Goal: Answer question/provide support: Share knowledge or assist other users

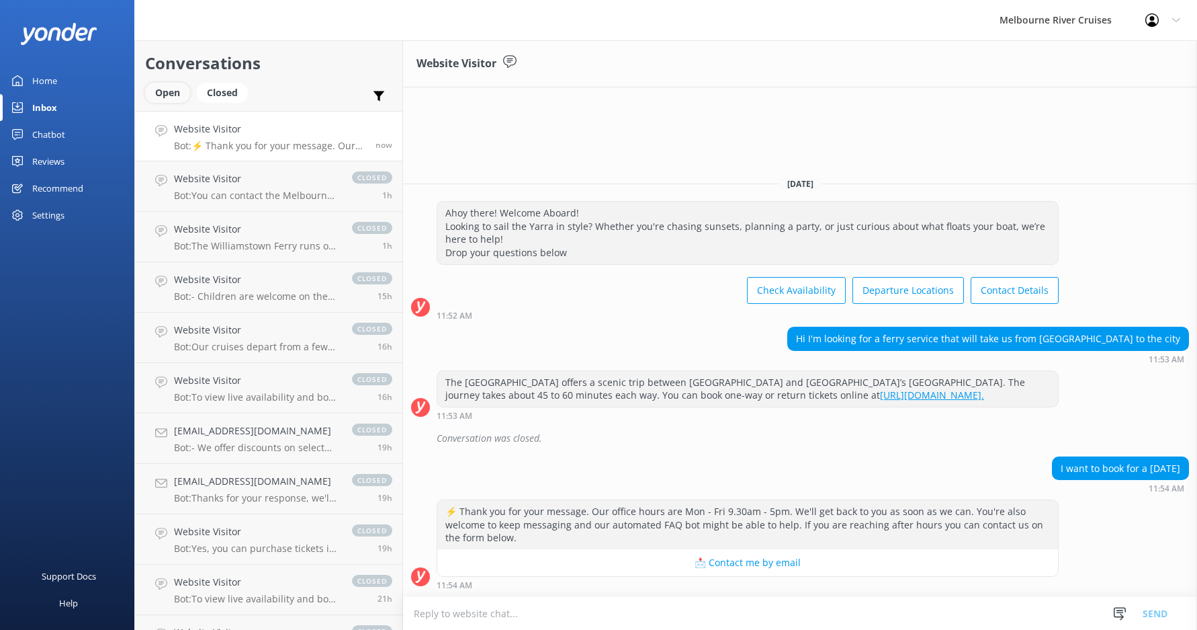
click at [171, 91] on div "Open" at bounding box center [167, 93] width 45 height 20
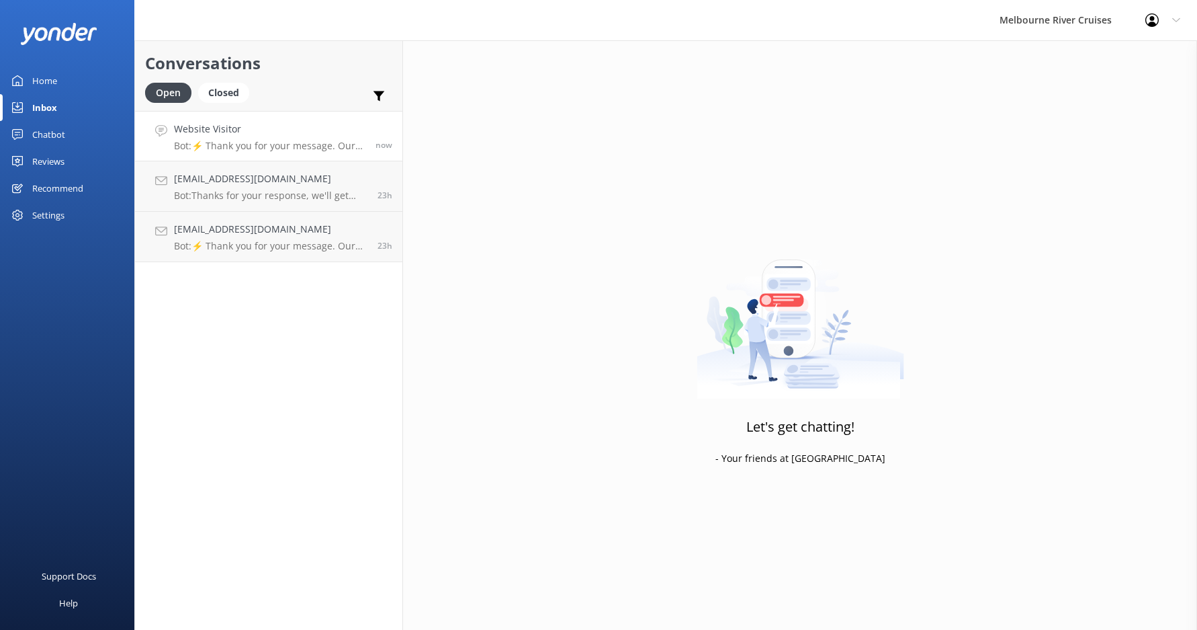
click at [222, 126] on h4 "Website Visitor" at bounding box center [269, 129] width 191 height 15
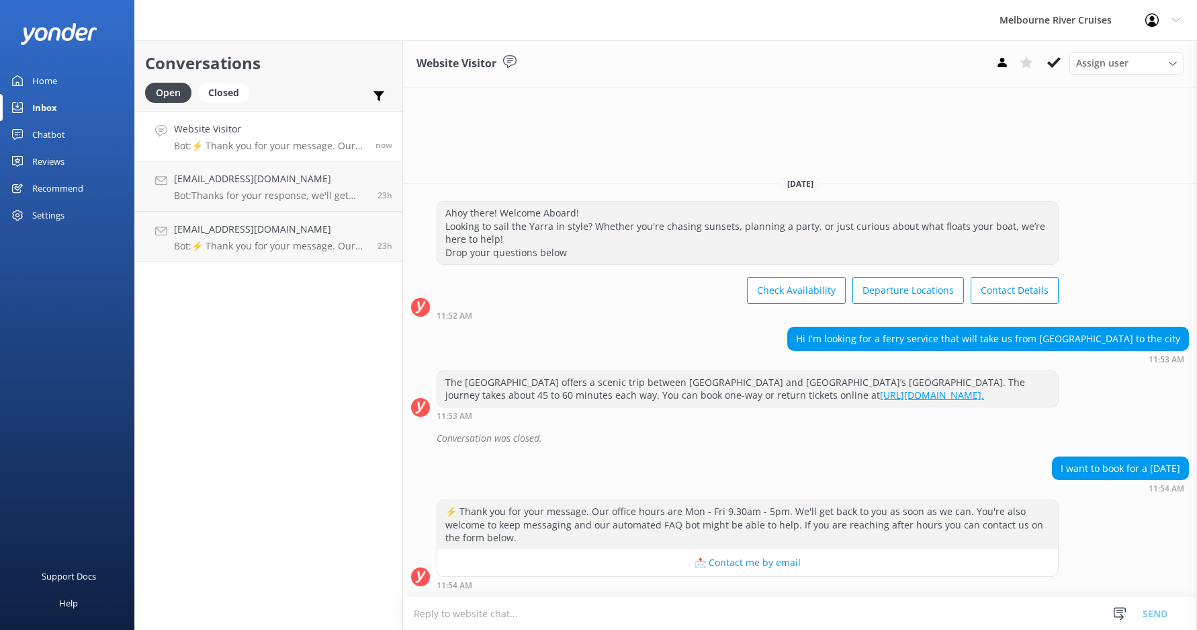
click at [239, 133] on h4 "Website Visitor" at bounding box center [269, 129] width 191 height 15
click at [1059, 65] on icon at bounding box center [1053, 62] width 13 height 13
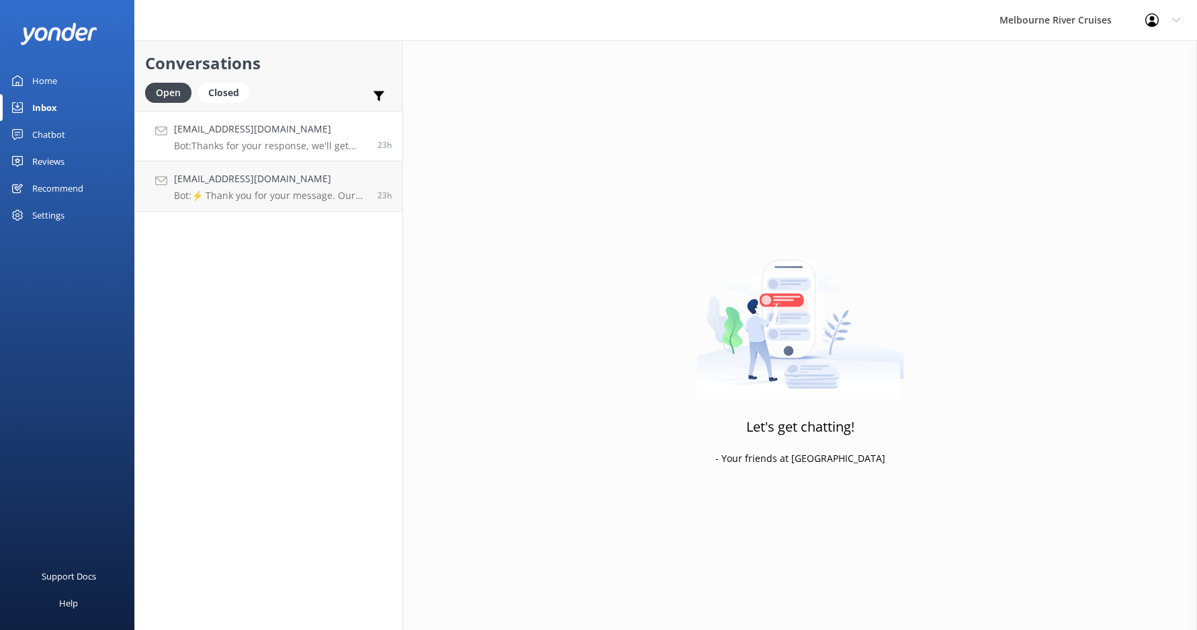
click at [282, 154] on link "[EMAIL_ADDRESS][DOMAIN_NAME] Bot: Thanks for your response, we'll get back to y…" at bounding box center [268, 136] width 267 height 50
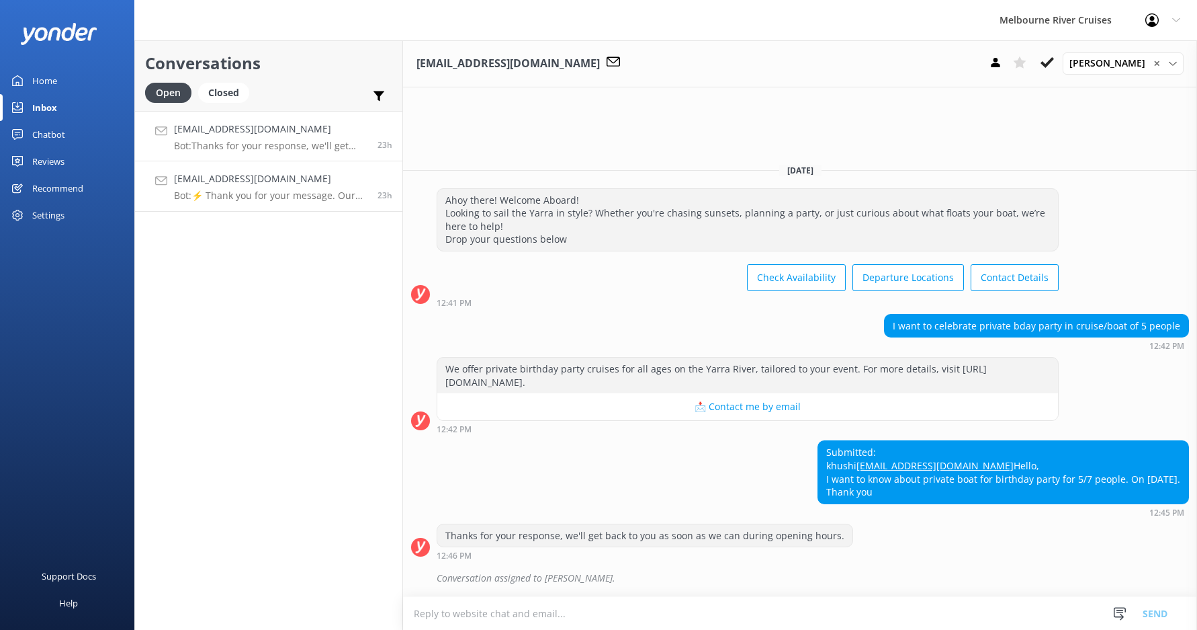
click at [258, 183] on h4 "[EMAIL_ADDRESS][DOMAIN_NAME]" at bounding box center [271, 178] width 194 height 15
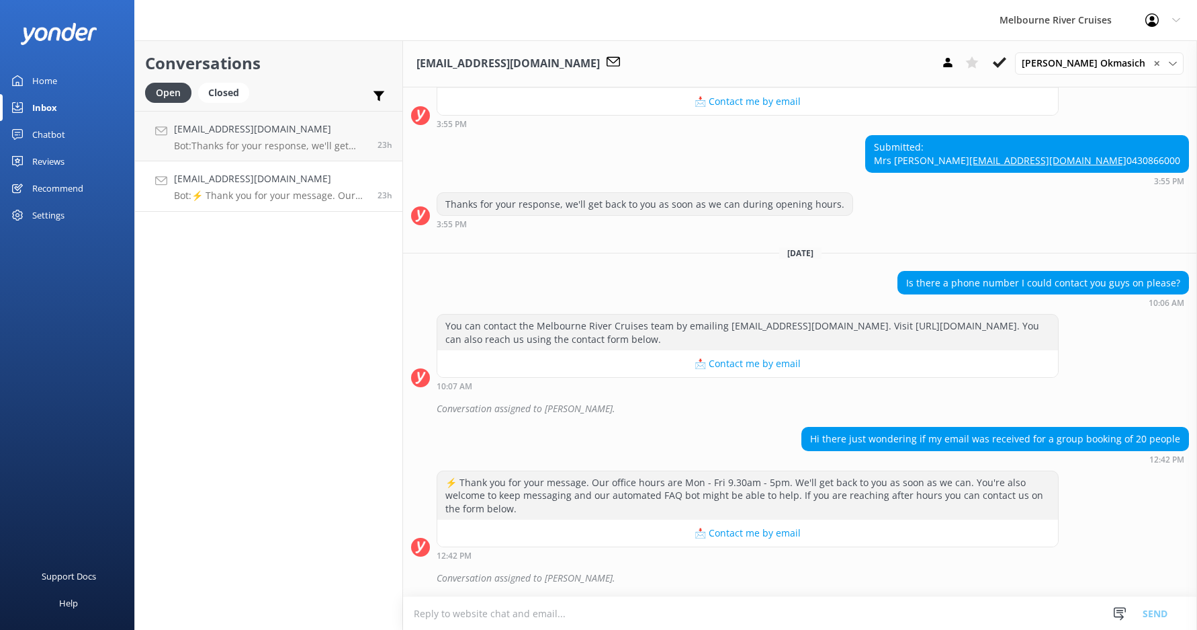
scroll to position [807, 0]
click at [259, 138] on div "[EMAIL_ADDRESS][DOMAIN_NAME] Bot: Thanks for your response, we'll get back to y…" at bounding box center [271, 136] width 194 height 29
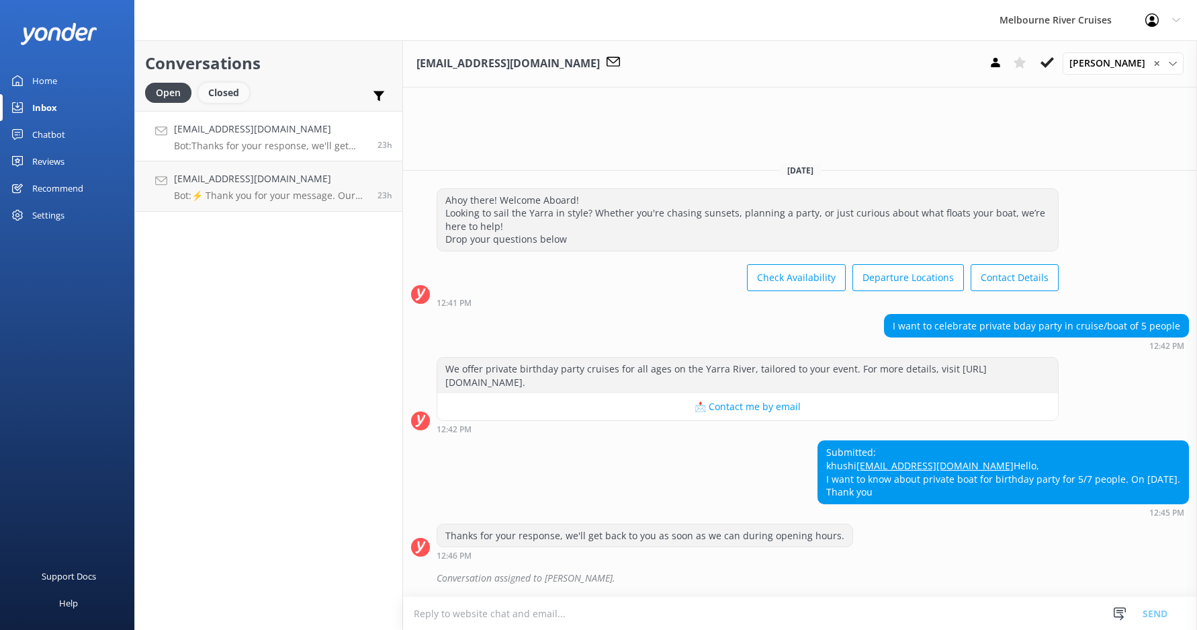
click at [224, 99] on div "Closed" at bounding box center [223, 93] width 51 height 20
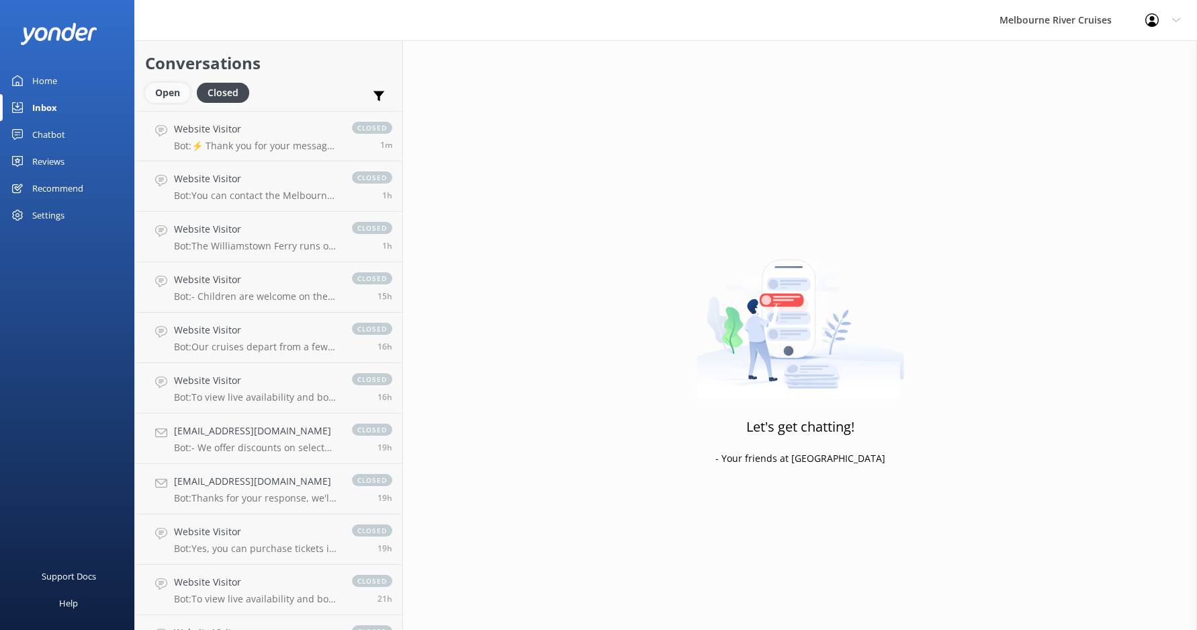
click at [155, 95] on div "Open" at bounding box center [167, 93] width 45 height 20
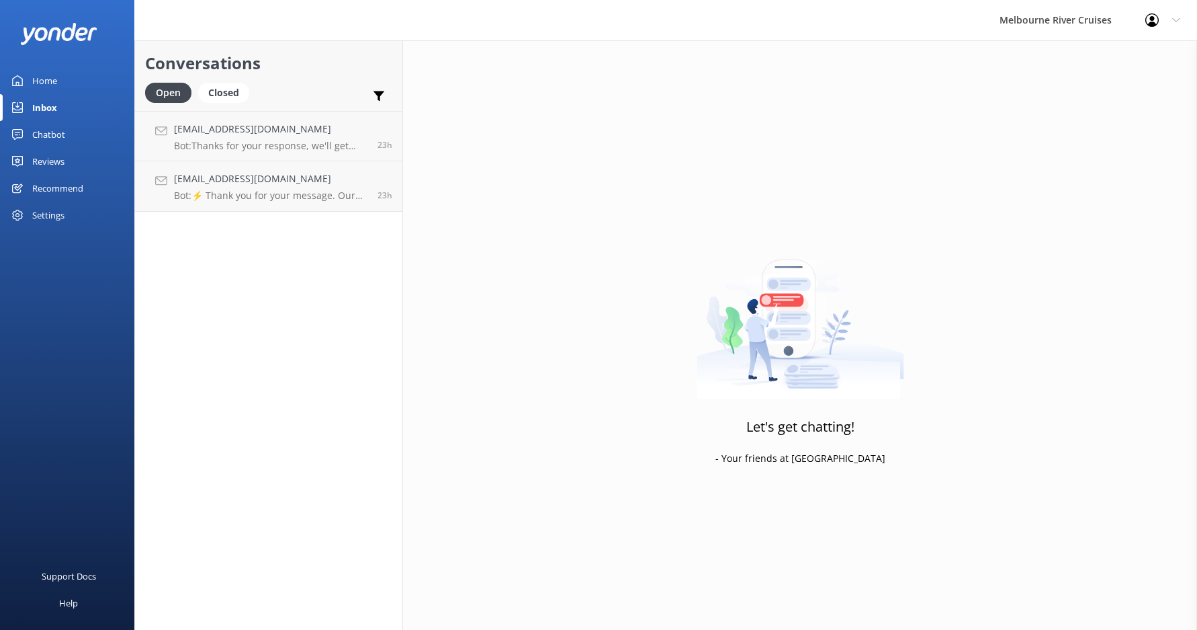
click at [71, 72] on link "Home" at bounding box center [67, 80] width 134 height 27
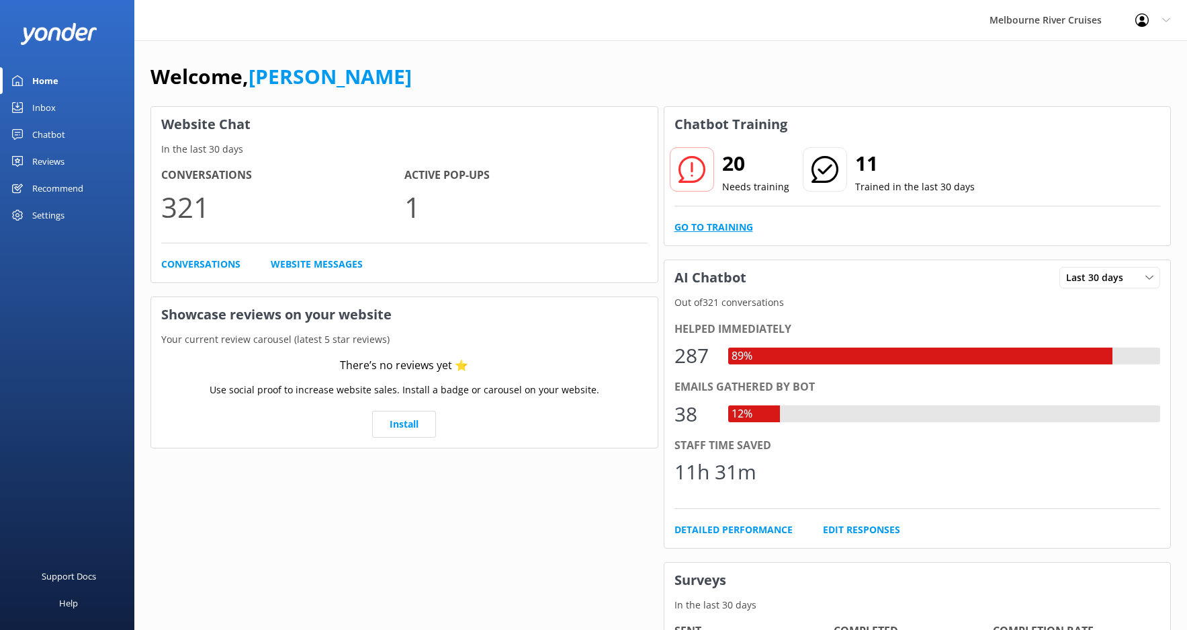
click at [717, 231] on link "Go to Training" at bounding box center [714, 227] width 79 height 15
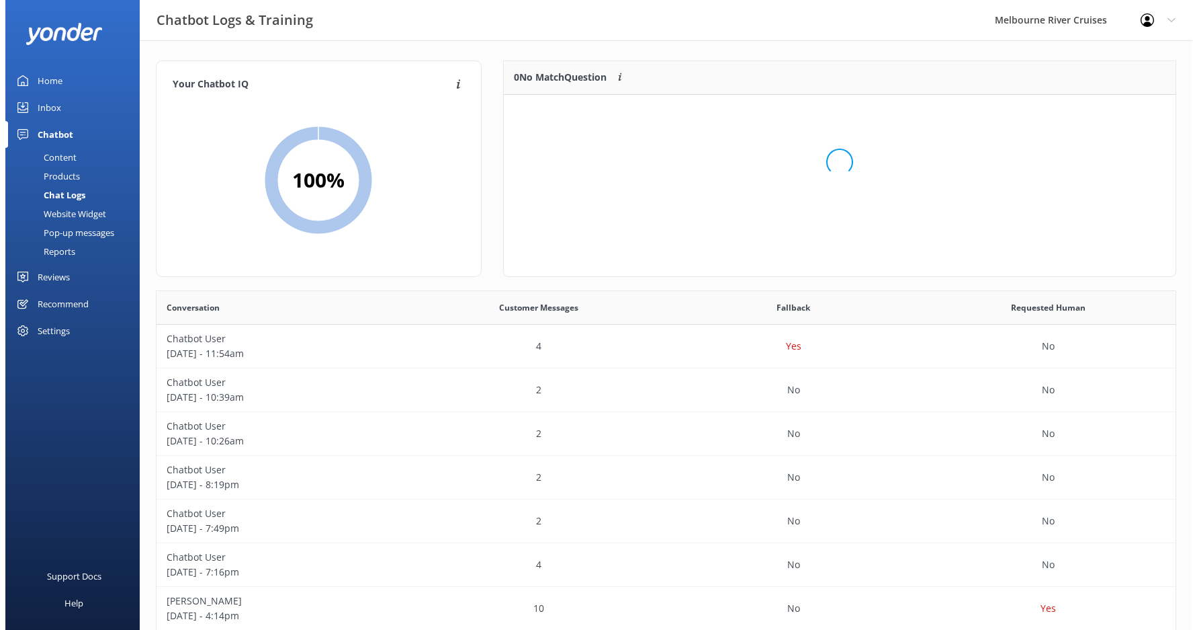
scroll to position [461, 1009]
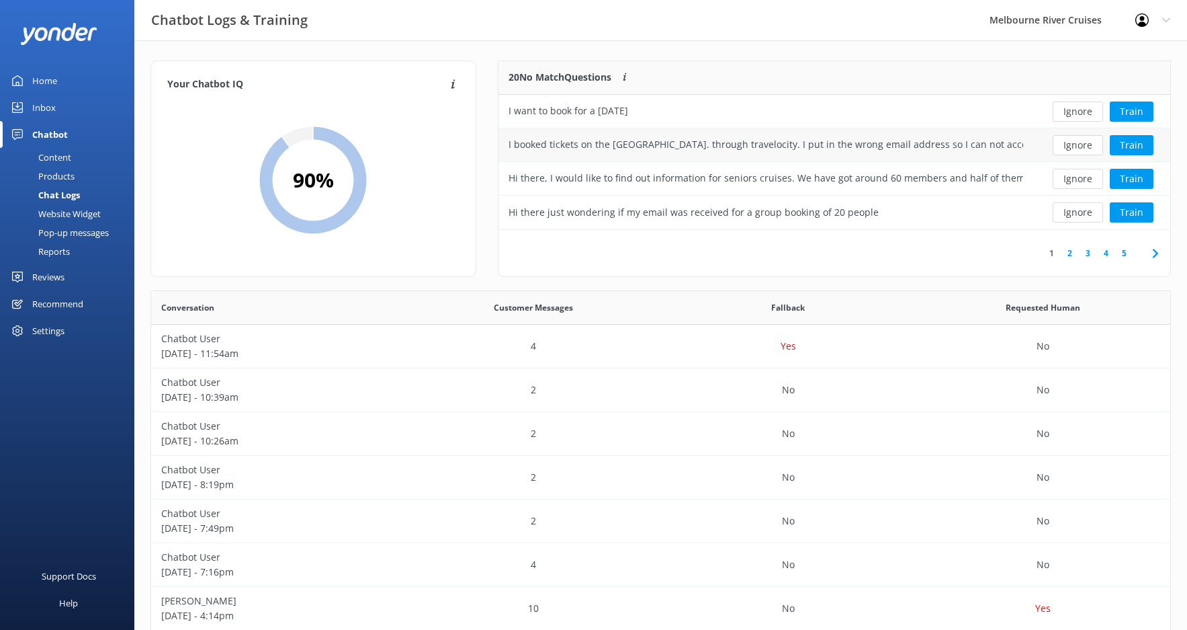
click at [1025, 145] on div "I booked tickets on the [GEOGRAPHIC_DATA]. through travelocity. I put in the wr…" at bounding box center [766, 145] width 535 height 34
click at [1135, 144] on button "Train" at bounding box center [1132, 145] width 44 height 20
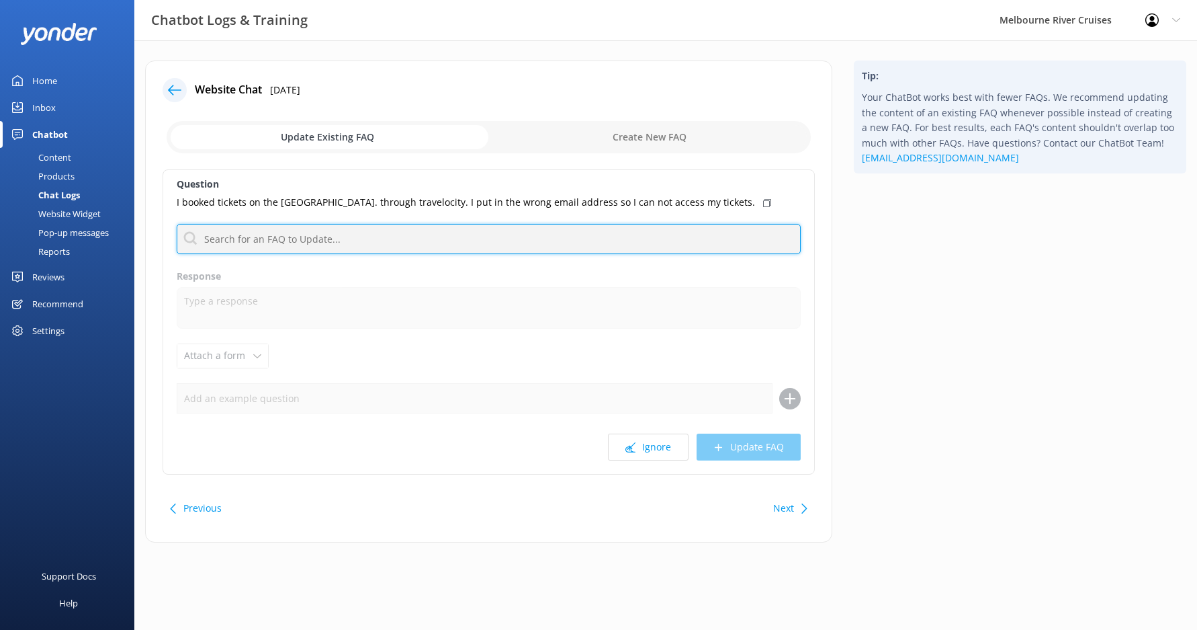
click at [335, 241] on input "text" at bounding box center [489, 239] width 624 height 30
type input "ticket"
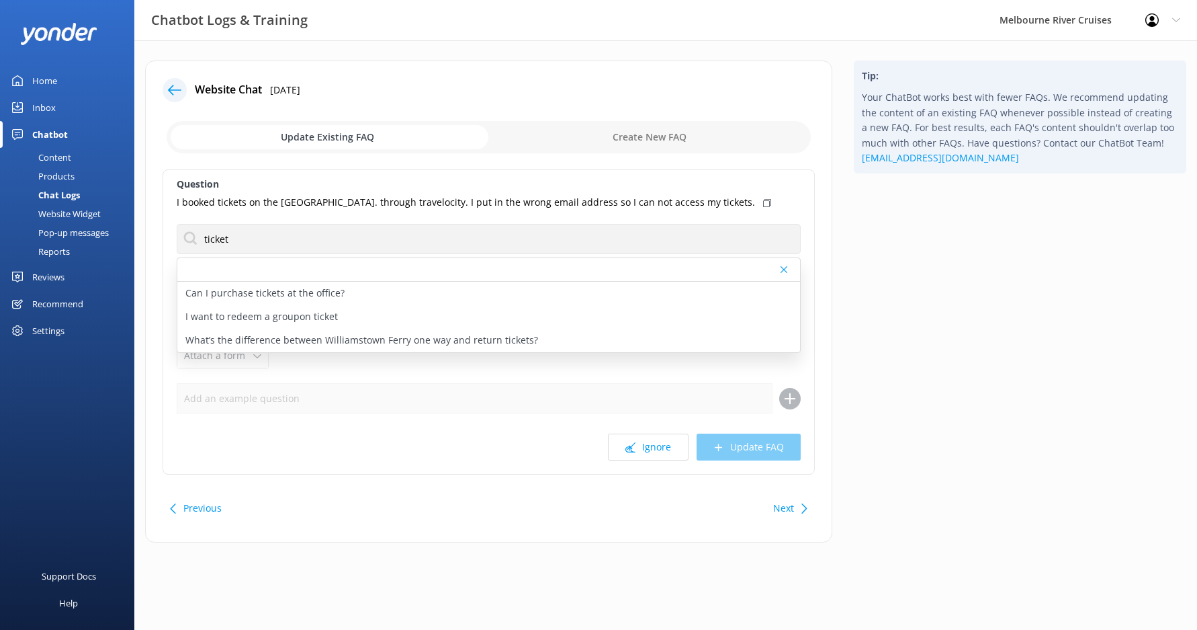
click at [296, 270] on div at bounding box center [488, 270] width 623 height 24
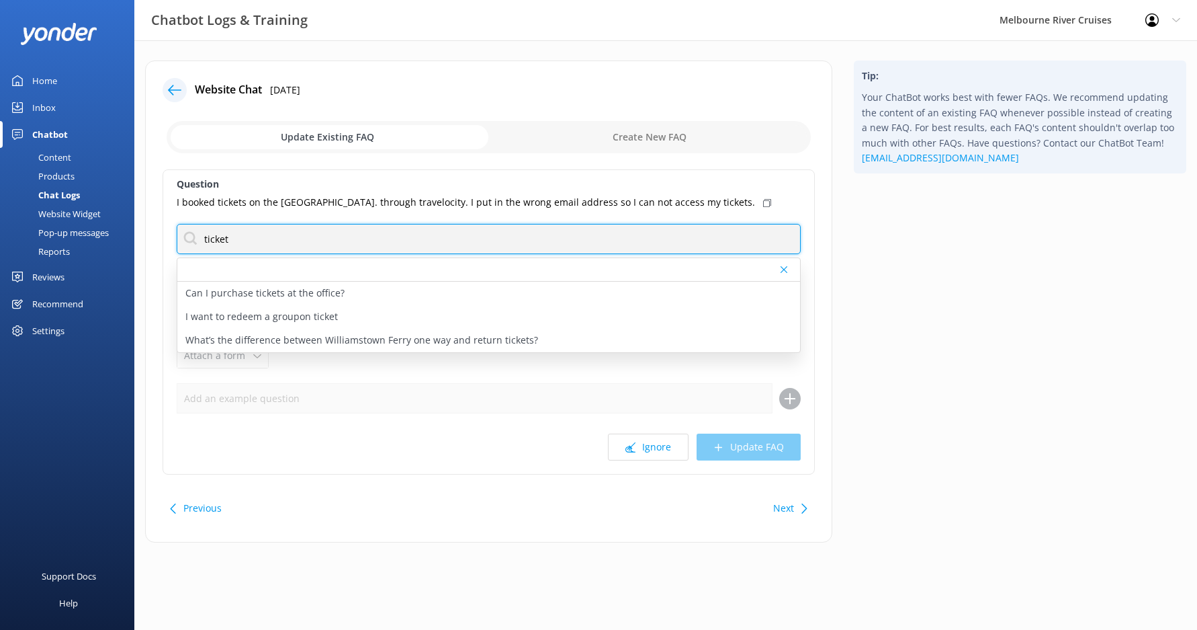
click at [749, 250] on input "ticket" at bounding box center [489, 239] width 624 height 30
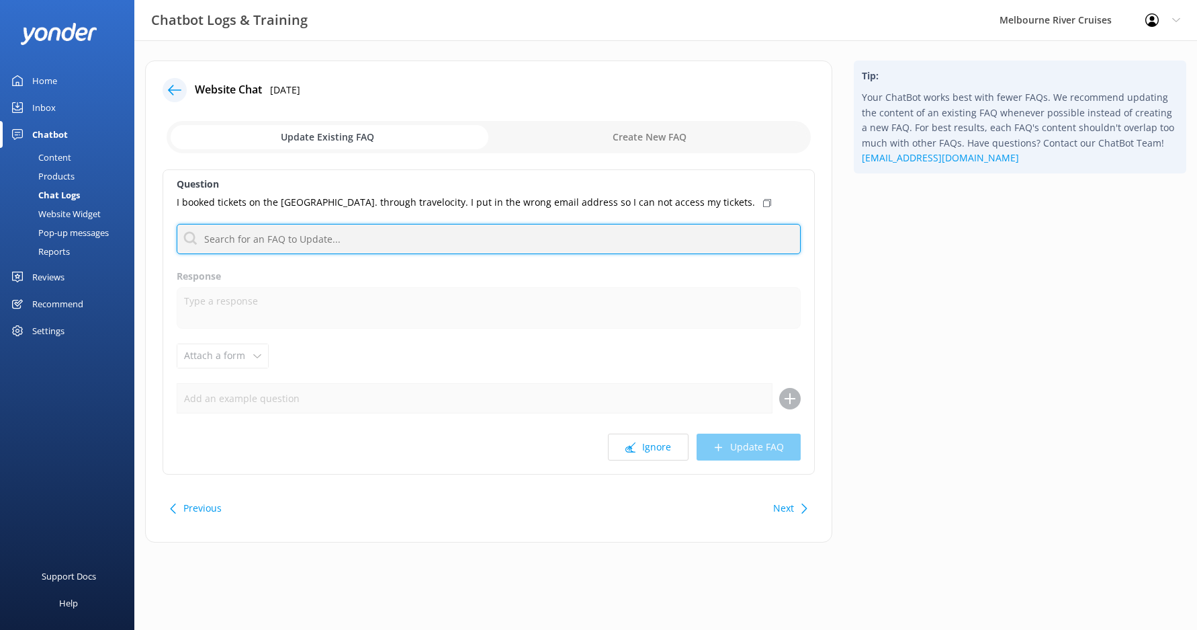
click at [609, 243] on input "text" at bounding box center [489, 239] width 624 height 30
click at [316, 232] on input "text" at bounding box center [489, 239] width 624 height 30
click at [280, 232] on input "third party" at bounding box center [489, 239] width 624 height 30
type input "third"
drag, startPoint x: 280, startPoint y: 232, endPoint x: 200, endPoint y: 240, distance: 79.7
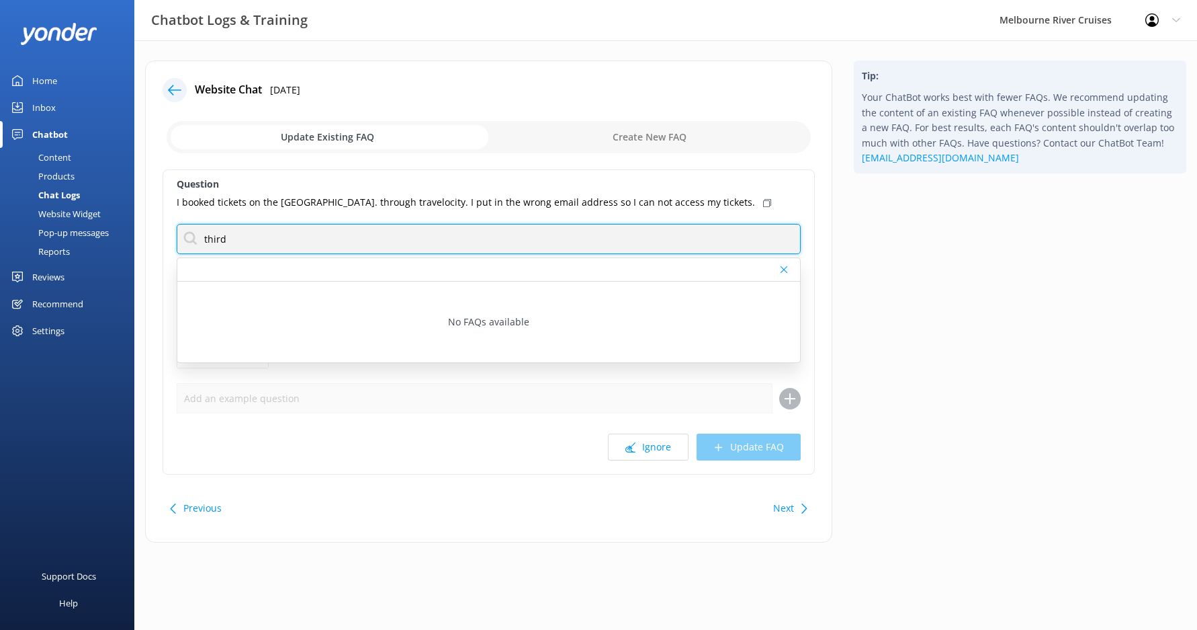
click at [195, 243] on input "third" at bounding box center [489, 239] width 624 height 30
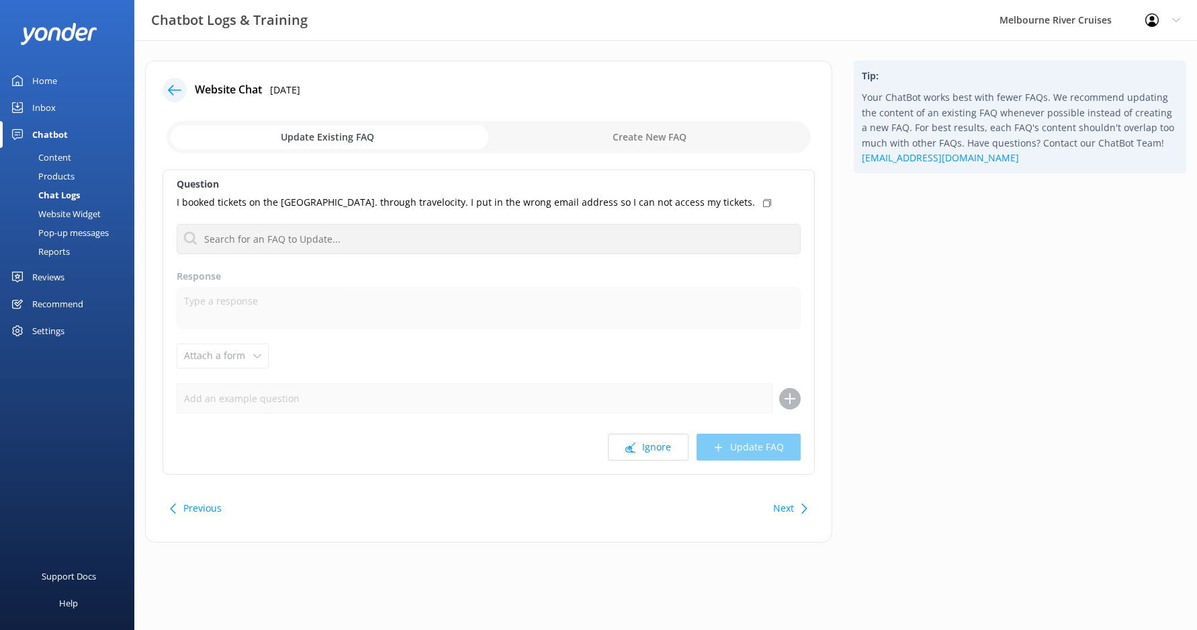
click at [675, 134] on input "checkbox" at bounding box center [489, 137] width 644 height 32
checkbox input "true"
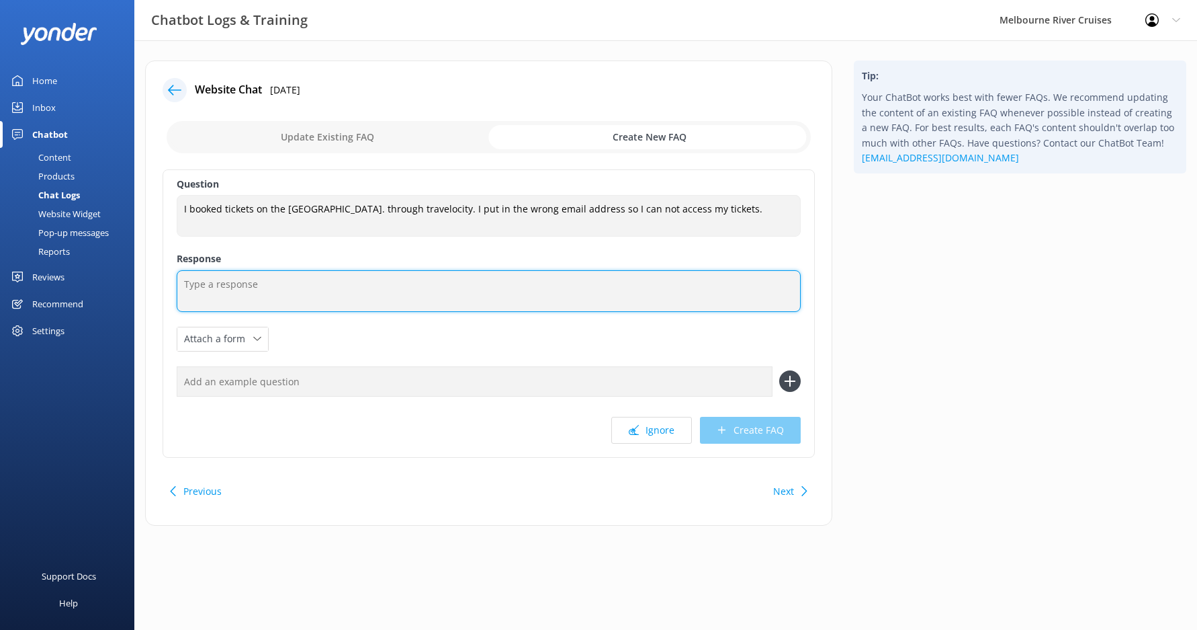
click at [244, 283] on textarea at bounding box center [489, 291] width 624 height 42
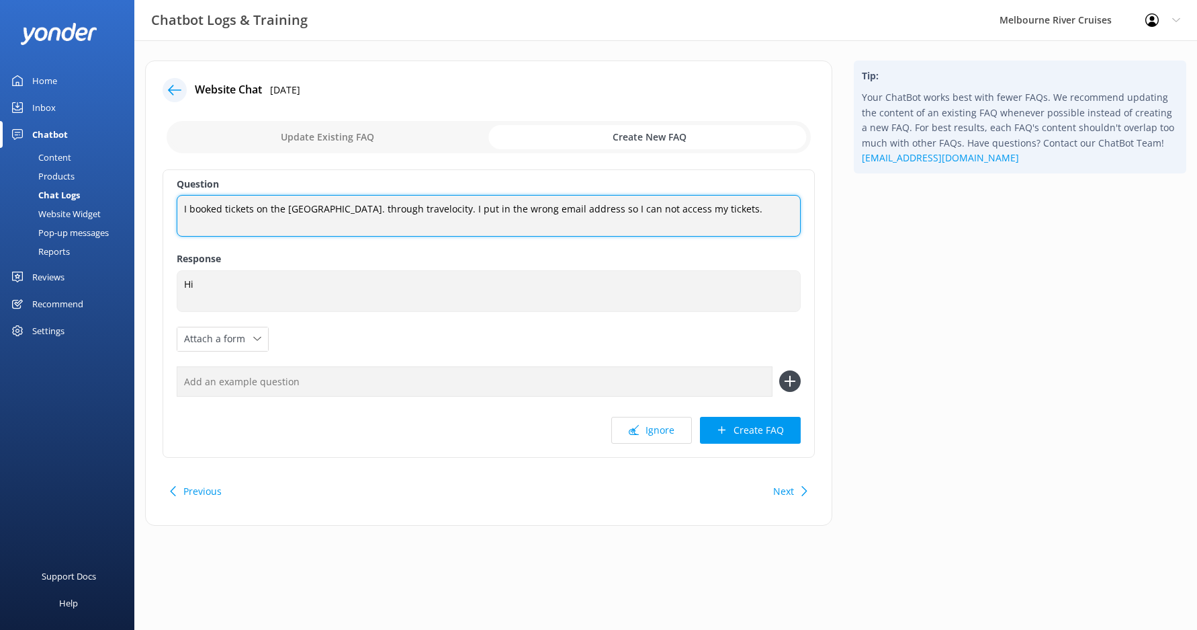
drag, startPoint x: 757, startPoint y: 202, endPoint x: 153, endPoint y: 225, distance: 604.5
click at [153, 225] on div "Website Chat [DATE] Update Existing FAQ Create New FAQ Question I booked ticket…" at bounding box center [488, 292] width 687 height 465
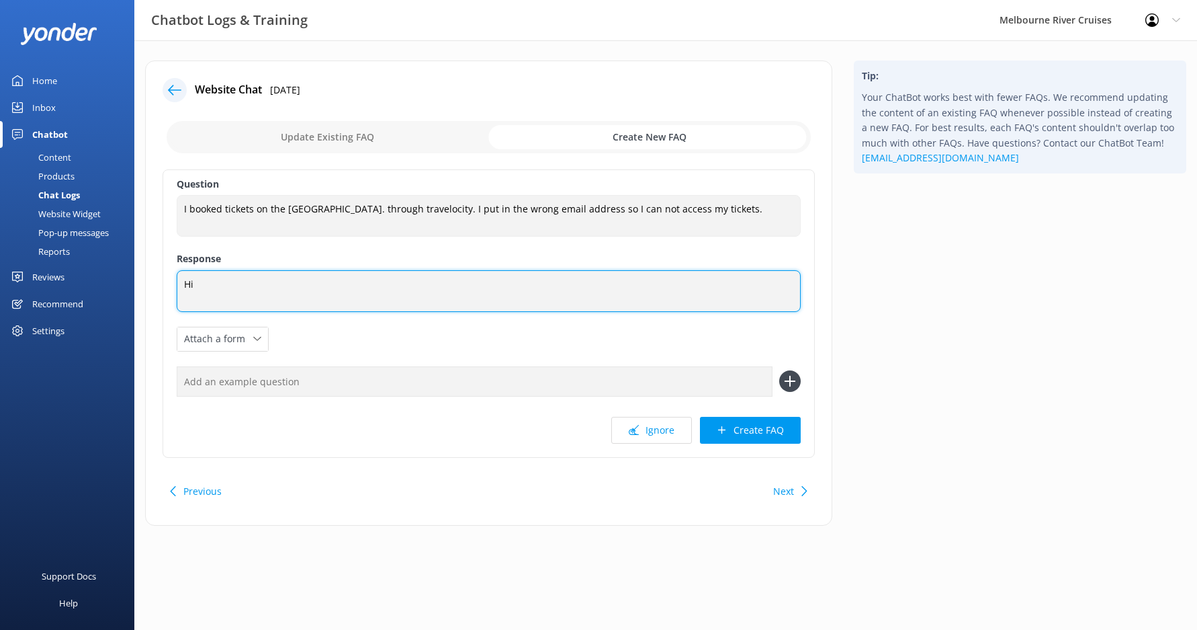
click at [259, 294] on textarea "Hi" at bounding box center [489, 291] width 624 height 42
drag, startPoint x: 259, startPoint y: 294, endPoint x: 178, endPoint y: 286, distance: 81.6
click at [178, 286] on textarea "Hi" at bounding box center [489, 291] width 624 height 42
paste textarea ", thanks for reaching out. Since the booking was made through Travelocity, you’…"
click at [495, 283] on textarea "Hi, thanks for reaching out. Since the booking was made through Travelocity, yo…" at bounding box center [489, 291] width 624 height 42
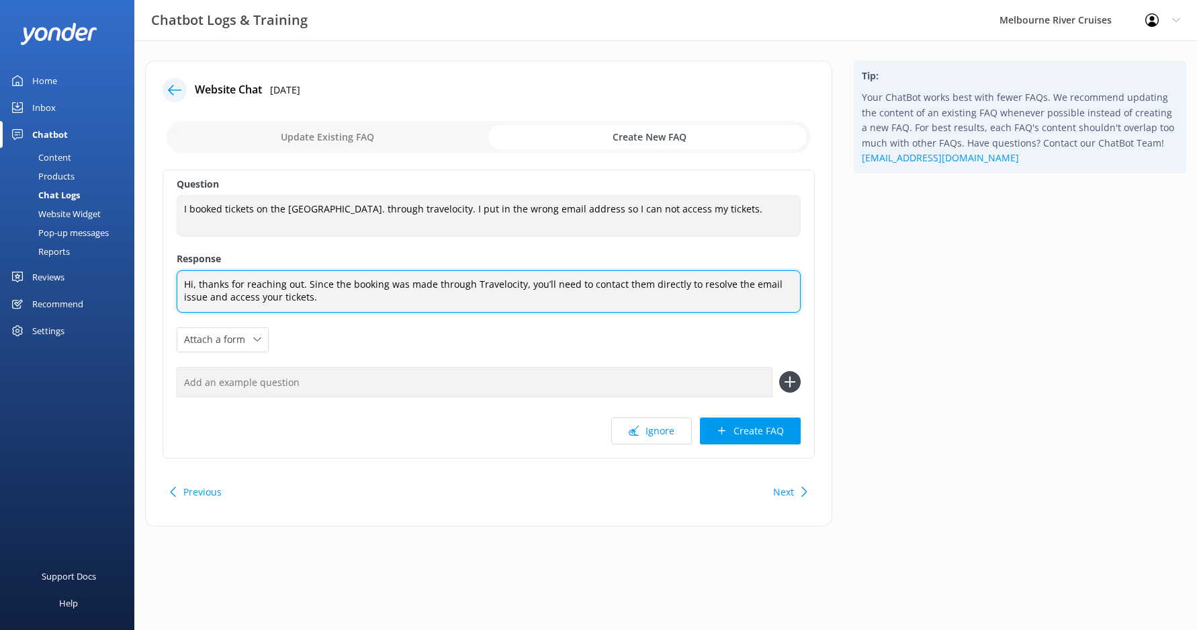
click at [495, 283] on textarea "Hi, thanks for reaching out. Since the booking was made through Travelocity, yo…" at bounding box center [489, 291] width 624 height 42
type textarea "Hi, thanks for reaching out. Since the booking was made through our Third Party…"
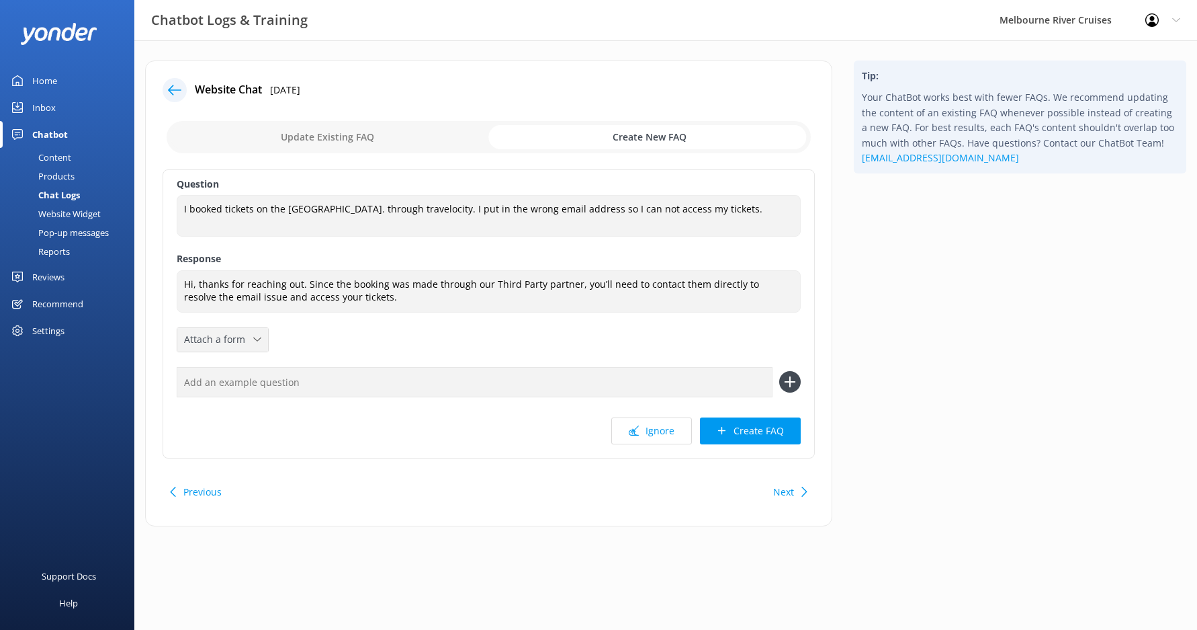
click at [253, 343] on icon at bounding box center [257, 339] width 8 height 8
click at [329, 338] on div "Question I booked tickets on the [GEOGRAPHIC_DATA]. through travelocity. I put …" at bounding box center [489, 313] width 652 height 289
click at [245, 378] on input "text" at bounding box center [475, 382] width 596 height 30
type input "Third Party Problem"
click at [788, 382] on use at bounding box center [789, 381] width 11 height 11
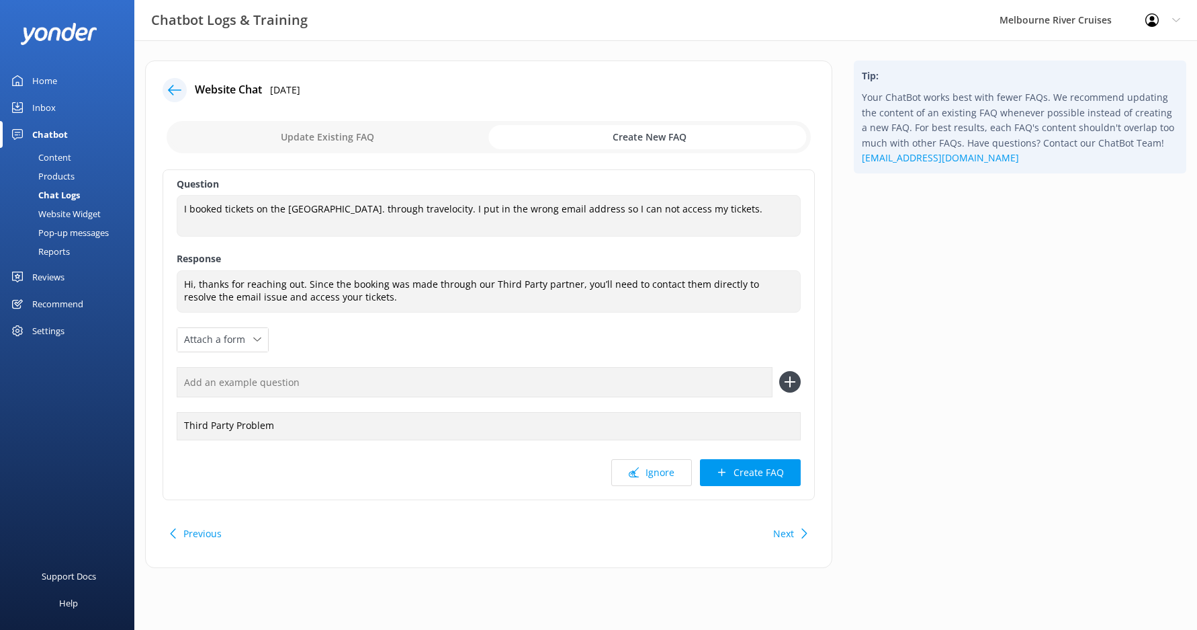
click at [452, 390] on input "text" at bounding box center [475, 382] width 596 height 30
click at [744, 469] on button "Create FAQ" at bounding box center [750, 472] width 101 height 27
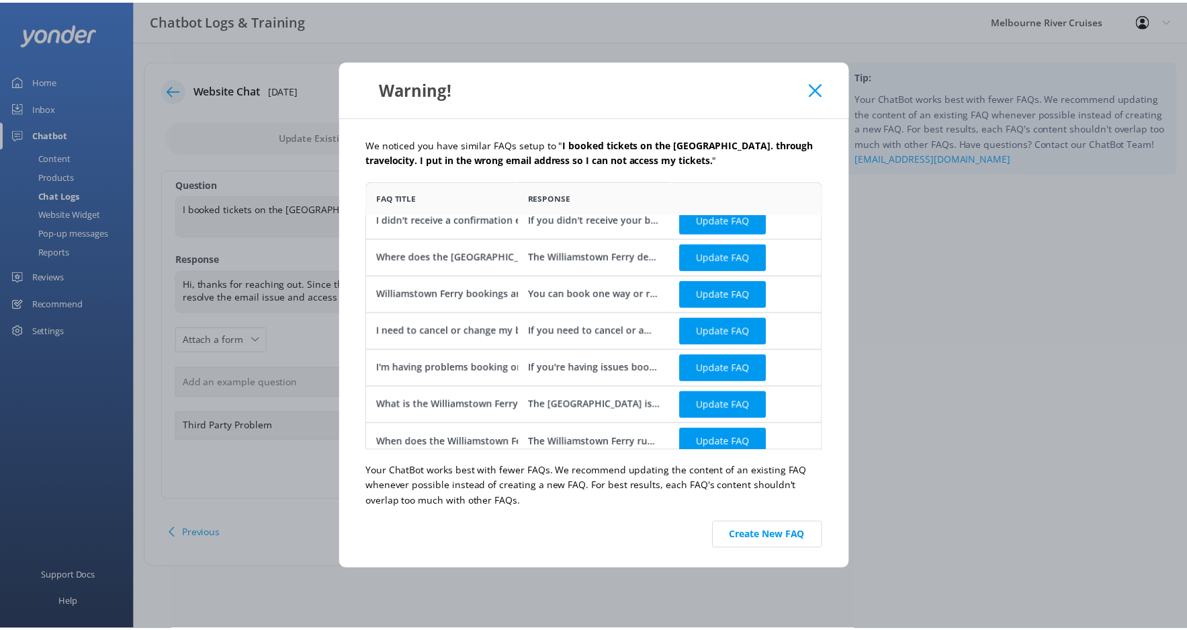
scroll to position [24, 0]
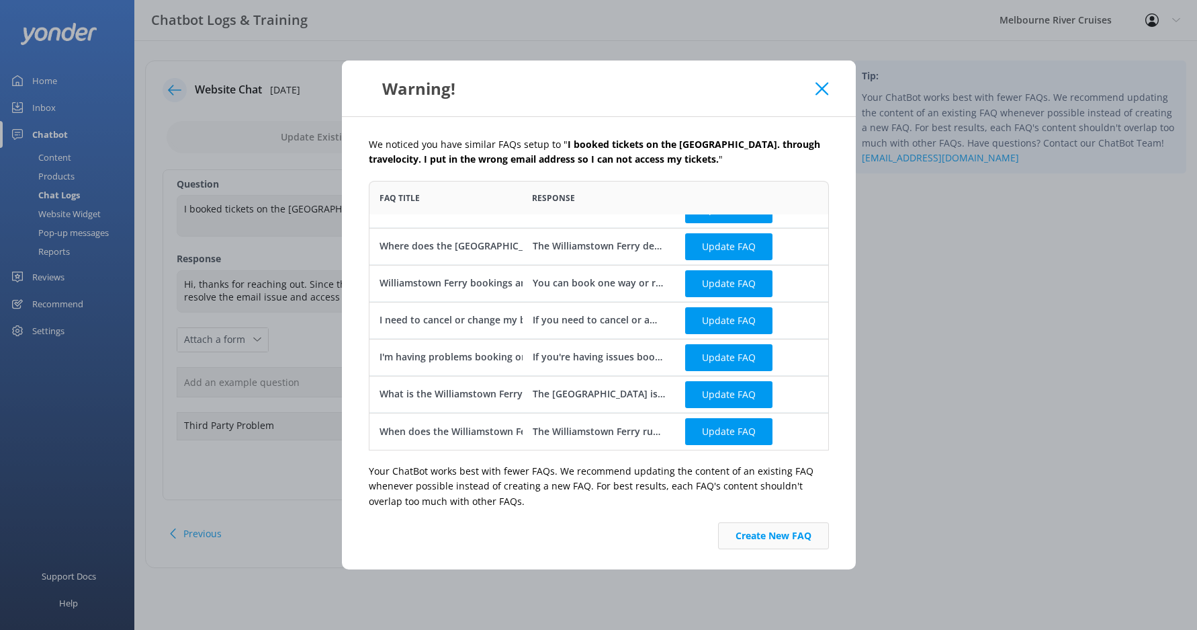
click at [779, 535] on button "Create New FAQ" at bounding box center [773, 535] width 111 height 27
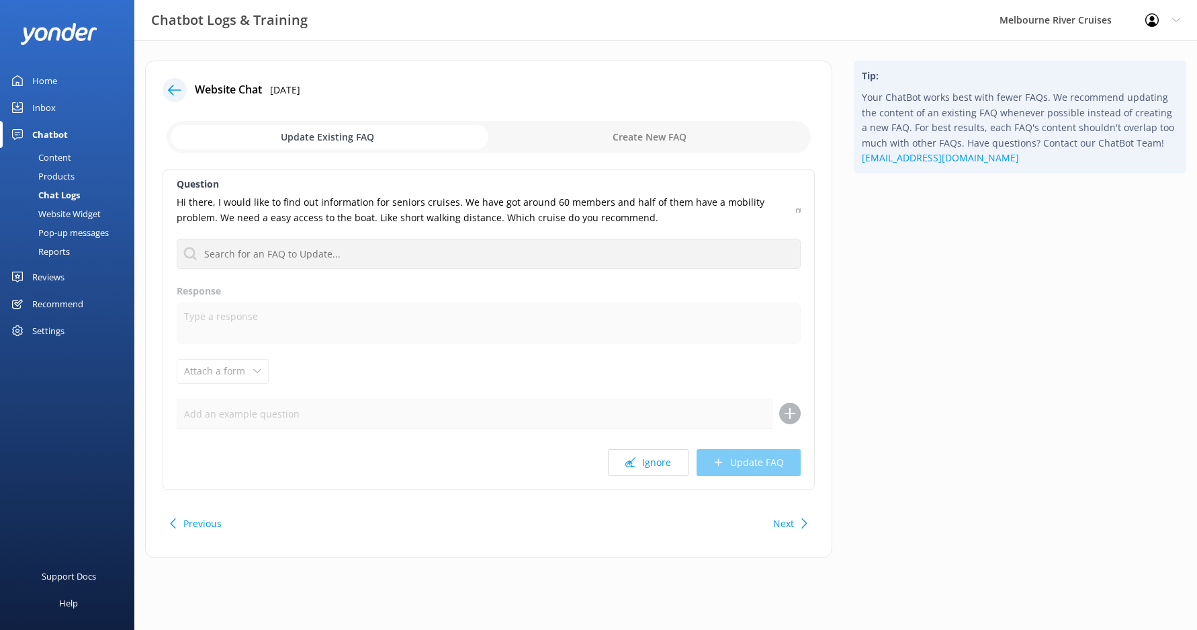
click at [573, 134] on input "checkbox" at bounding box center [489, 137] width 644 height 32
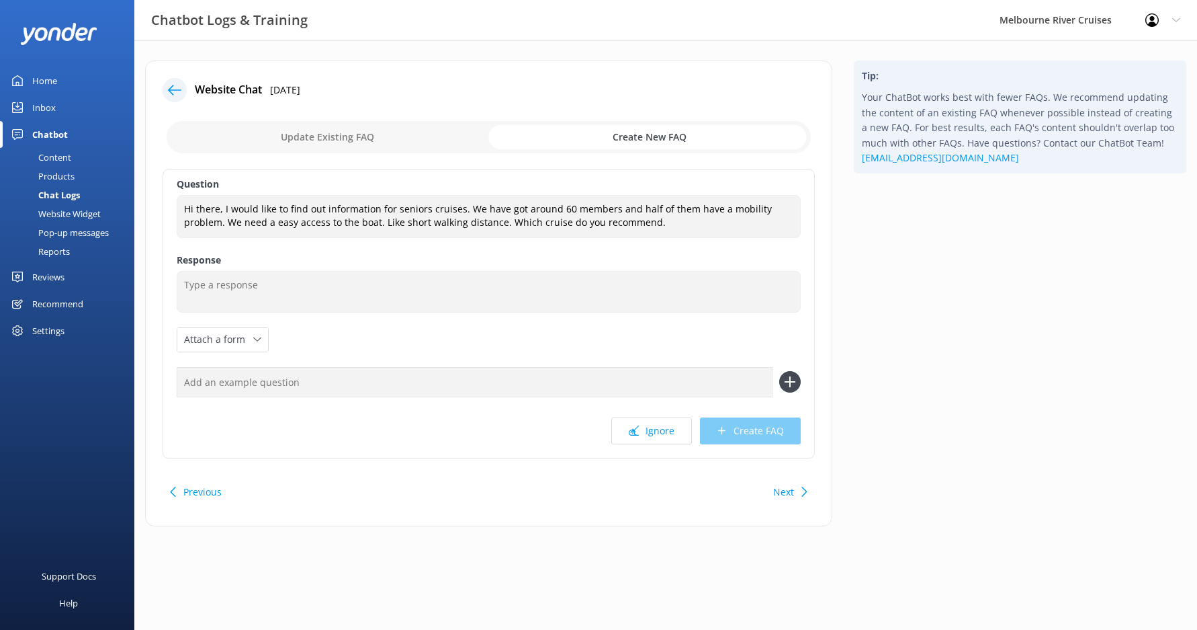
click at [445, 132] on input "checkbox" at bounding box center [489, 137] width 644 height 32
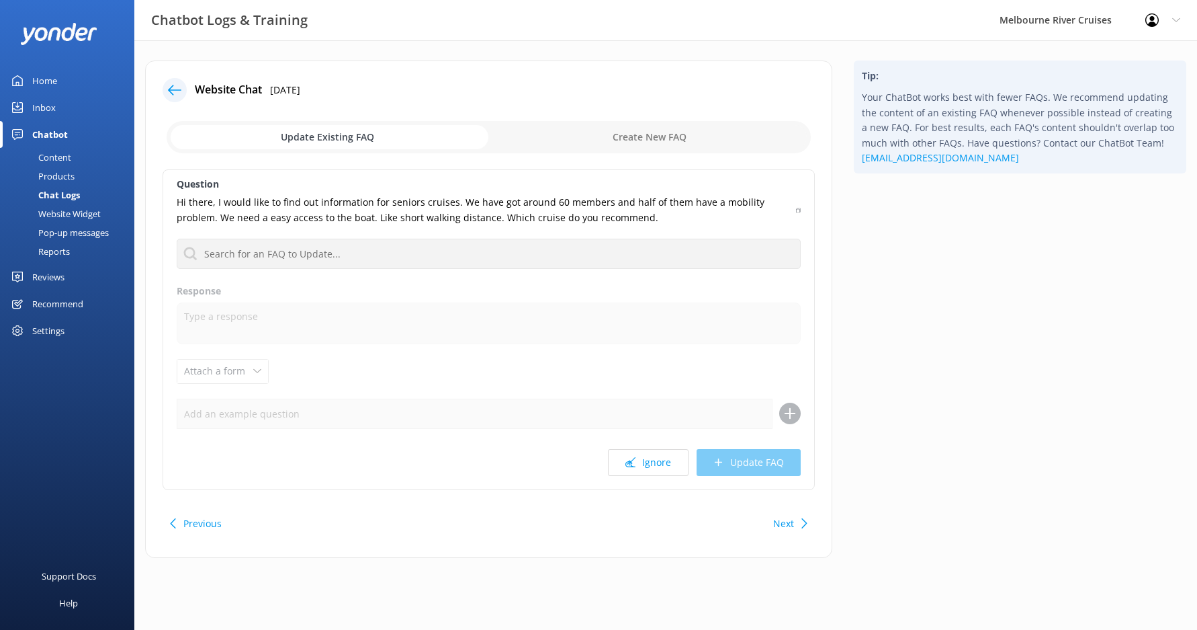
click at [421, 135] on input "checkbox" at bounding box center [489, 137] width 644 height 32
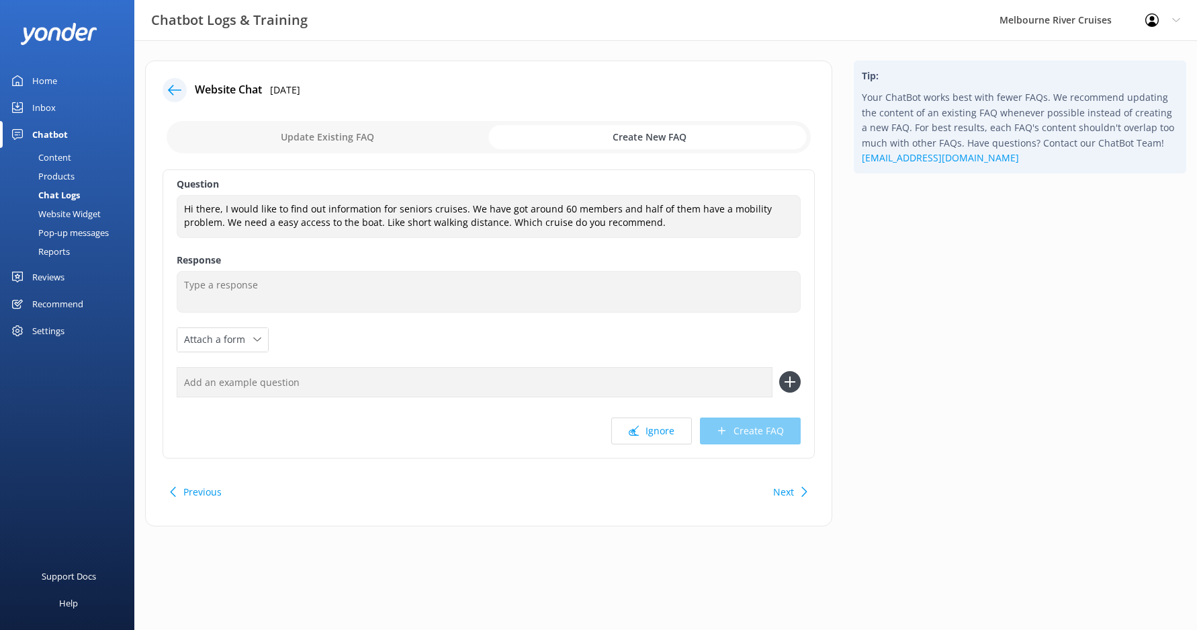
click at [352, 138] on input "checkbox" at bounding box center [489, 137] width 644 height 32
checkbox input "false"
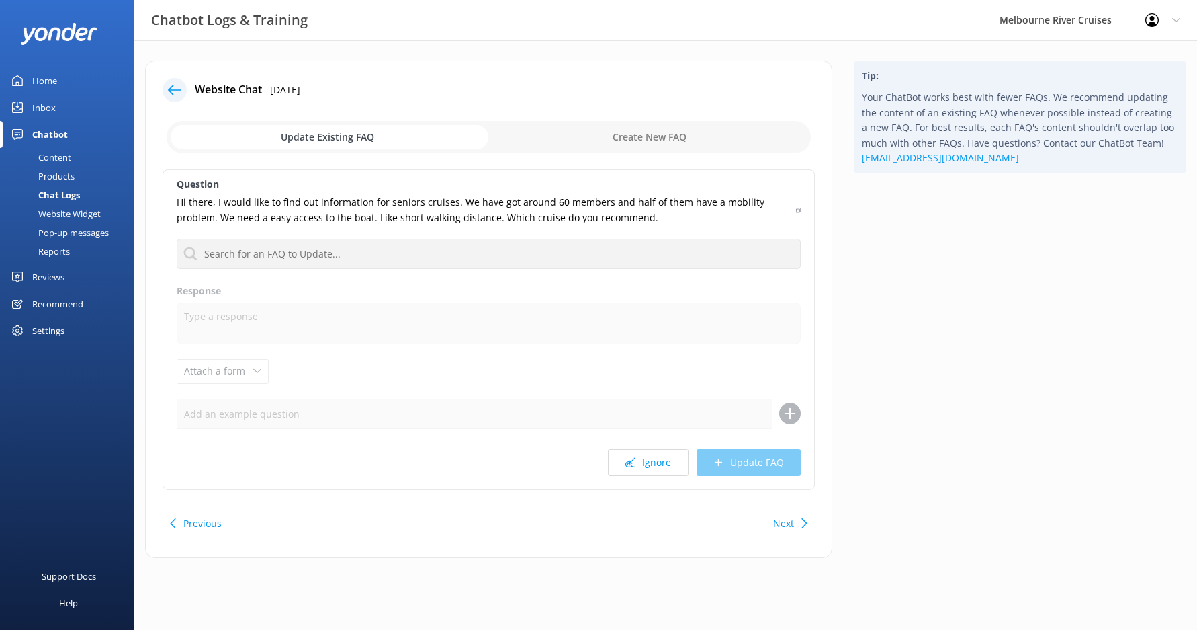
click at [175, 91] on icon at bounding box center [174, 89] width 13 height 13
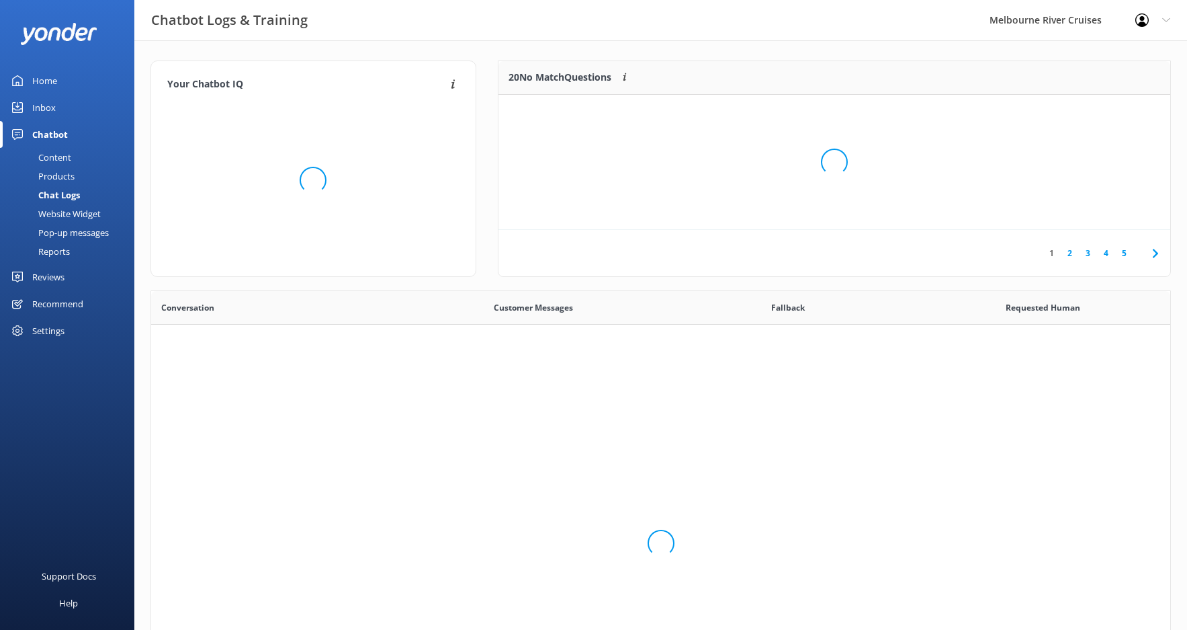
scroll to position [461, 1009]
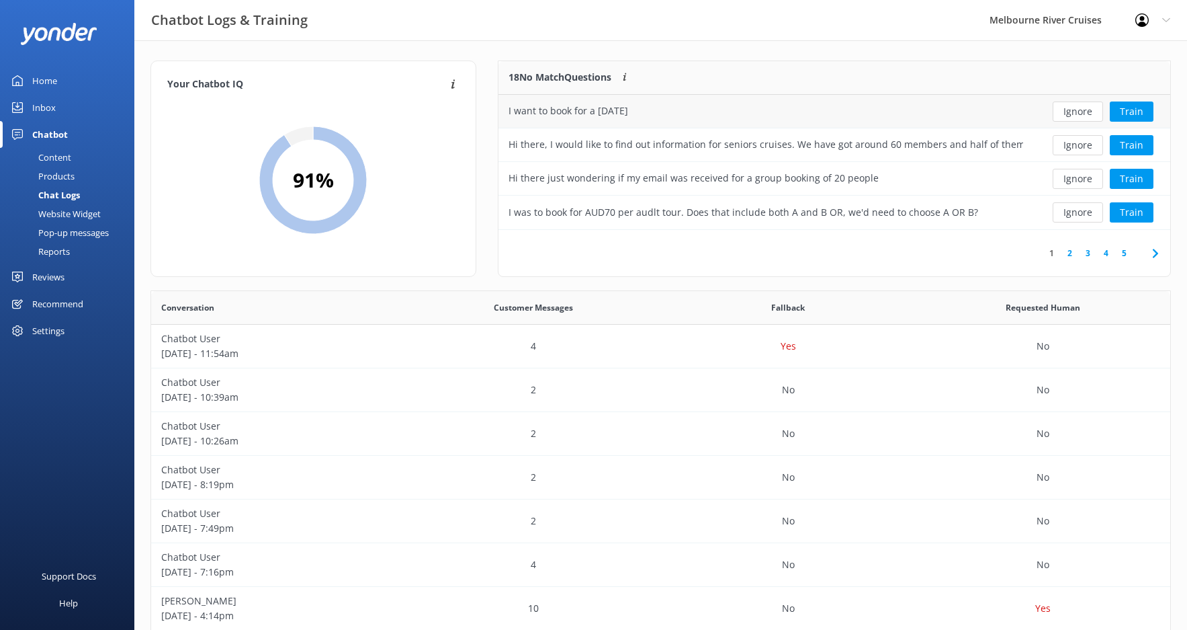
click at [628, 114] on div "I want to book for a [DATE]" at bounding box center [569, 110] width 120 height 15
click at [944, 108] on div "I want to book for a [DATE]" at bounding box center [766, 112] width 535 height 34
click at [713, 138] on div "Hi there, I would like to find out information for seniors cruises. We have got…" at bounding box center [766, 144] width 515 height 15
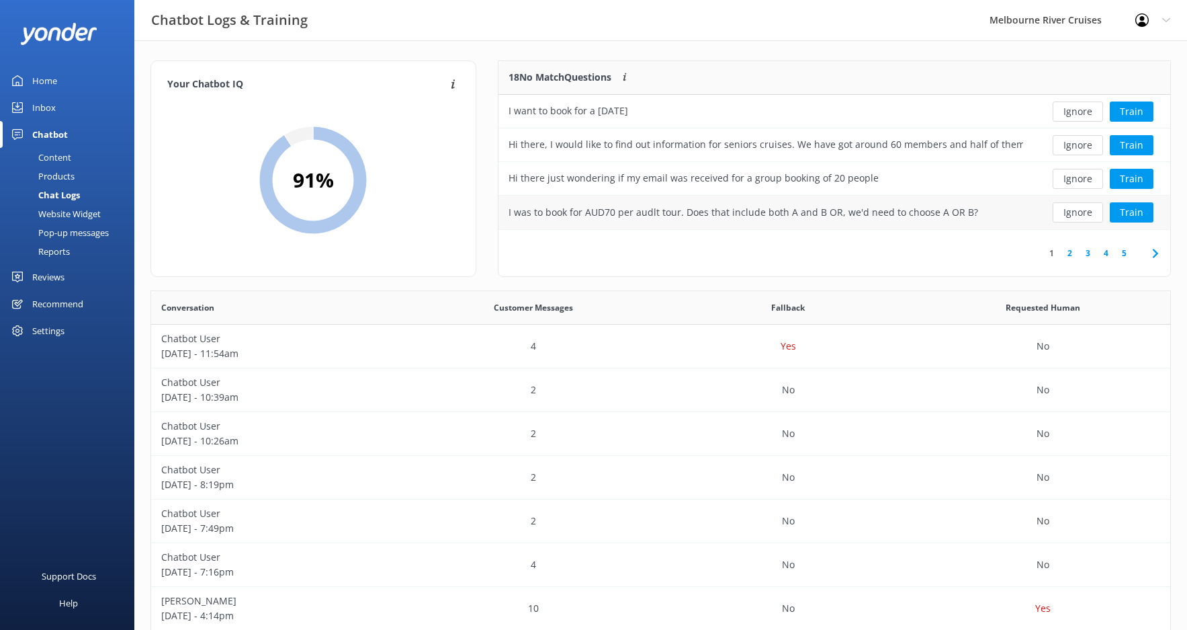
click at [707, 220] on div "I was to book for AUD70 per audlt tour. Does that include both A and B OR, we'd…" at bounding box center [766, 213] width 535 height 34
click at [689, 245] on div "1 2 3 4 5" at bounding box center [835, 253] width 672 height 46
click at [1134, 173] on button "Train" at bounding box center [1132, 179] width 44 height 20
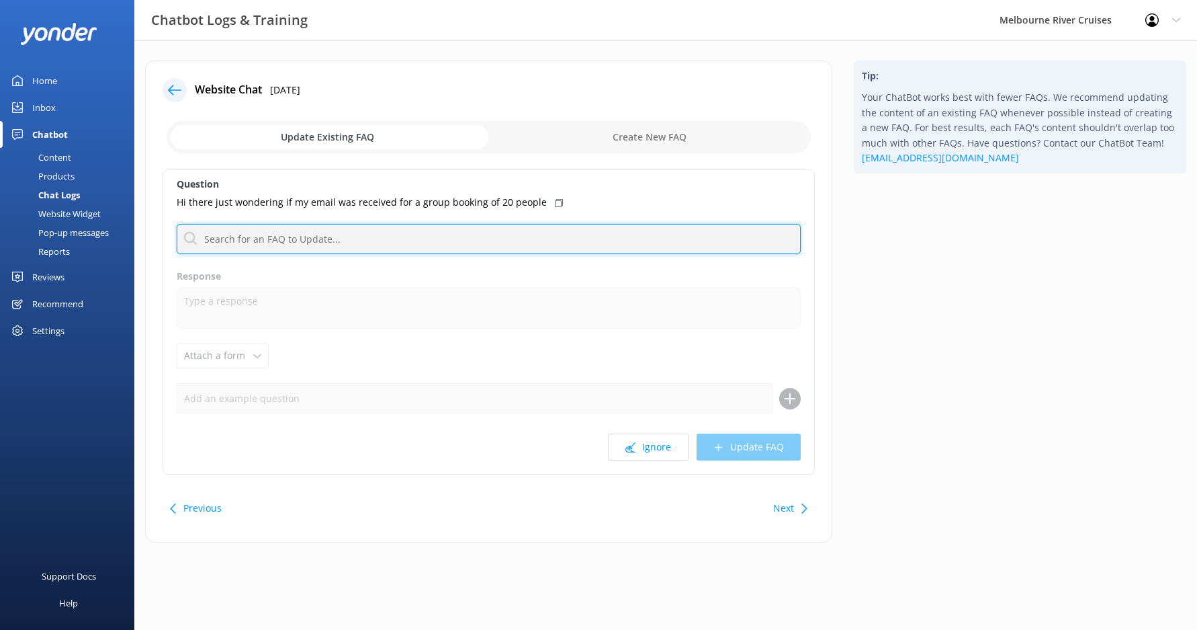
click at [347, 237] on input "text" at bounding box center [489, 239] width 624 height 30
type input "contact"
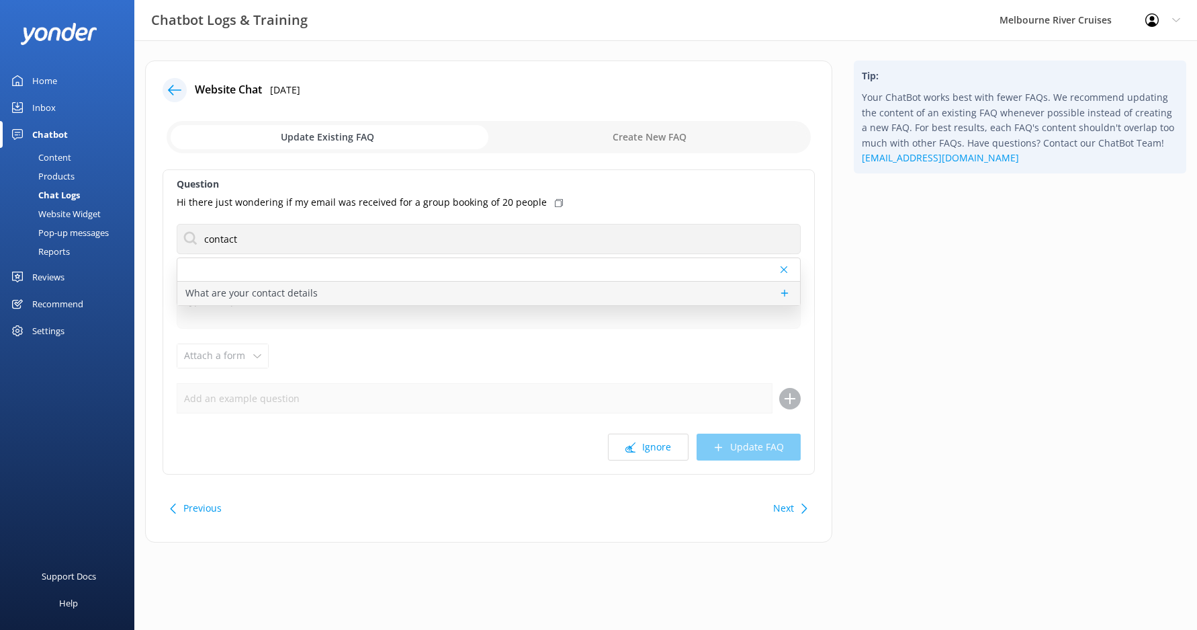
click at [264, 297] on p "What are your contact details" at bounding box center [251, 293] width 132 height 15
type textarea "You can contact the Melbourne River Cruises team by emailing [EMAIL_ADDRESS][DO…"
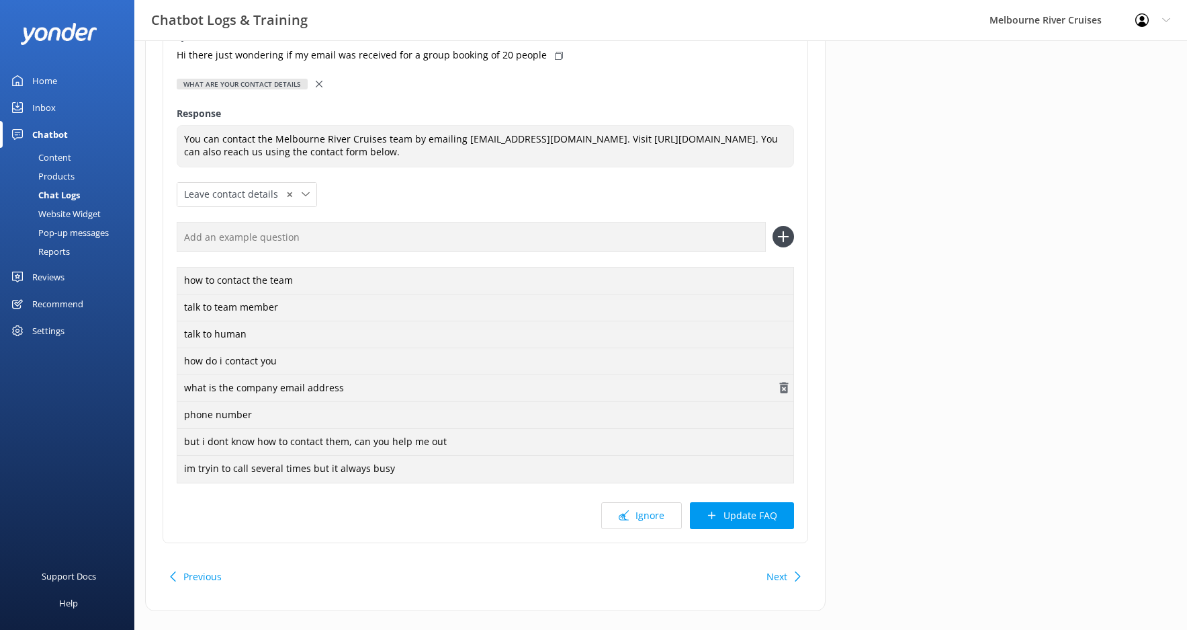
scroll to position [169, 0]
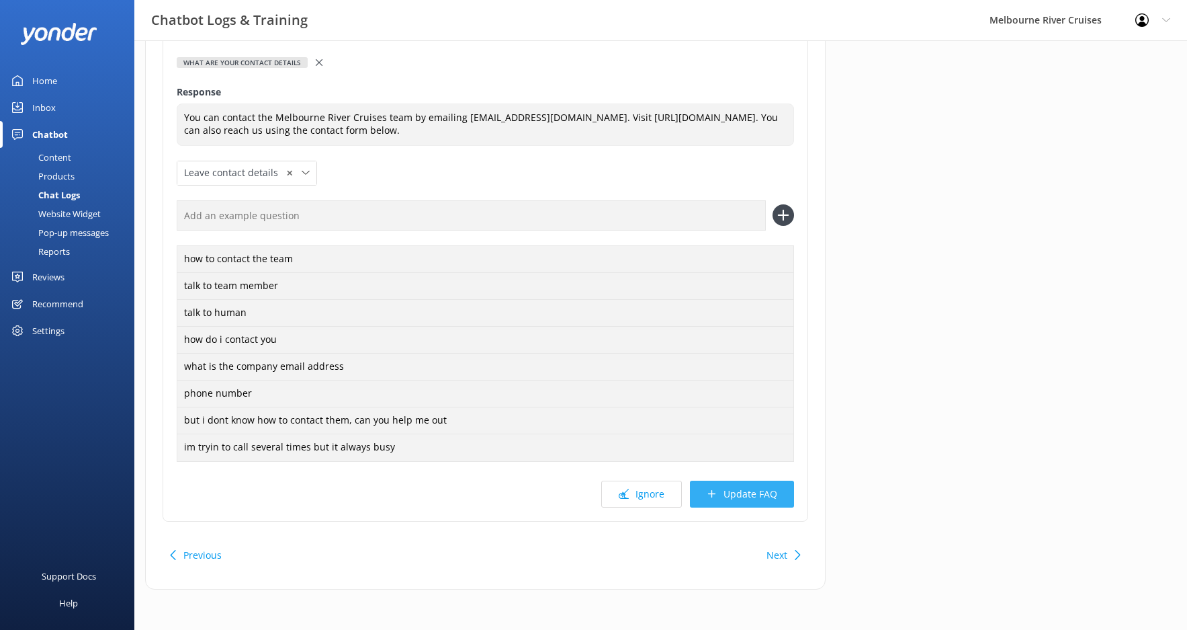
click at [747, 493] on button "Update FAQ" at bounding box center [742, 493] width 104 height 27
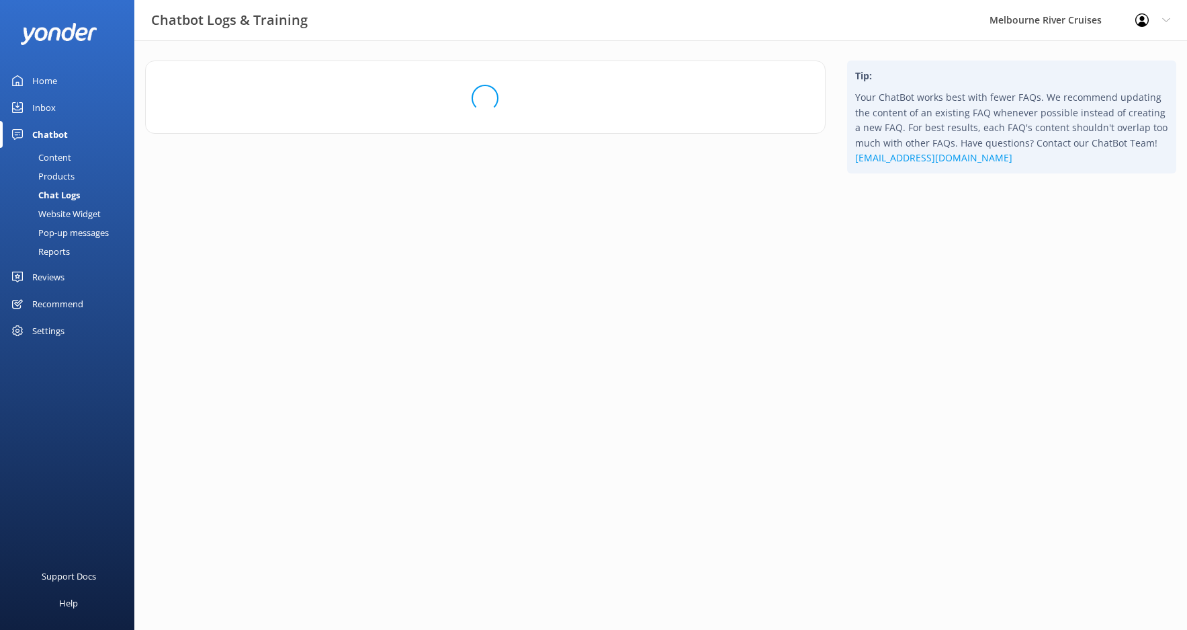
scroll to position [0, 0]
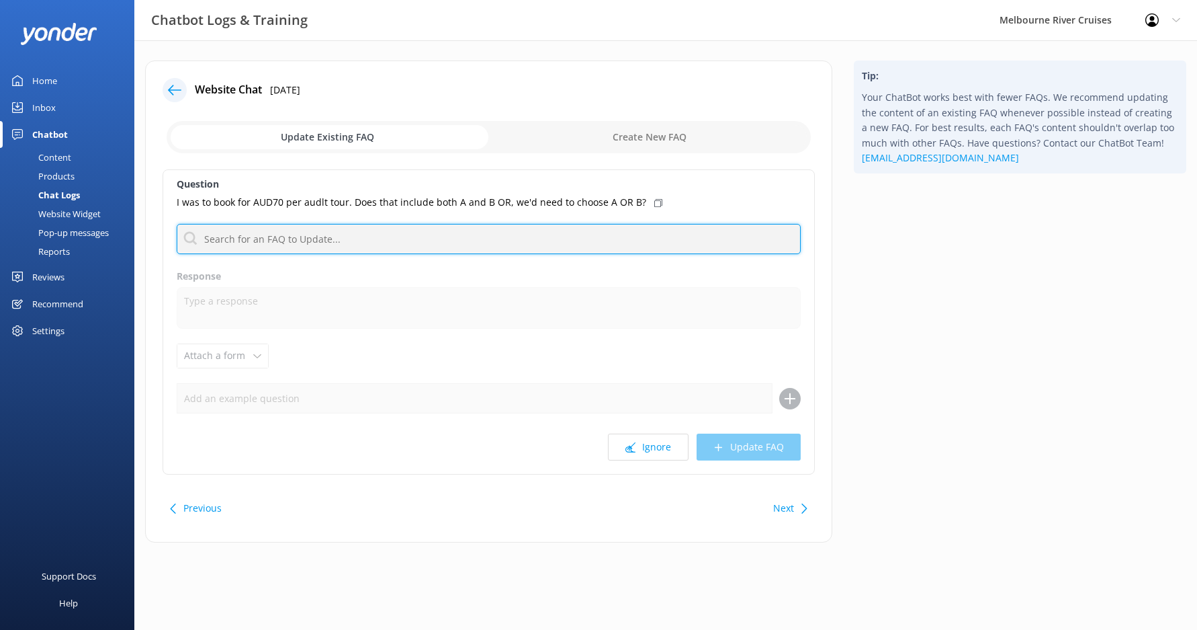
click at [407, 230] on input "text" at bounding box center [489, 239] width 624 height 30
type input "sightseeing"
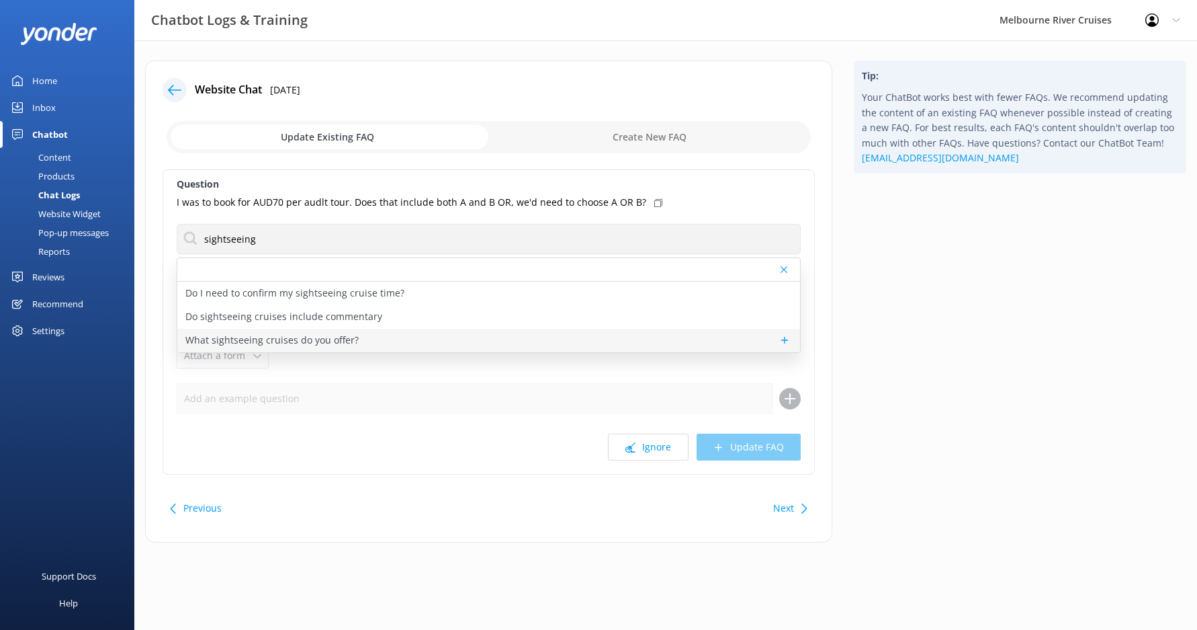
click at [403, 344] on div "What sightseeing cruises do you offer?" at bounding box center [488, 341] width 623 height 24
type textarea "We offer a variety of sightseeing cruises, including the [GEOGRAPHIC_DATA], giv…"
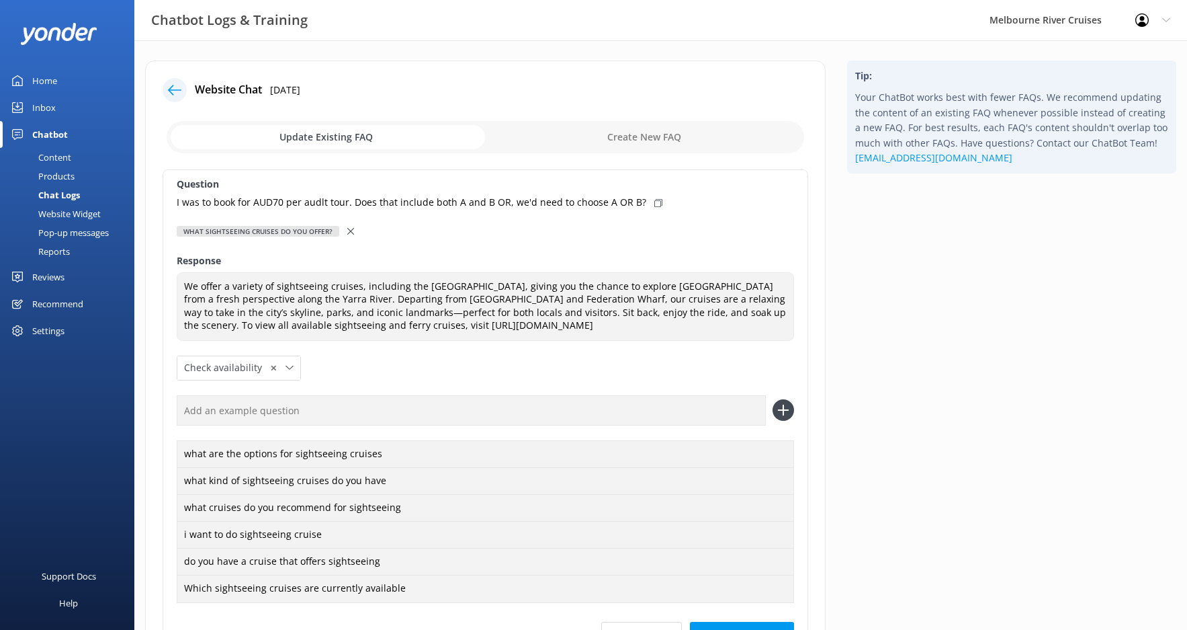
click at [347, 234] on icon at bounding box center [350, 231] width 7 height 7
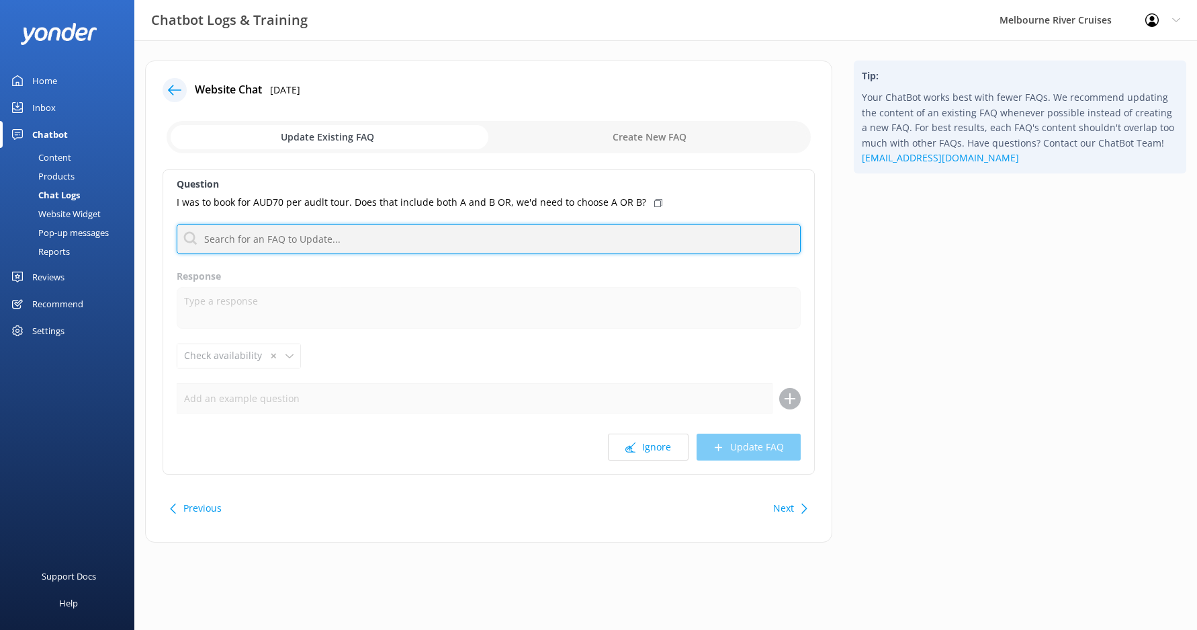
click at [298, 239] on input "text" at bounding box center [489, 239] width 624 height 30
type input "C"
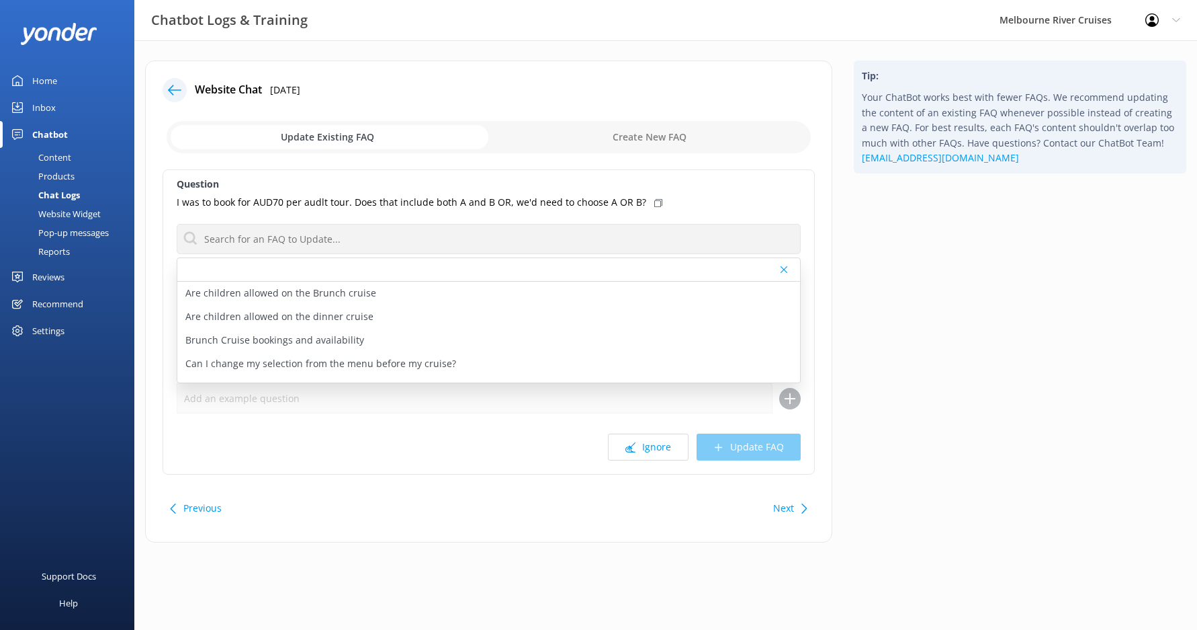
click at [171, 91] on icon at bounding box center [174, 89] width 13 height 13
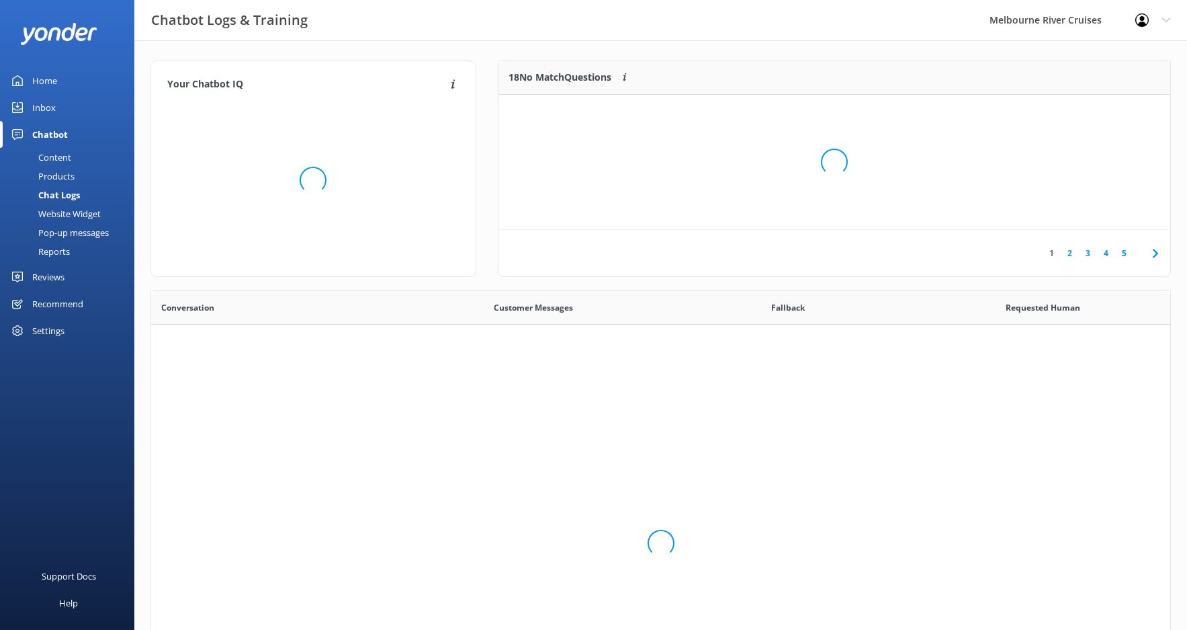
scroll to position [461, 1009]
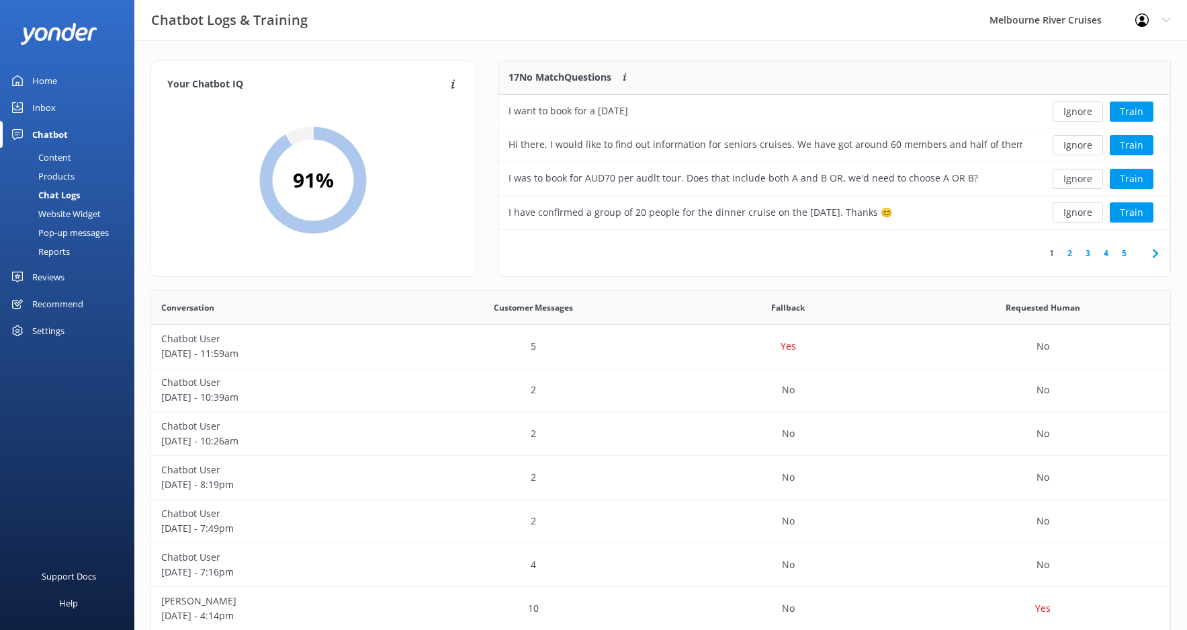
click at [1072, 255] on link "2" at bounding box center [1070, 253] width 18 height 13
click at [927, 110] on div "What is the discount on a group of 15+" at bounding box center [766, 112] width 535 height 34
click at [892, 142] on div "What is the consolation policy?" at bounding box center [766, 145] width 535 height 34
click at [894, 187] on div "Just wanted to find out if there is a minimum number of guests required to have…" at bounding box center [766, 179] width 535 height 34
click at [662, 249] on div "1 2 3 4 5" at bounding box center [835, 253] width 672 height 46
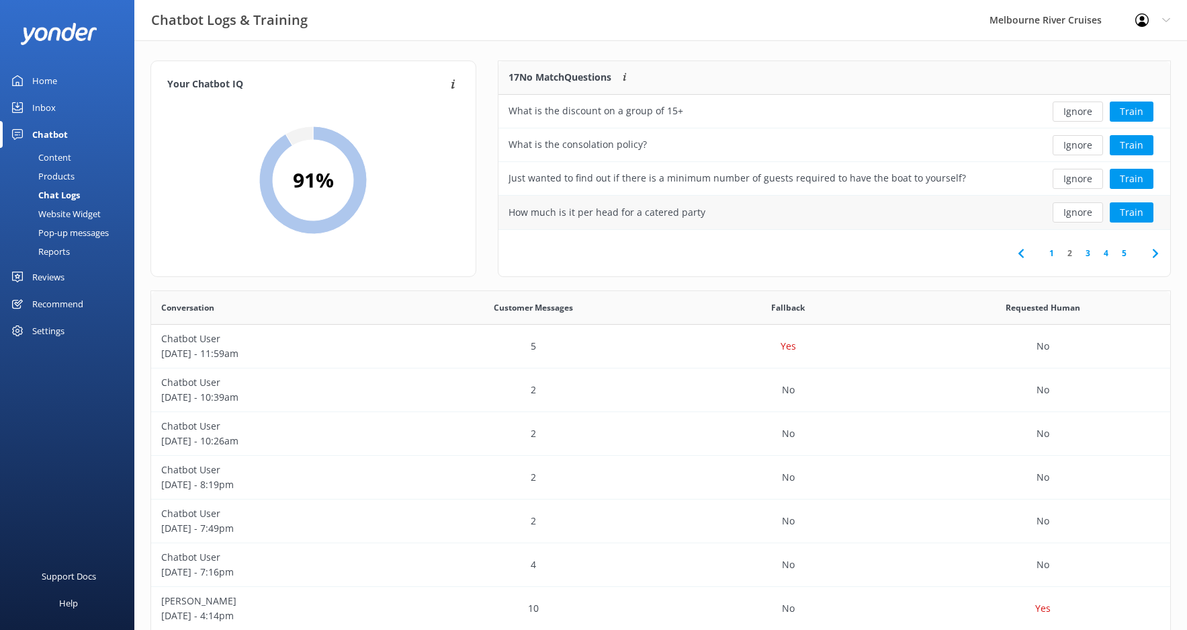
click at [627, 217] on div "How much is it per head for a catered party" at bounding box center [607, 212] width 197 height 15
click at [695, 271] on div "1 2 3 4 5" at bounding box center [835, 253] width 672 height 46
click at [698, 103] on div "What is the discount on a group of 15+" at bounding box center [766, 112] width 535 height 34
click at [1126, 212] on button "Train" at bounding box center [1132, 212] width 44 height 20
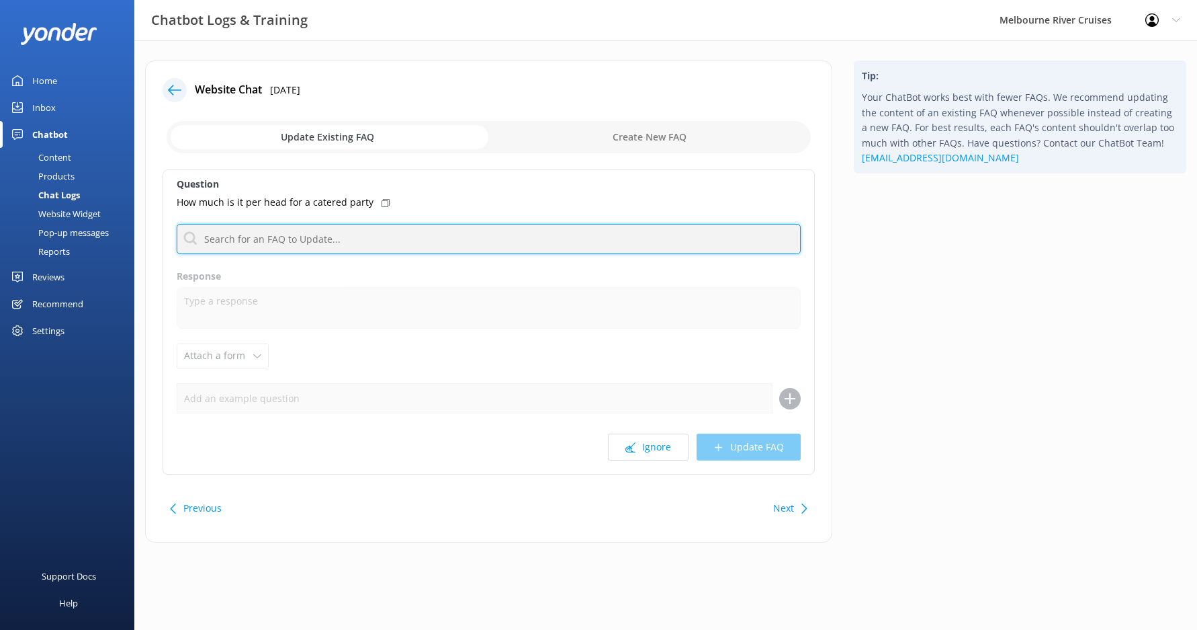
click at [284, 234] on input "text" at bounding box center [489, 239] width 624 height 30
type input "function"
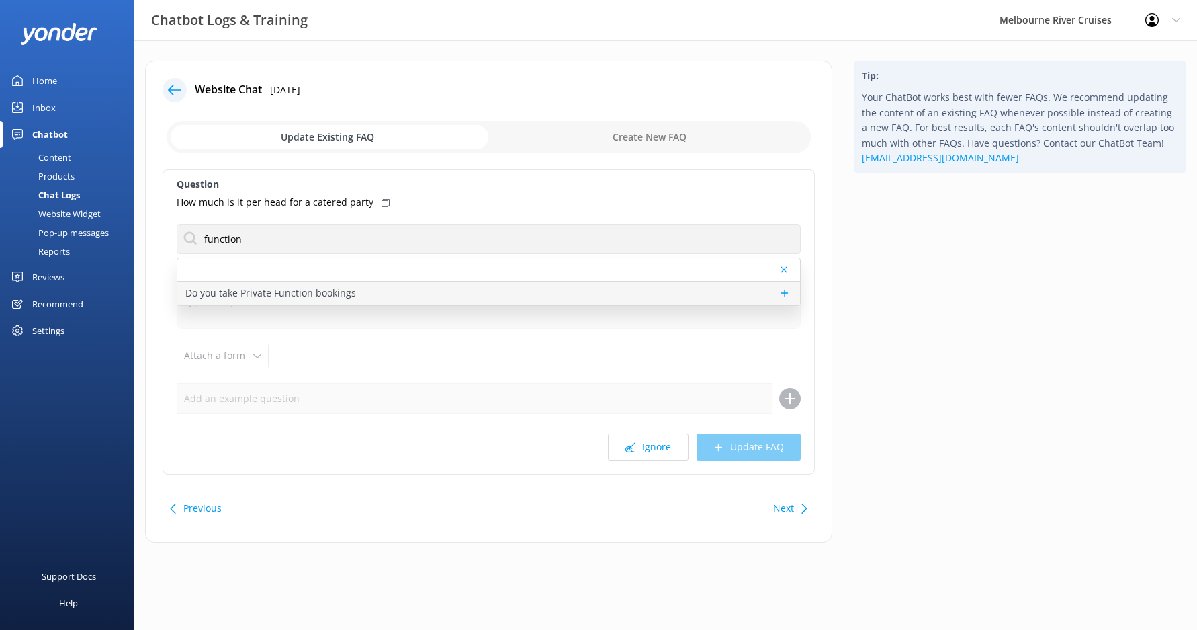
click at [321, 292] on p "Do you take Private Function bookings" at bounding box center [270, 293] width 171 height 15
type textarea "We offer private bookings for a wide range of events including birthdays, weddi…"
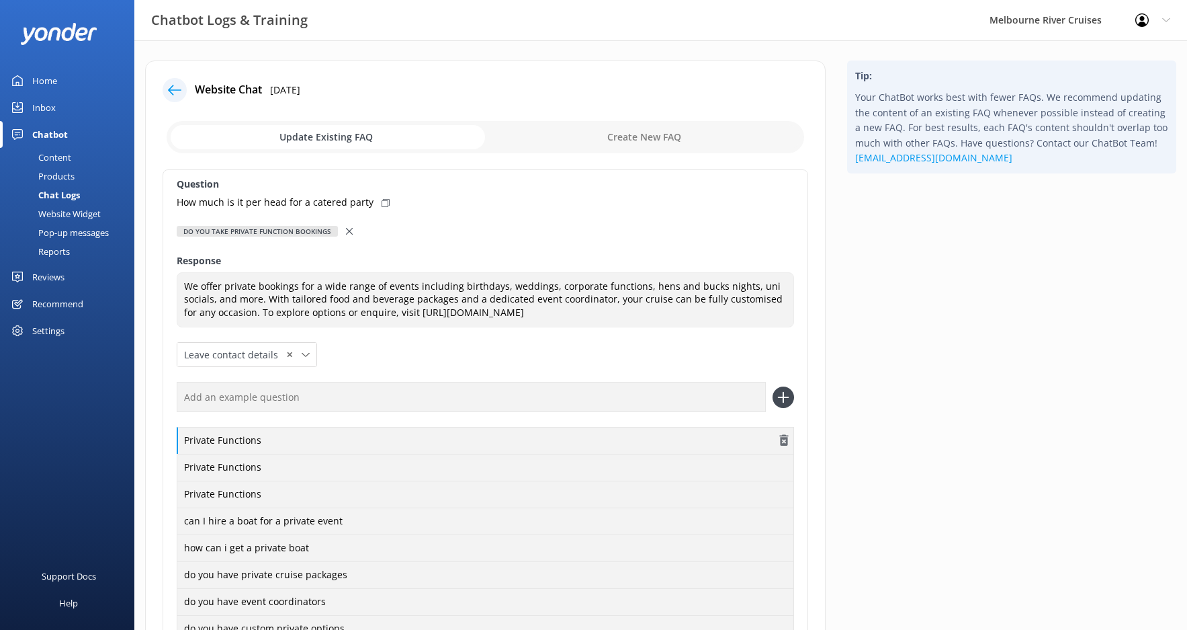
click at [343, 449] on div "Private Functions" at bounding box center [485, 441] width 617 height 28
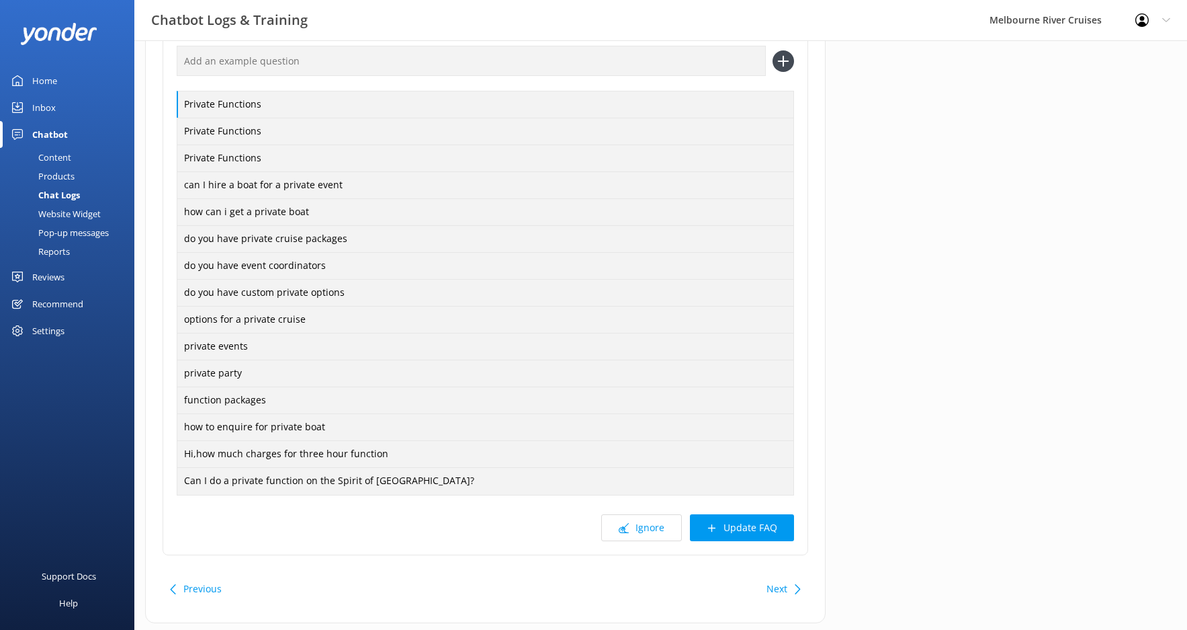
scroll to position [370, 0]
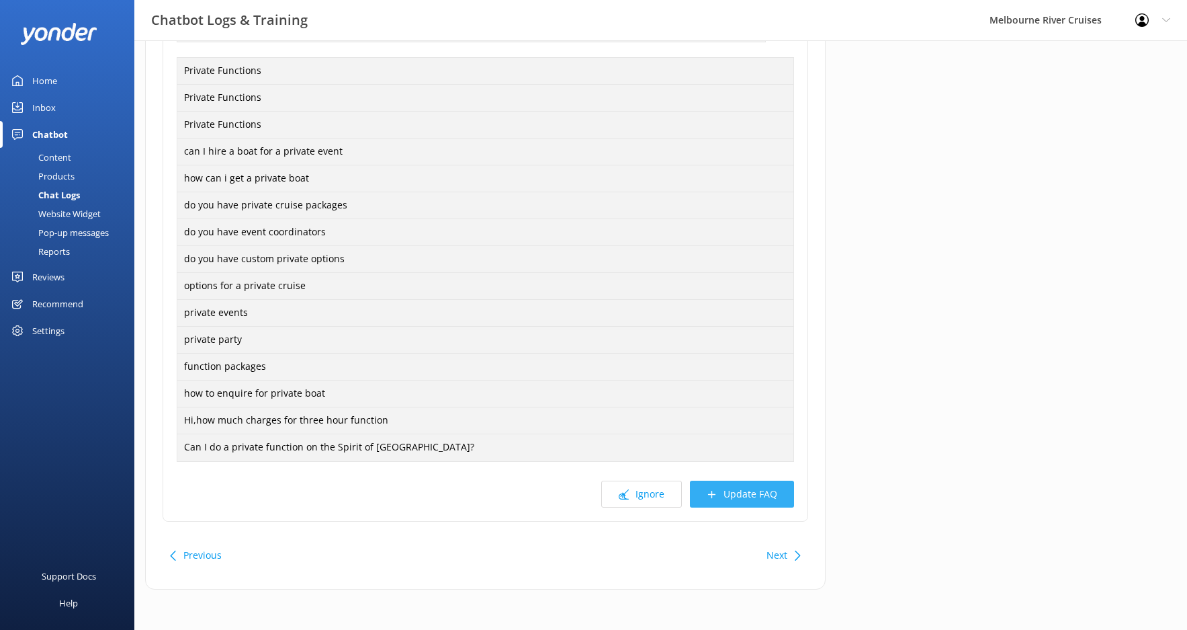
click at [717, 485] on button "Update FAQ" at bounding box center [742, 493] width 104 height 27
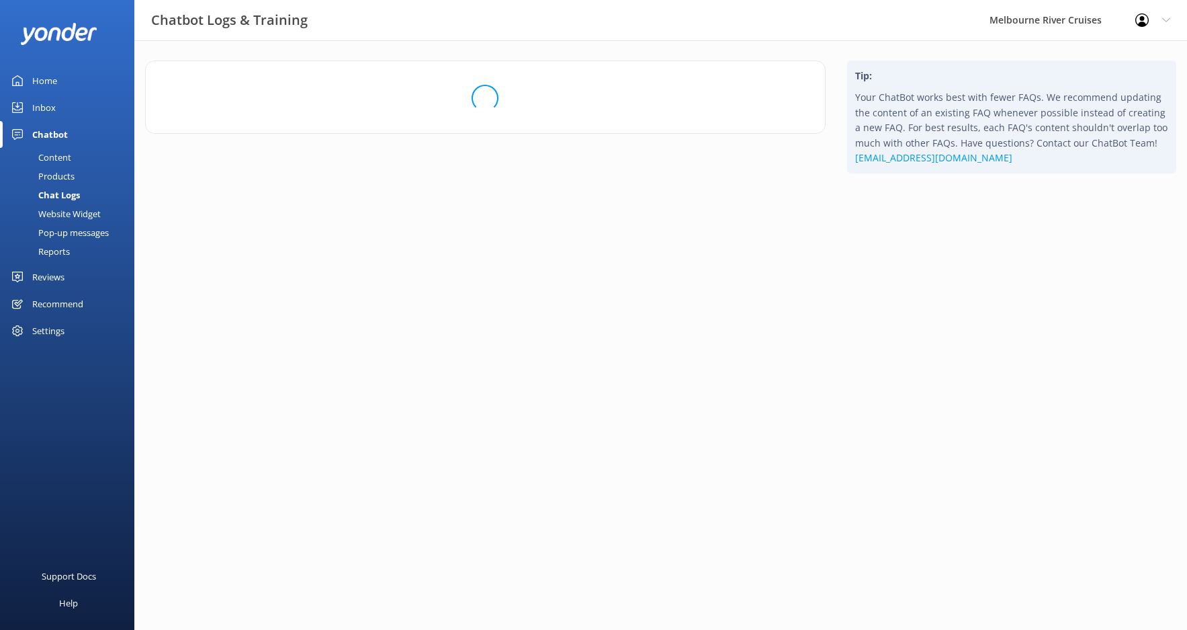
scroll to position [0, 0]
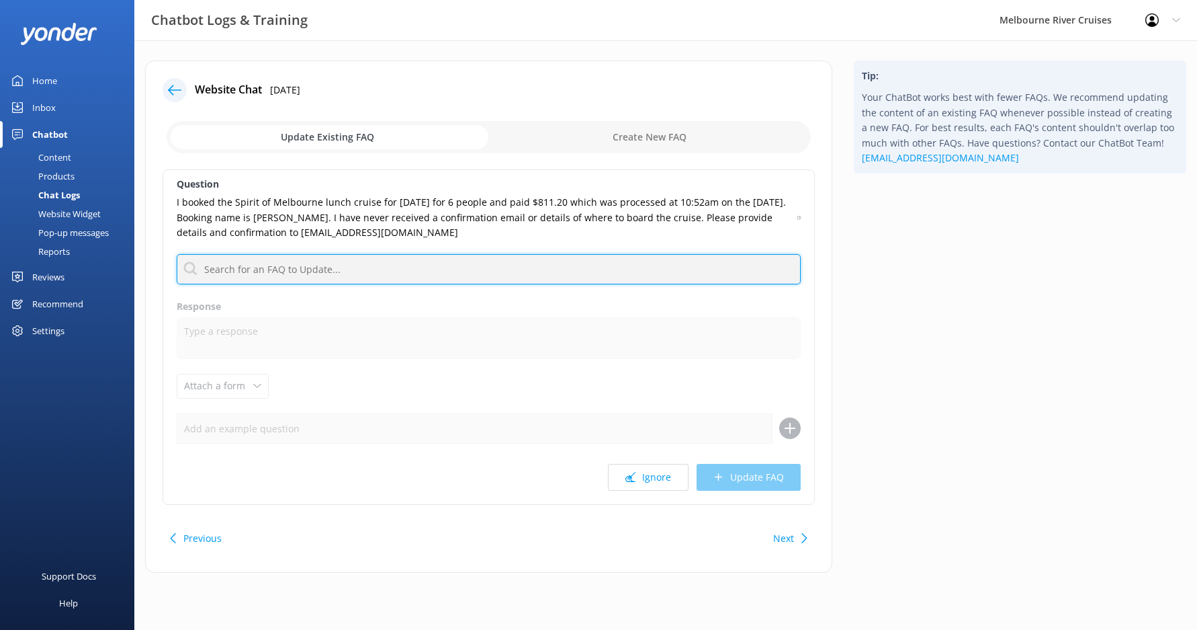
click at [325, 264] on input "text" at bounding box center [489, 269] width 624 height 30
type input "contact"
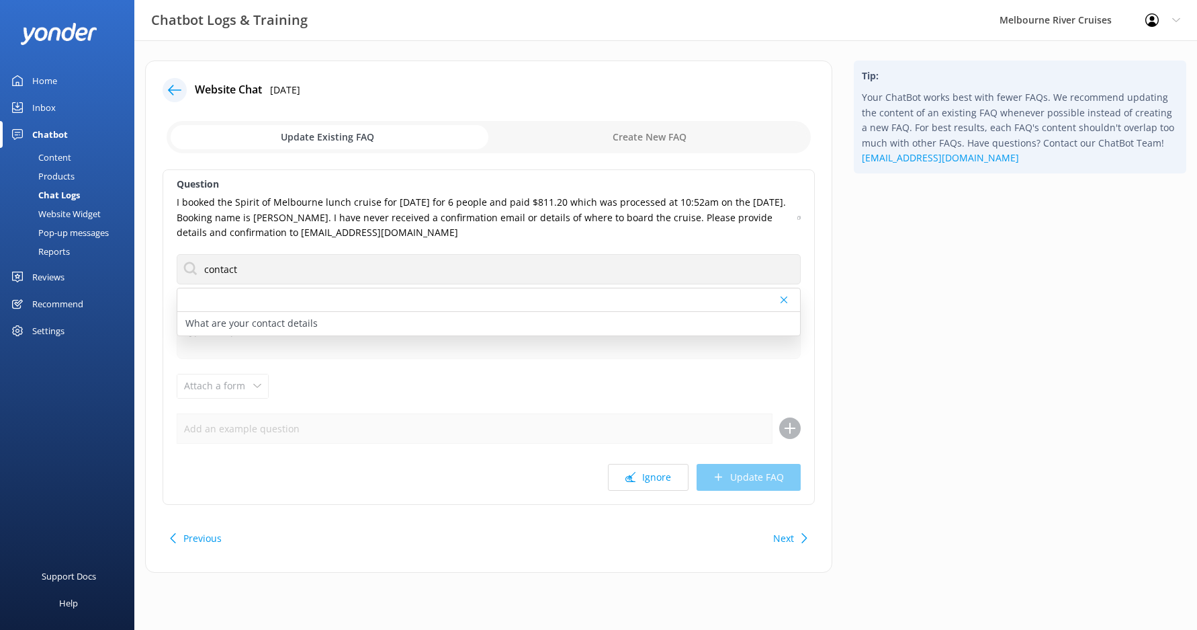
drag, startPoint x: 271, startPoint y: 323, endPoint x: 298, endPoint y: 340, distance: 31.7
click at [272, 325] on p "What are your contact details" at bounding box center [251, 323] width 132 height 15
type textarea "You can contact the Melbourne River Cruises team by emailing [EMAIL_ADDRESS][DO…"
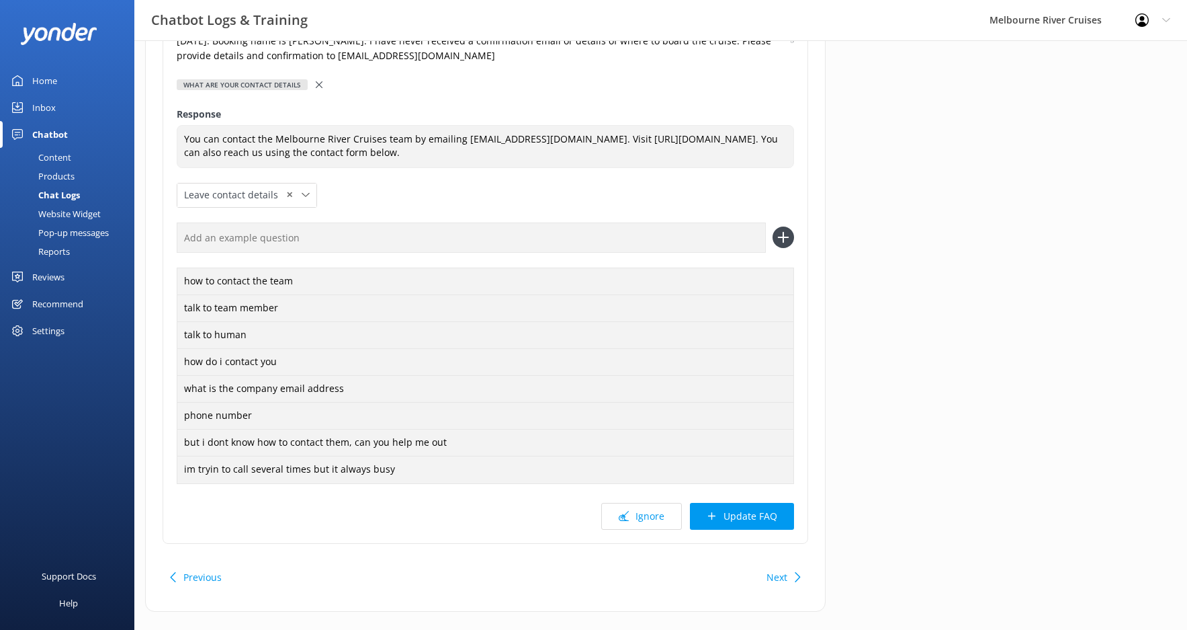
scroll to position [199, 0]
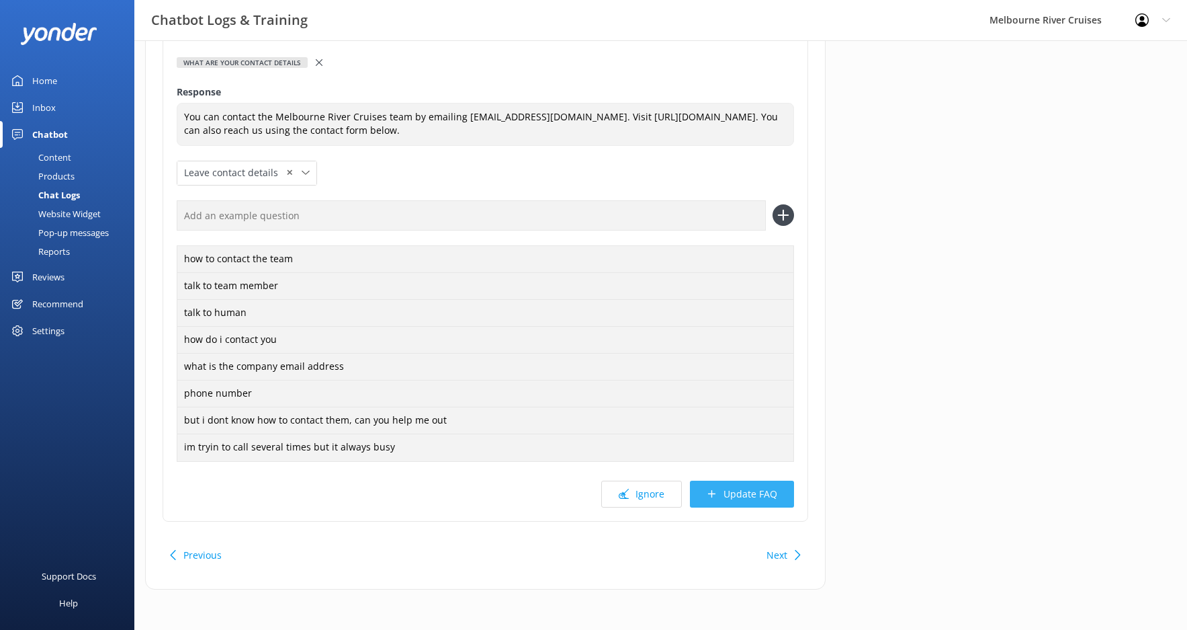
click at [753, 495] on button "Update FAQ" at bounding box center [742, 493] width 104 height 27
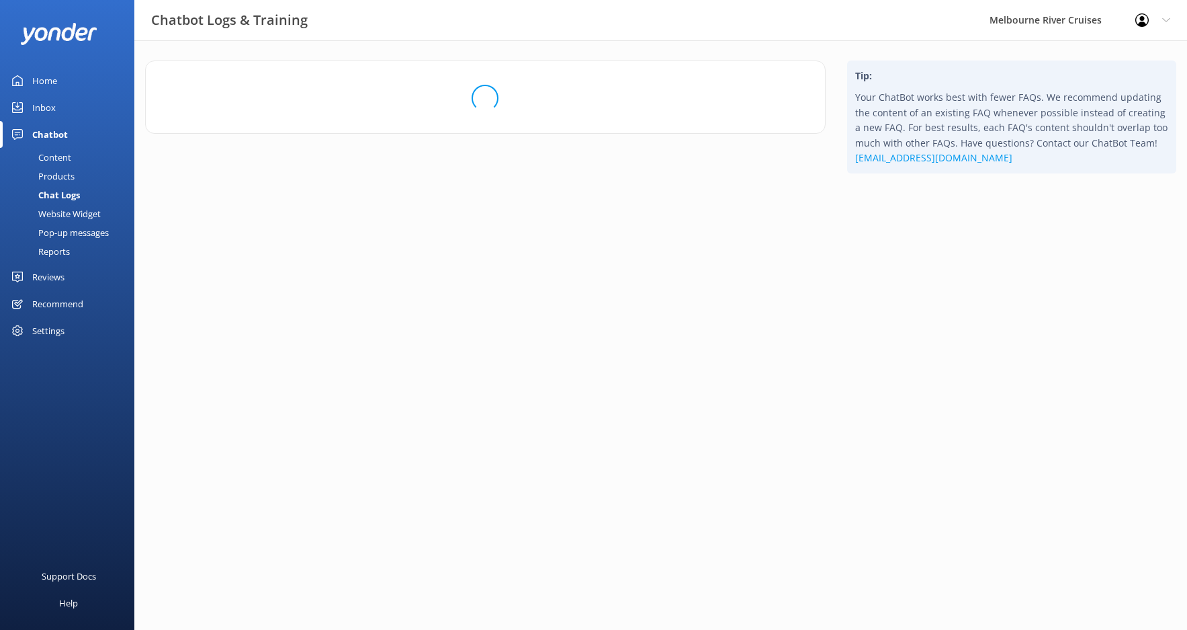
scroll to position [0, 0]
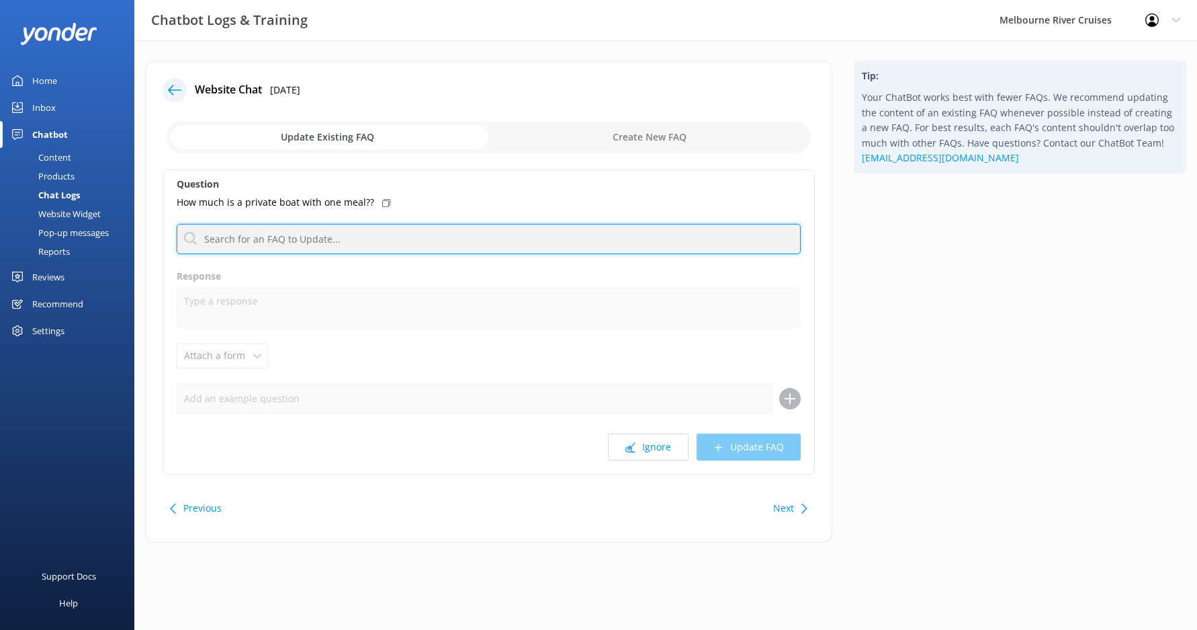
click at [282, 235] on input "text" at bounding box center [489, 239] width 624 height 30
type input "function"
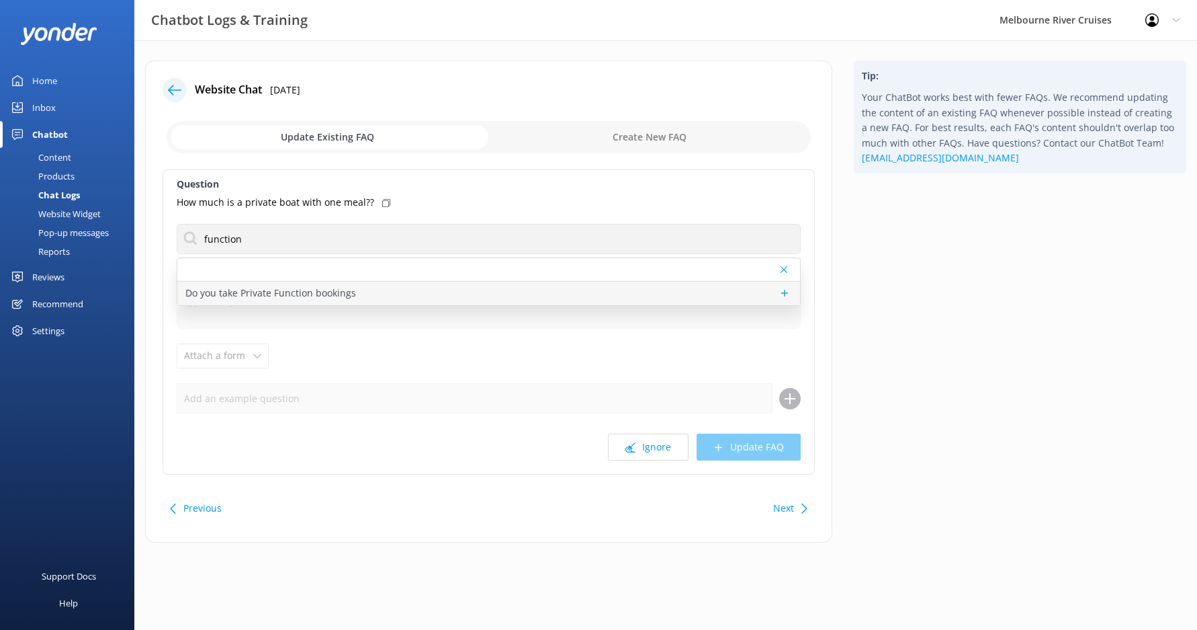
click at [574, 292] on div "Do you take Private Function bookings" at bounding box center [488, 294] width 623 height 24
type textarea "We offer private bookings for a wide range of events including birthdays, weddi…"
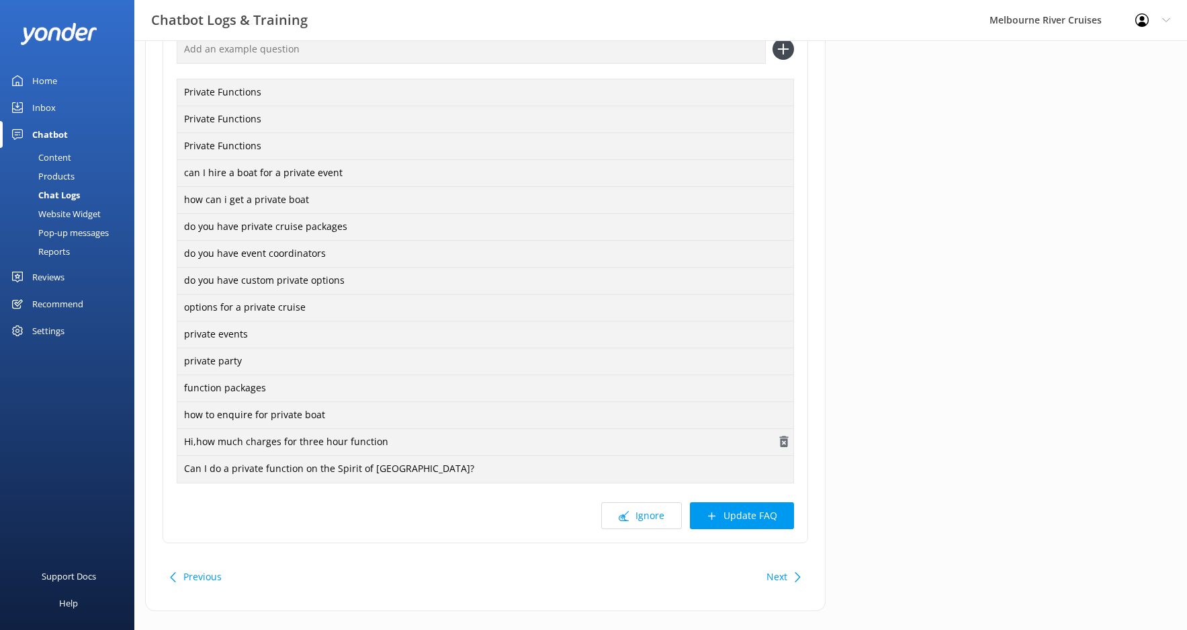
scroll to position [370, 0]
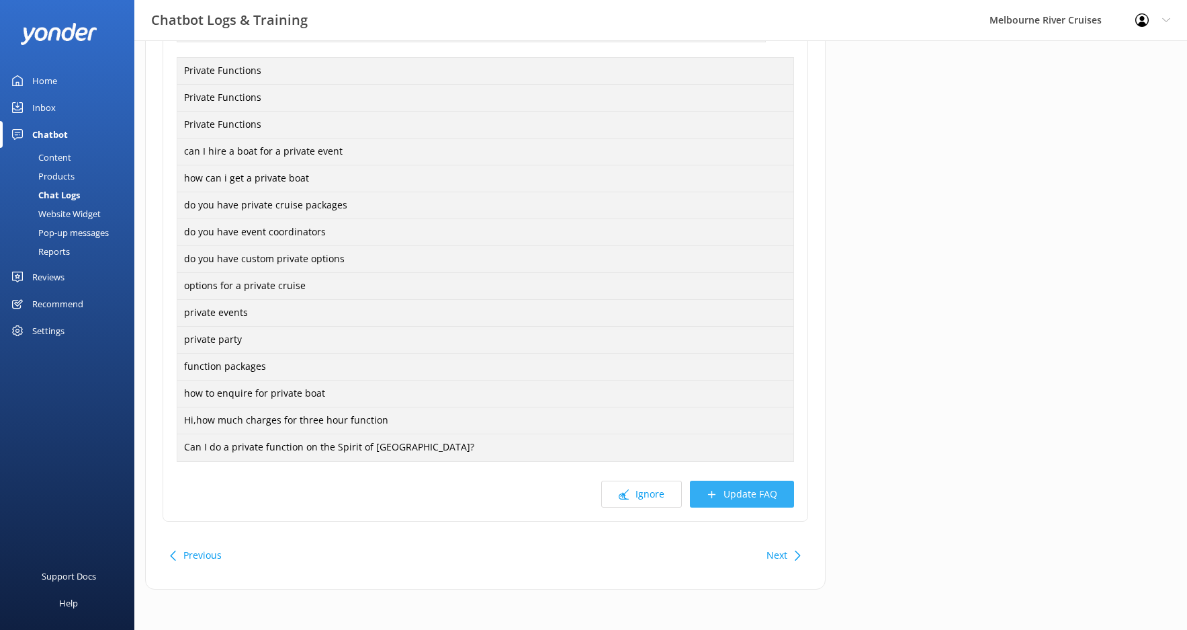
click at [740, 492] on button "Update FAQ" at bounding box center [742, 493] width 104 height 27
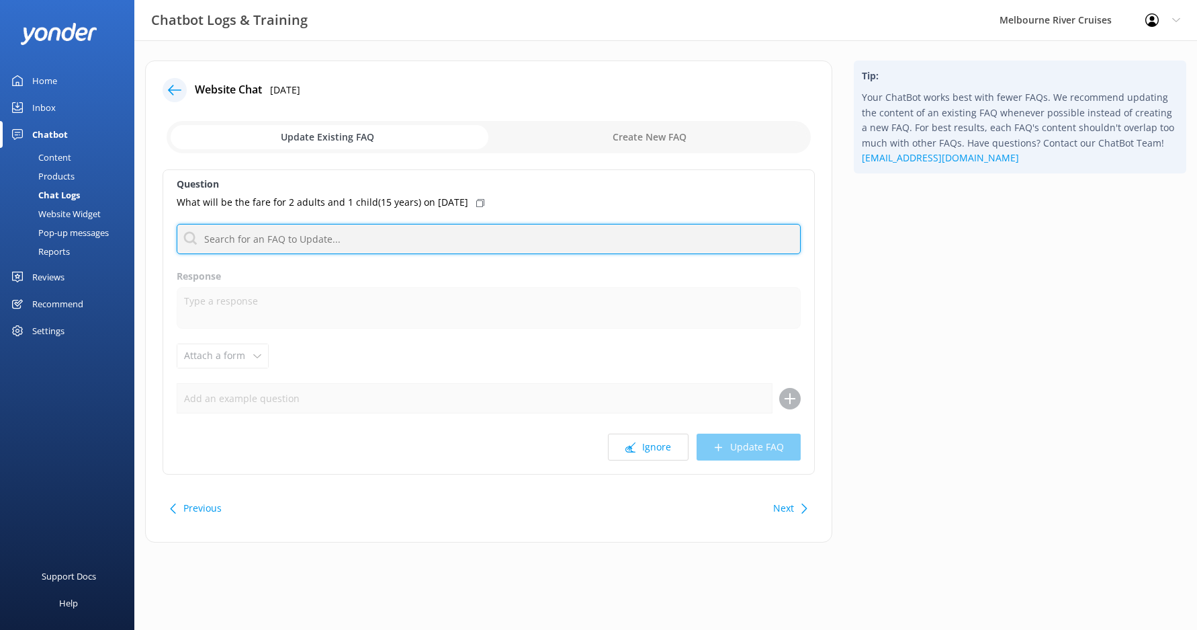
click at [279, 232] on input "text" at bounding box center [489, 239] width 624 height 30
type input "availability"
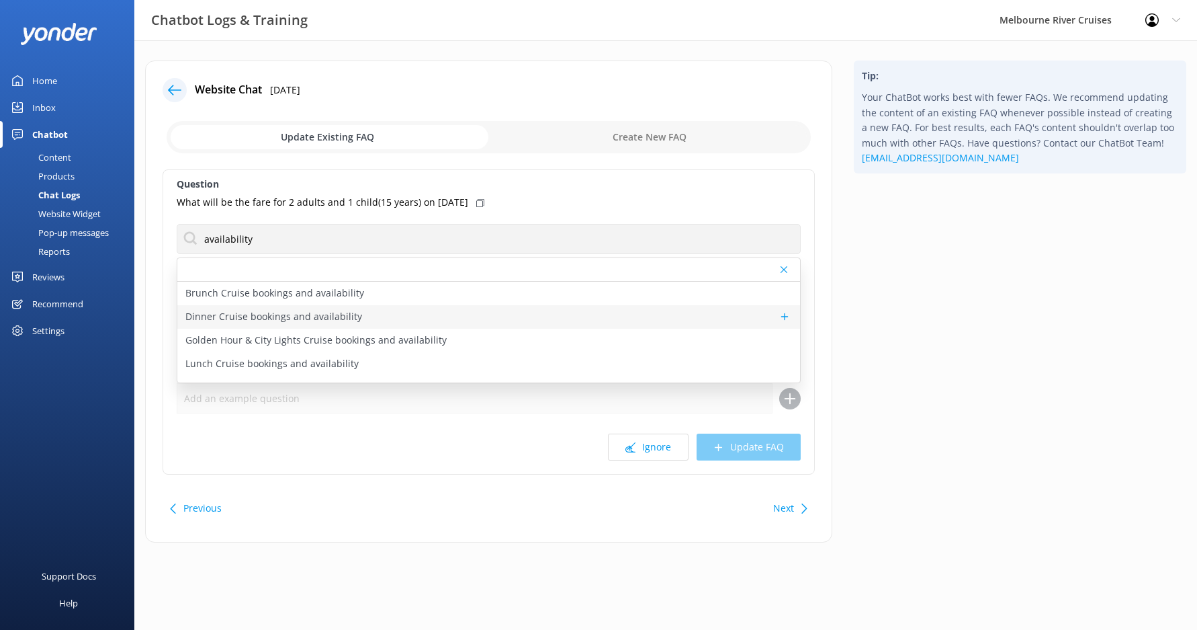
click at [263, 316] on p "Dinner Cruise bookings and availability" at bounding box center [273, 316] width 177 height 15
type textarea "To view live availability and book your Spirit of Melbourne Dinner Cruise, clic…"
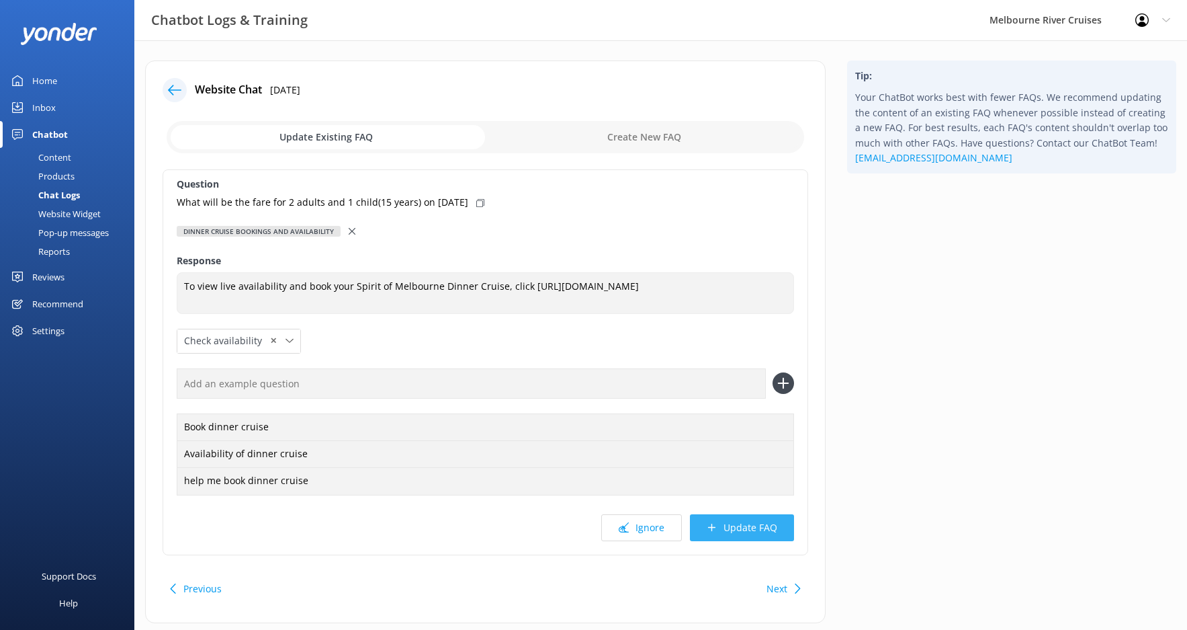
click at [765, 522] on button "Update FAQ" at bounding box center [742, 527] width 104 height 27
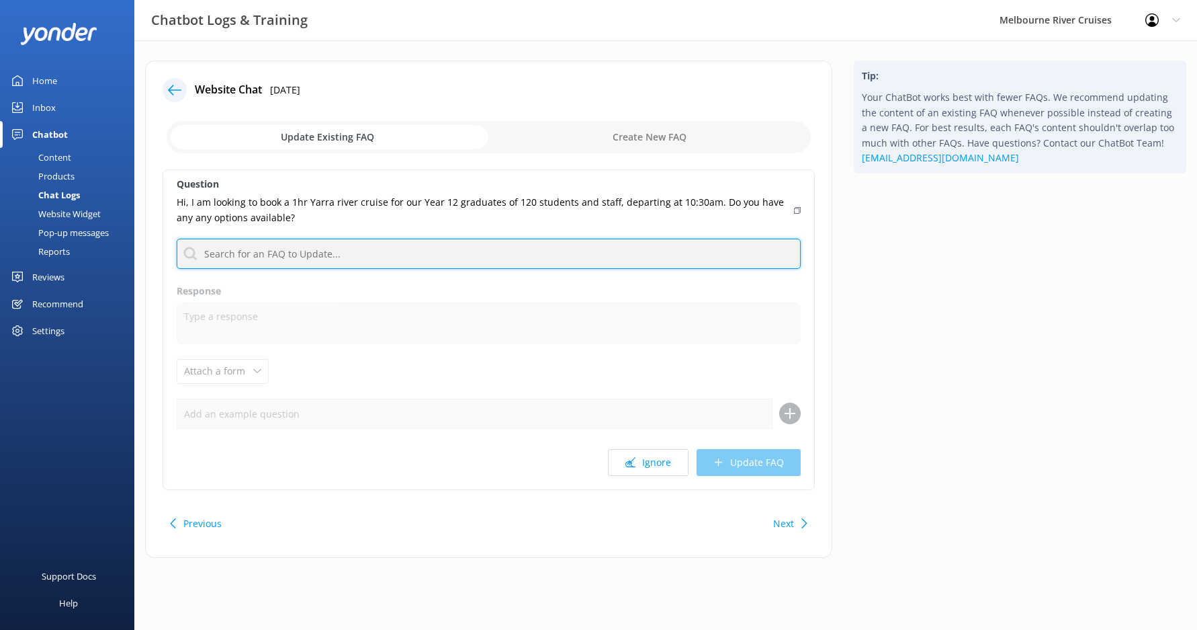
click at [271, 254] on input "text" at bounding box center [489, 254] width 624 height 30
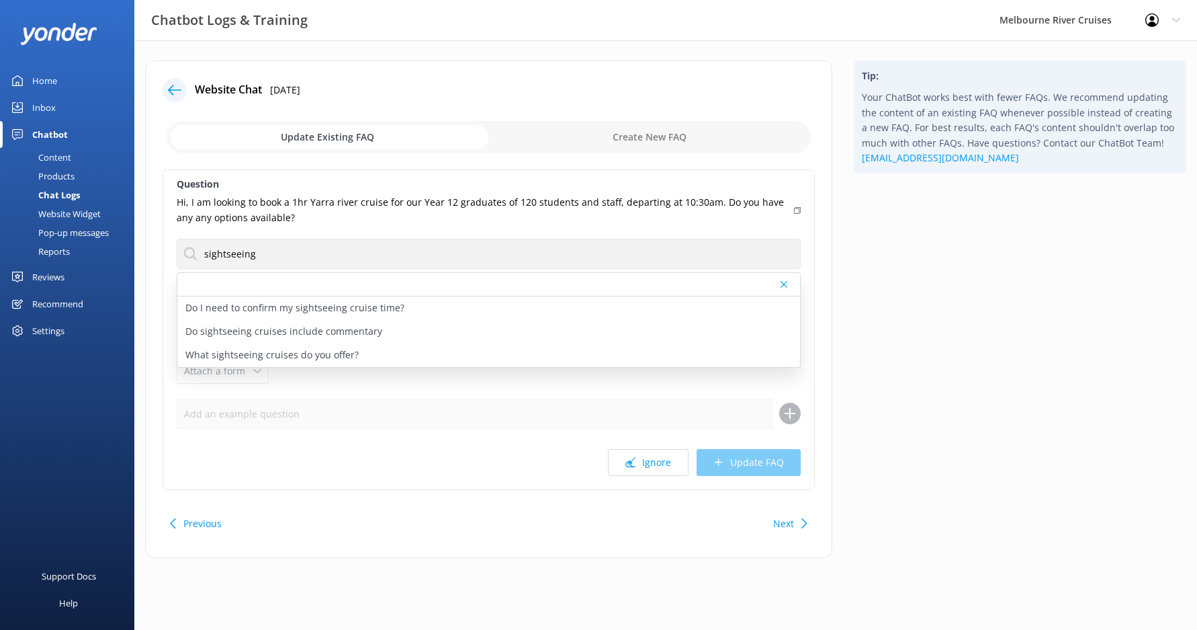
click at [787, 290] on div at bounding box center [488, 285] width 623 height 24
click at [784, 288] on icon at bounding box center [784, 284] width 7 height 8
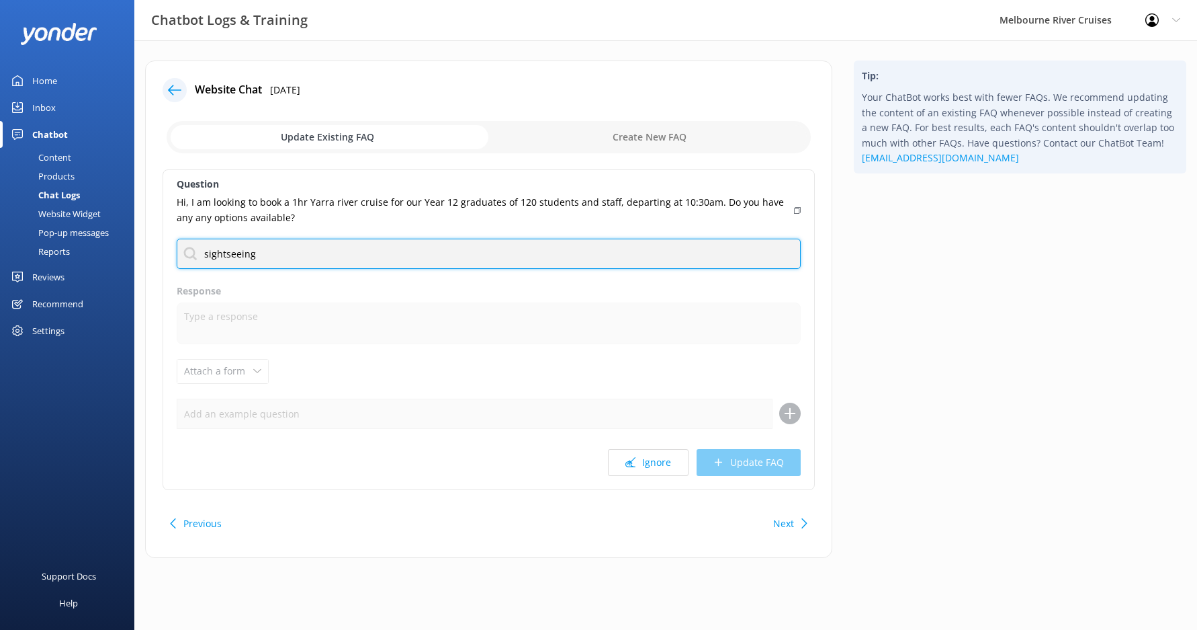
click at [539, 249] on input "sightseeing" at bounding box center [489, 254] width 624 height 30
click at [538, 249] on input "sightseeing" at bounding box center [489, 254] width 624 height 30
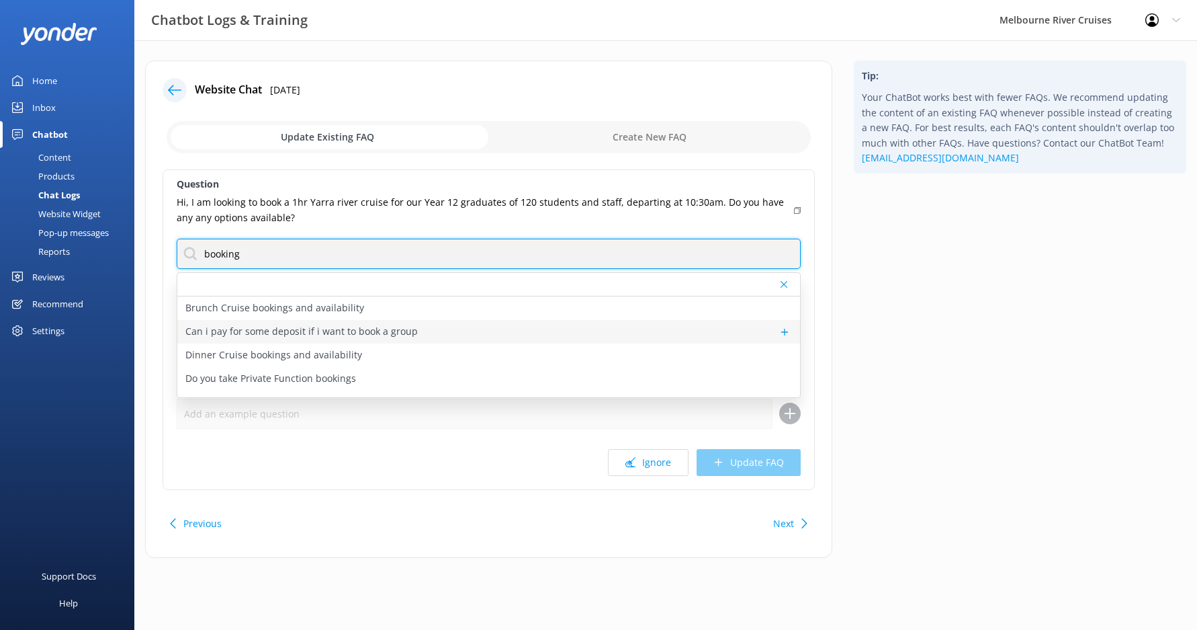
type input "booking"
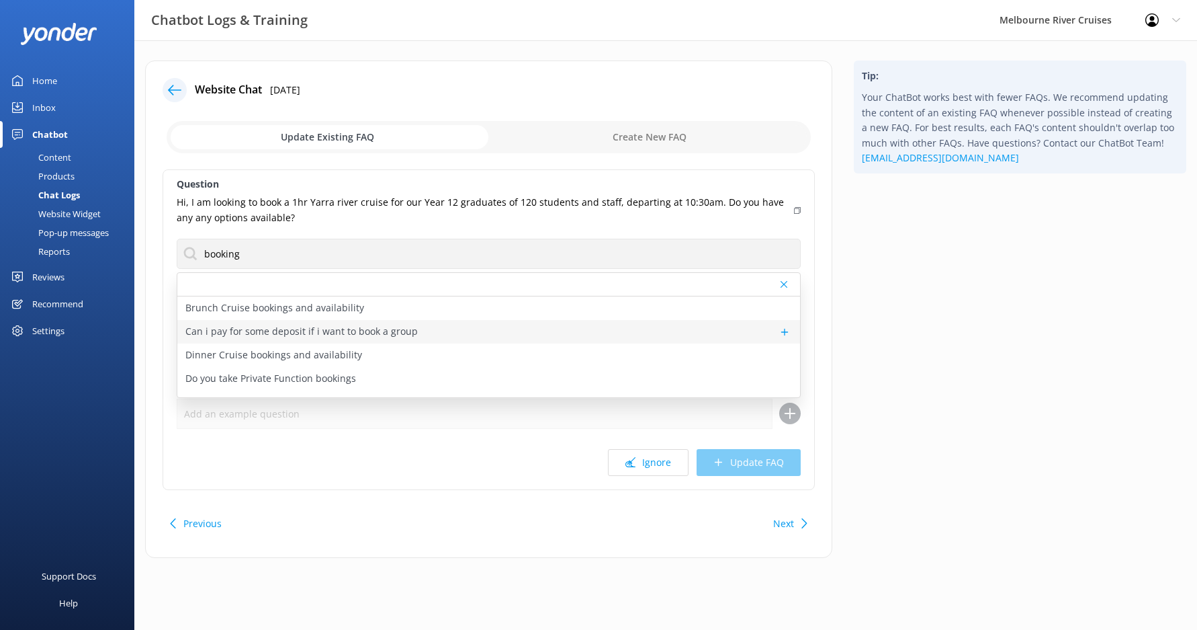
click at [366, 323] on div "Can i pay for some deposit if i want to book a group" at bounding box center [488, 332] width 623 height 24
type textarea "For group bookings, if your cruise date is more than 2 weeks away, you’re welco…"
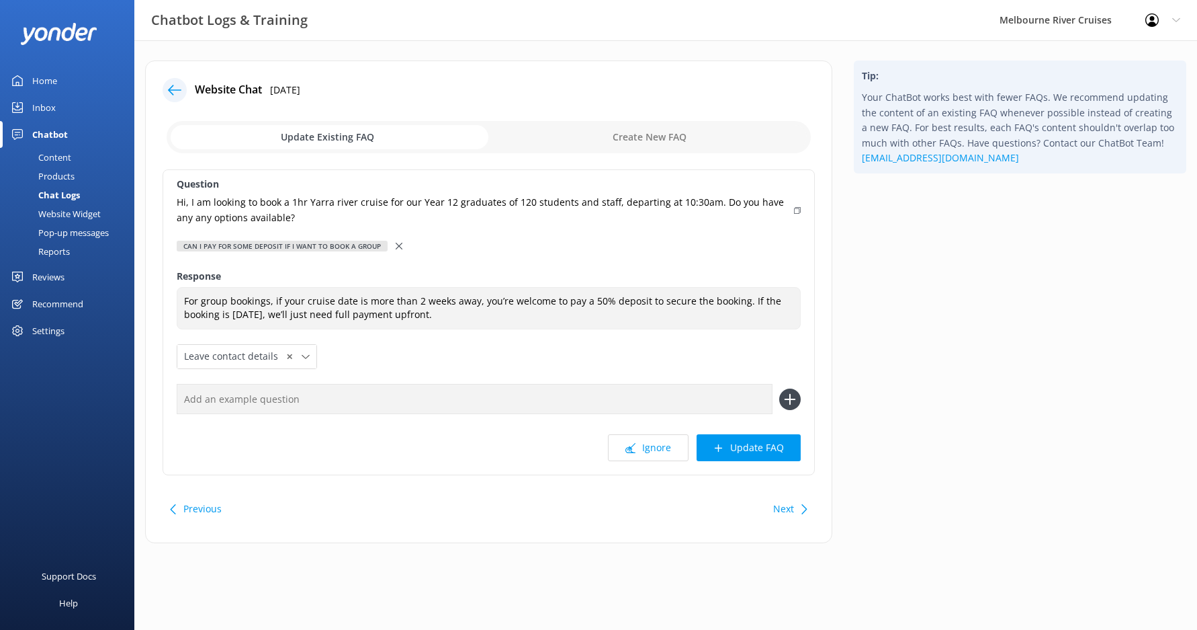
click at [396, 245] on icon at bounding box center [399, 246] width 7 height 7
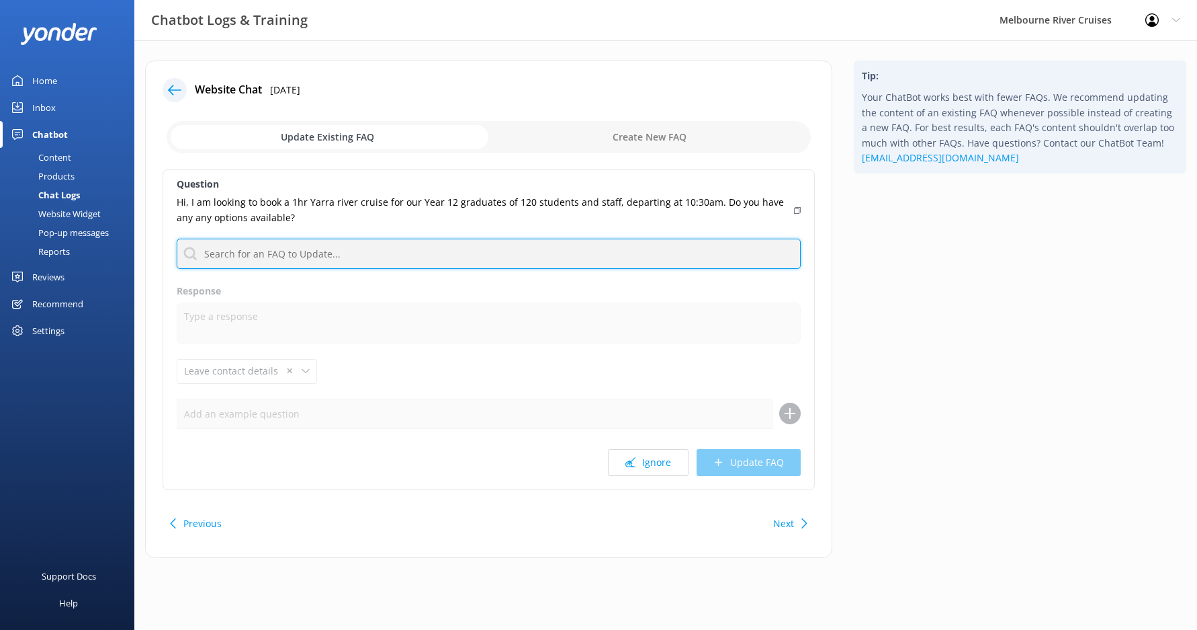
click at [303, 257] on input "text" at bounding box center [489, 254] width 624 height 30
type input "contact"
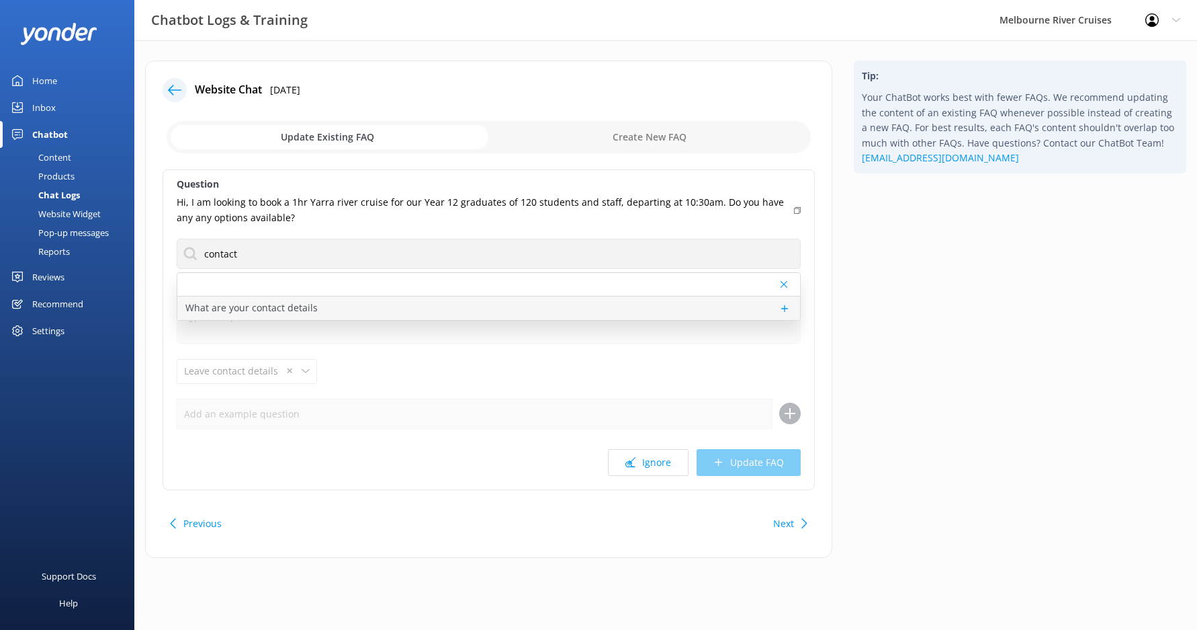
click at [491, 304] on div "What are your contact details" at bounding box center [488, 308] width 623 height 24
type textarea "You can contact the Melbourne River Cruises team by emailing [EMAIL_ADDRESS][DO…"
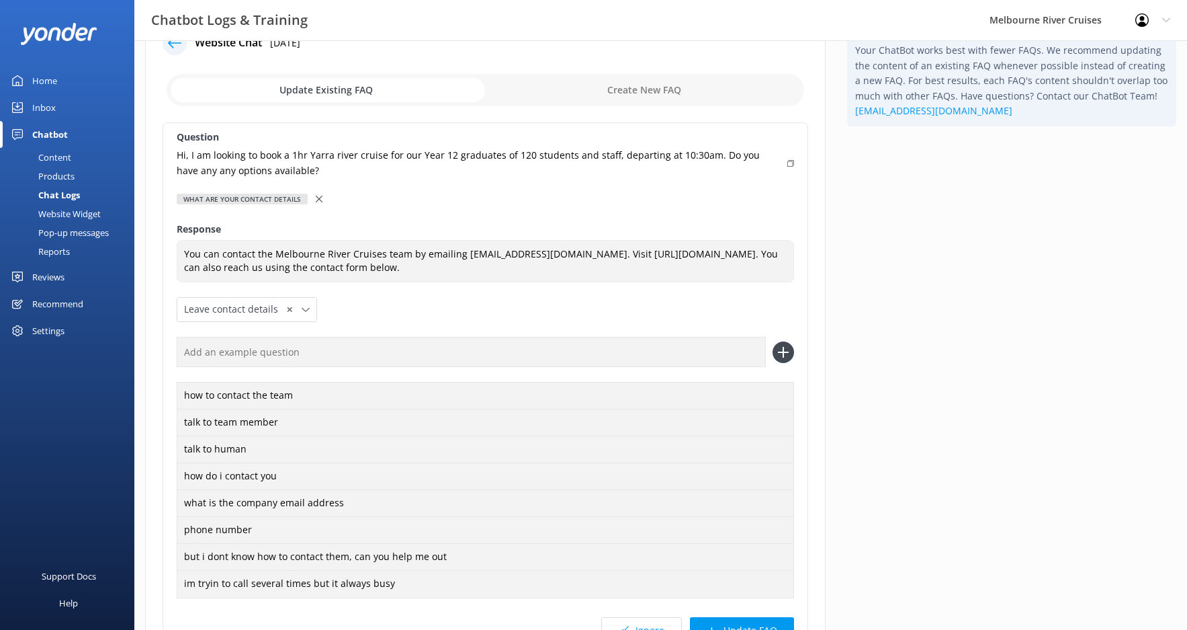
scroll to position [183, 0]
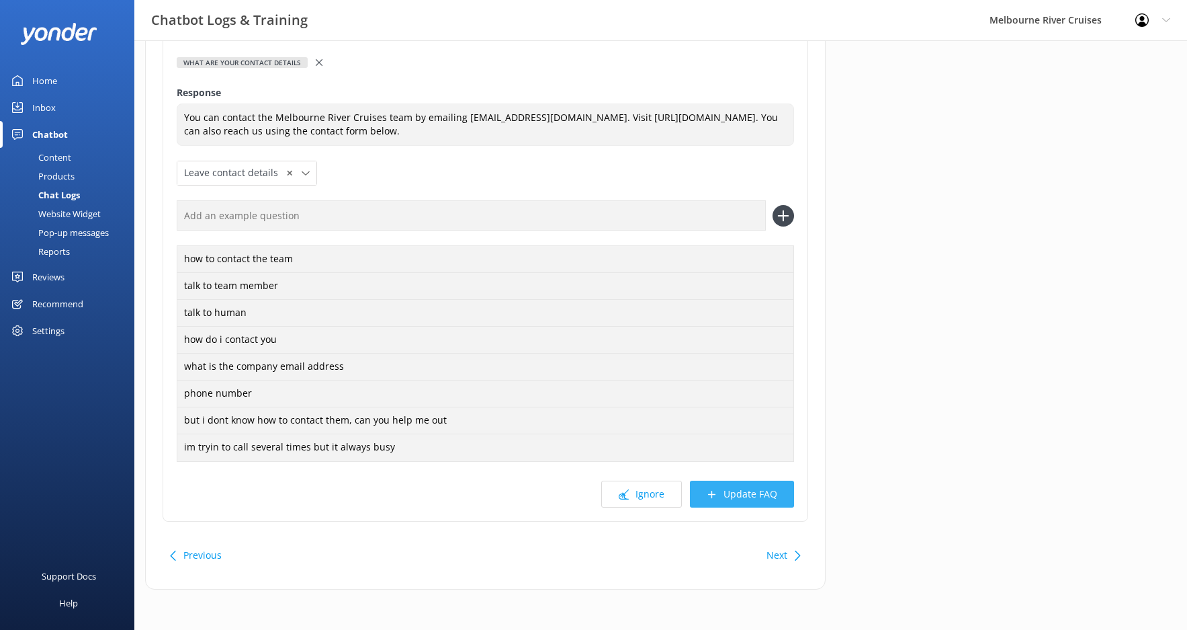
click at [749, 497] on button "Update FAQ" at bounding box center [742, 493] width 104 height 27
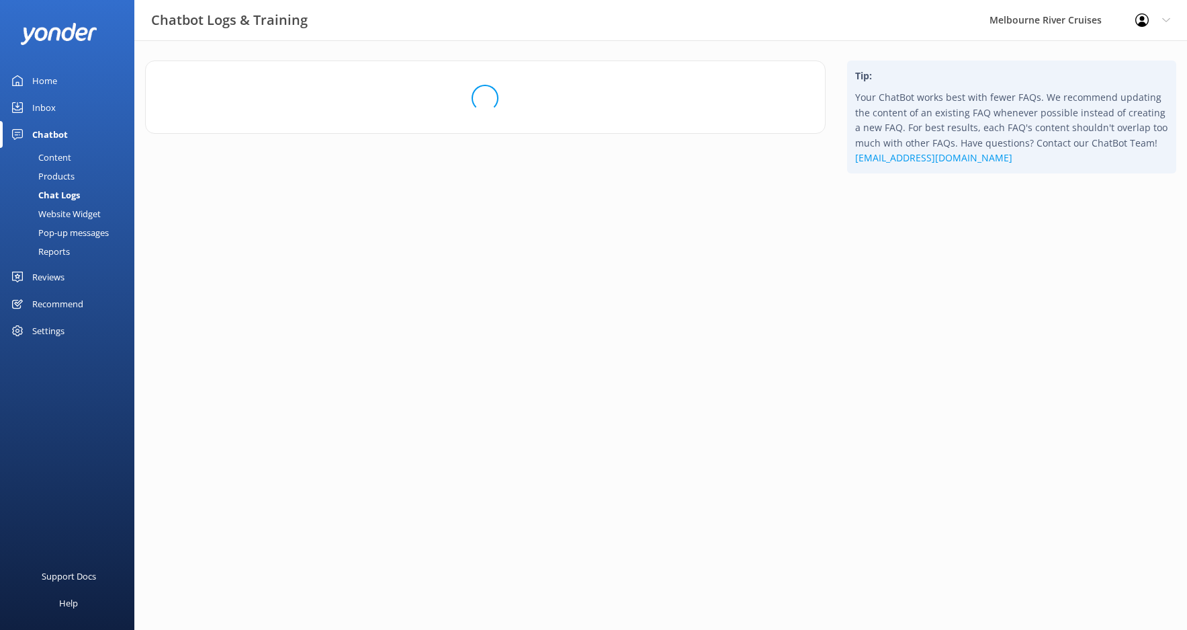
scroll to position [0, 0]
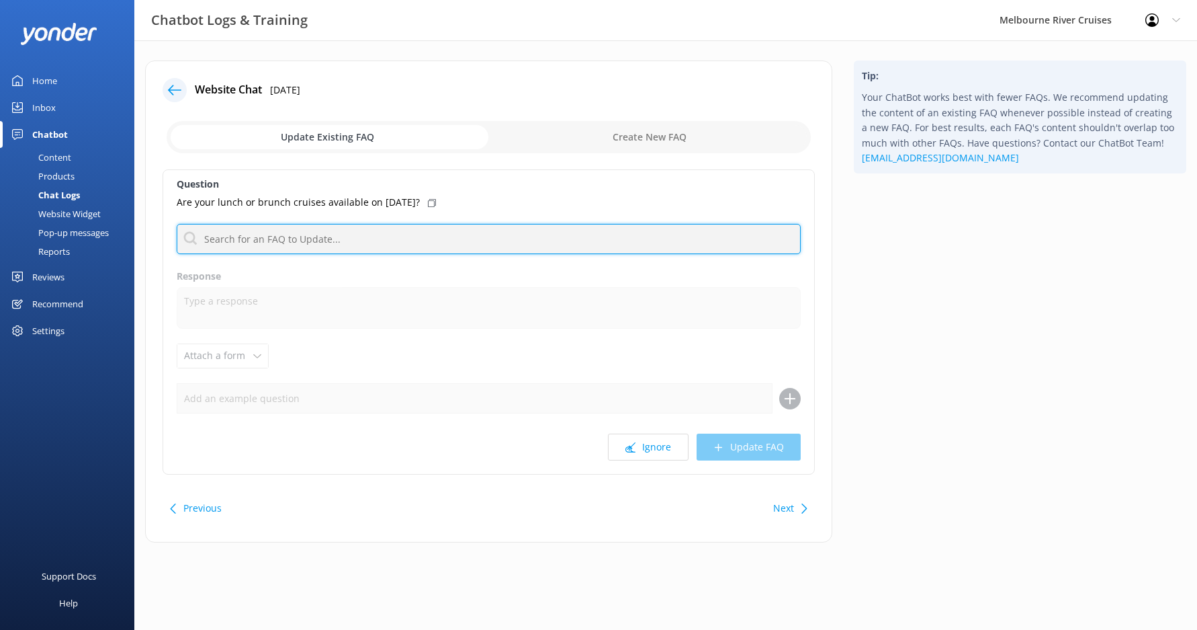
click at [311, 243] on input "text" at bounding box center [489, 239] width 624 height 30
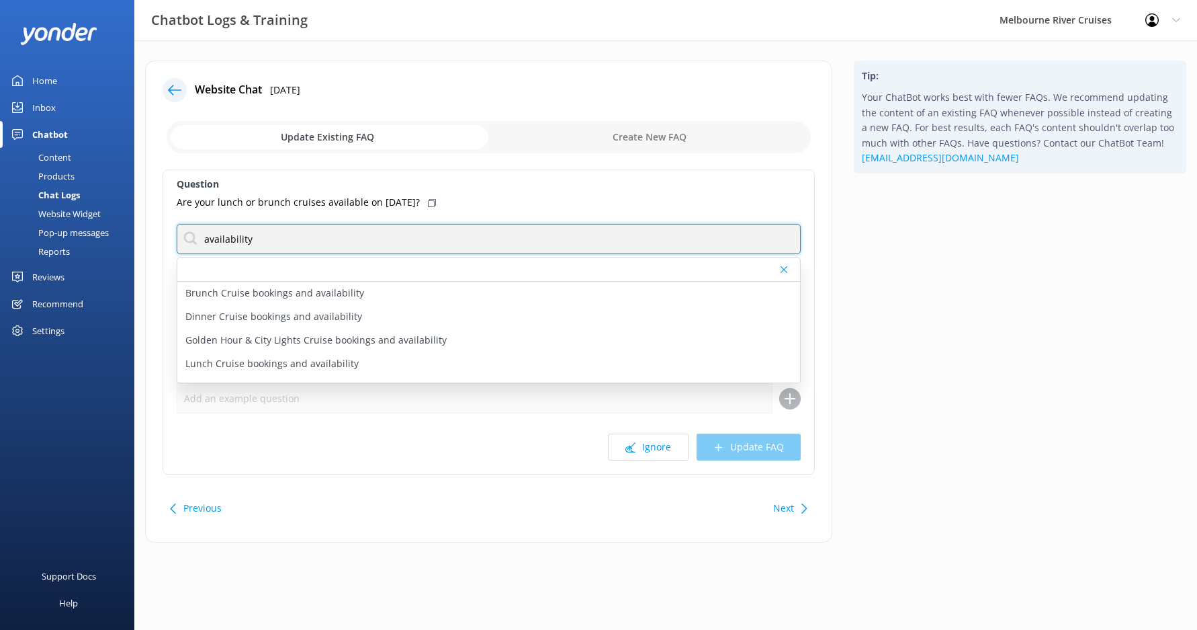
drag, startPoint x: 273, startPoint y: 234, endPoint x: 160, endPoint y: 230, distance: 113.6
click at [160, 230] on div "Website Chat [DATE] Update Existing FAQ Create New FAQ Question Are your lunch …" at bounding box center [488, 301] width 687 height 482
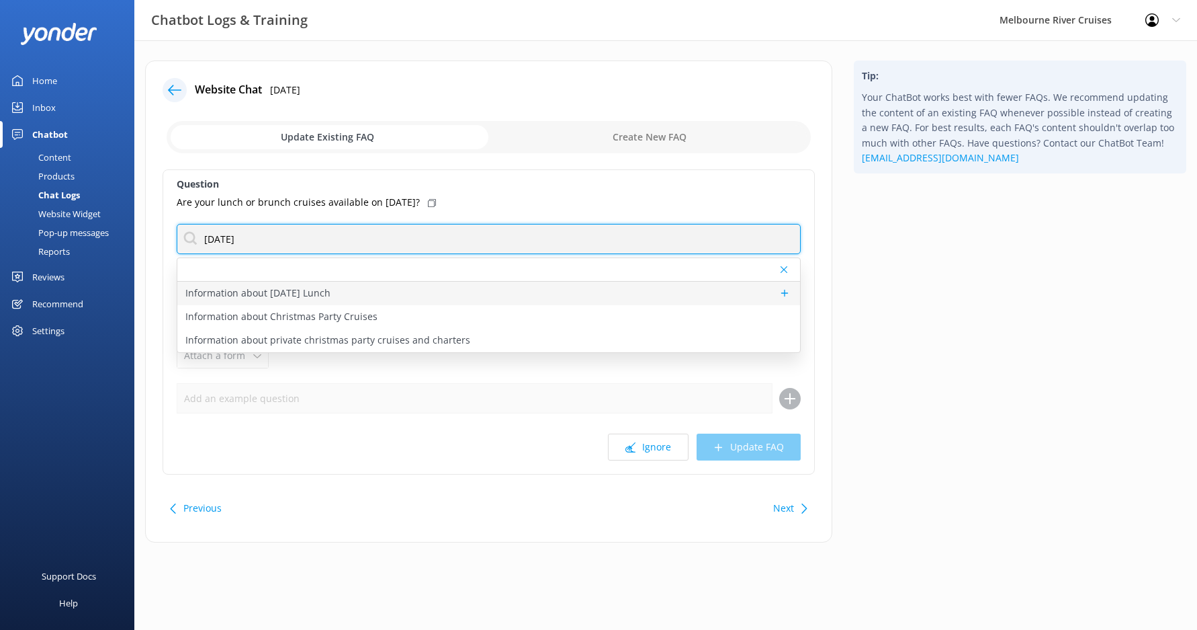
type input "[DATE]"
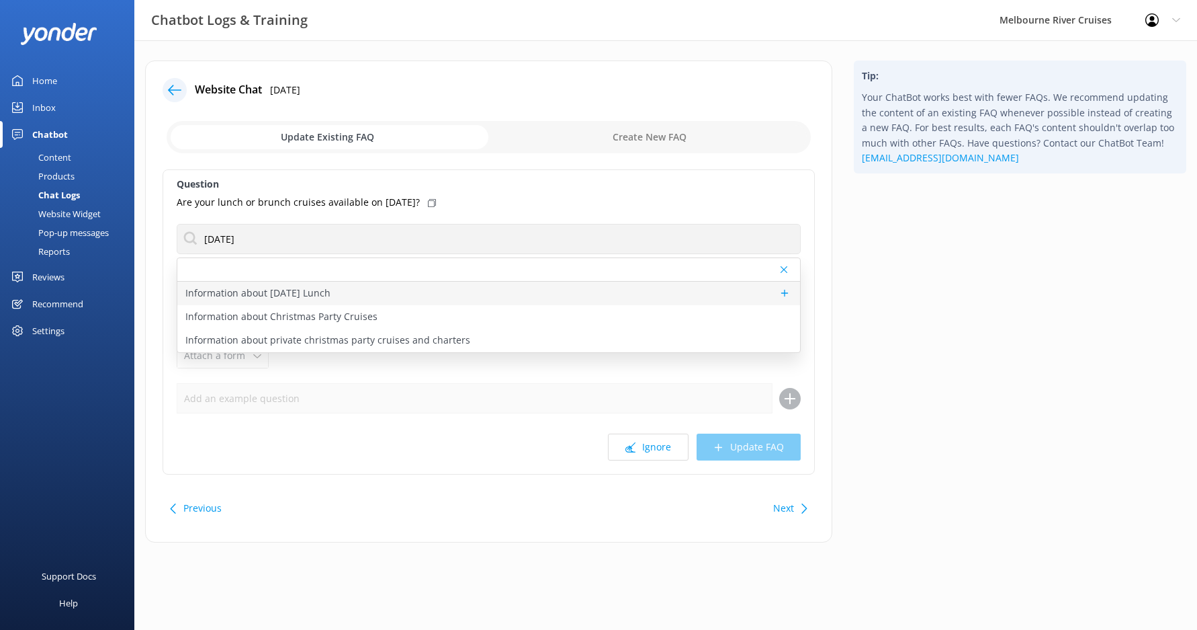
click at [374, 299] on div "Information about [DATE] Lunch" at bounding box center [488, 294] width 623 height 24
type textarea "The [DATE] Lunch Cruise is a 3-hour festive experience on [DATE], running from …"
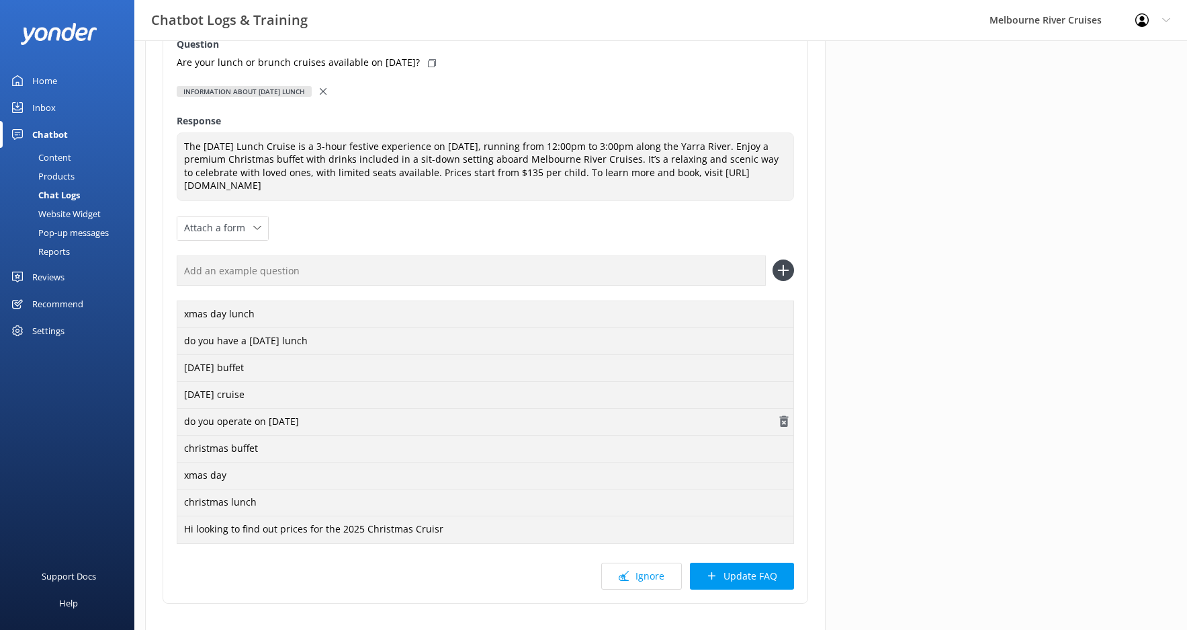
scroll to position [202, 0]
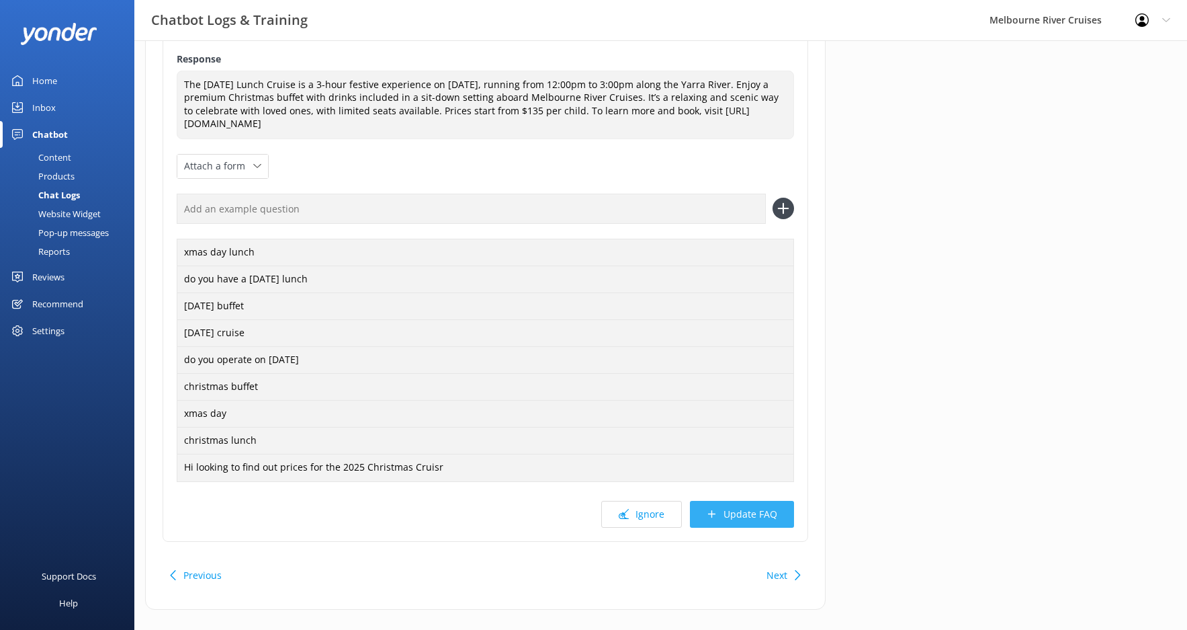
click at [727, 519] on button "Update FAQ" at bounding box center [742, 514] width 104 height 27
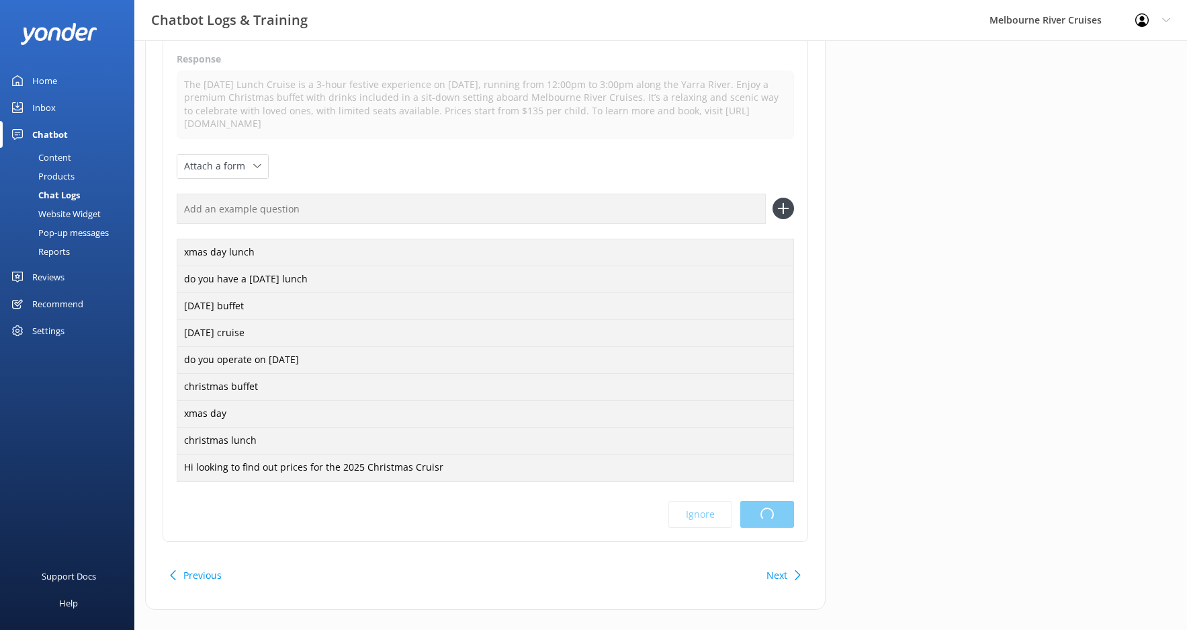
scroll to position [0, 0]
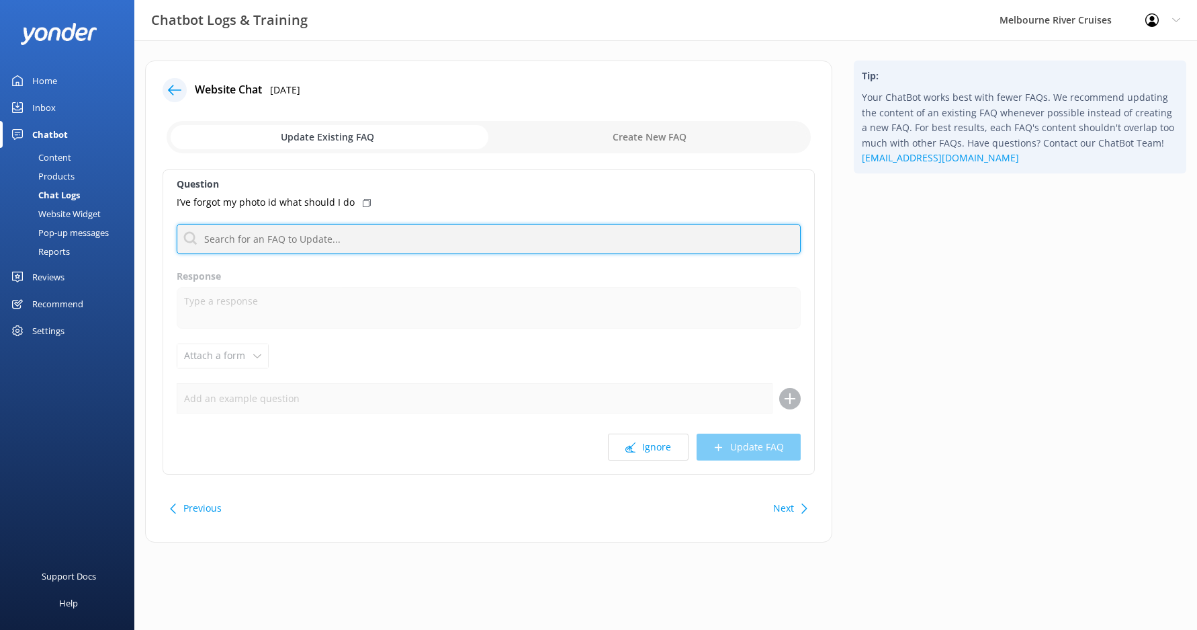
click at [290, 233] on input "text" at bounding box center [489, 239] width 624 height 30
click at [265, 245] on input "text" at bounding box center [489, 239] width 624 height 30
type input "photo ID"
drag, startPoint x: 204, startPoint y: 226, endPoint x: 191, endPoint y: 226, distance: 12.8
click at [191, 226] on input "photo ID" at bounding box center [489, 239] width 624 height 30
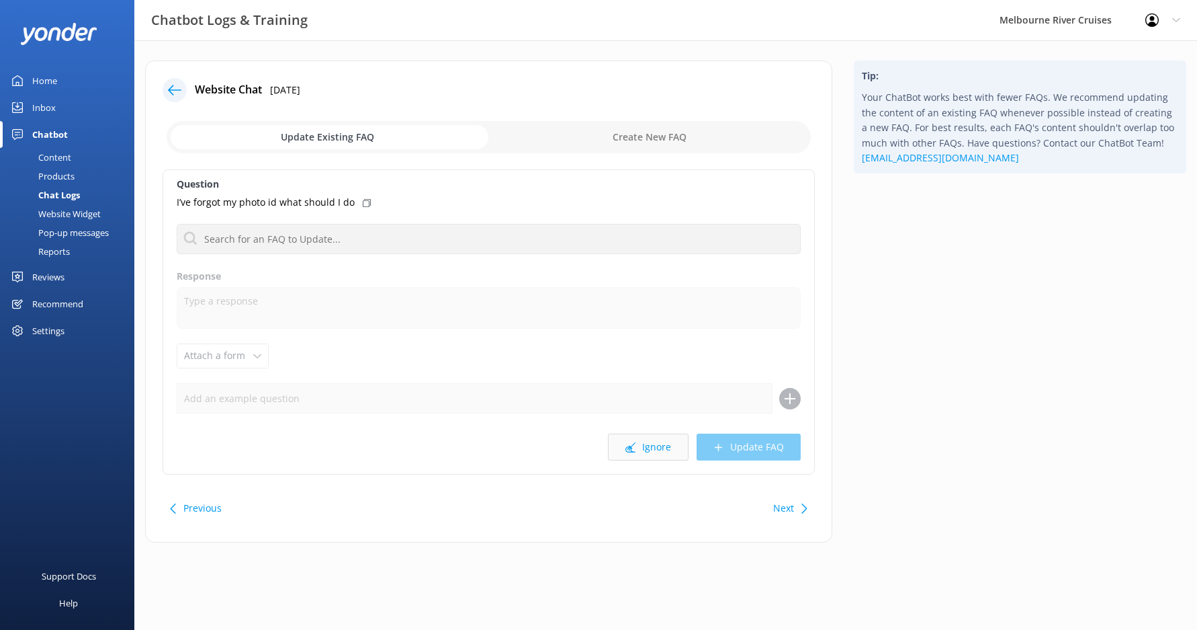
click at [651, 447] on button "Ignore" at bounding box center [648, 446] width 81 height 27
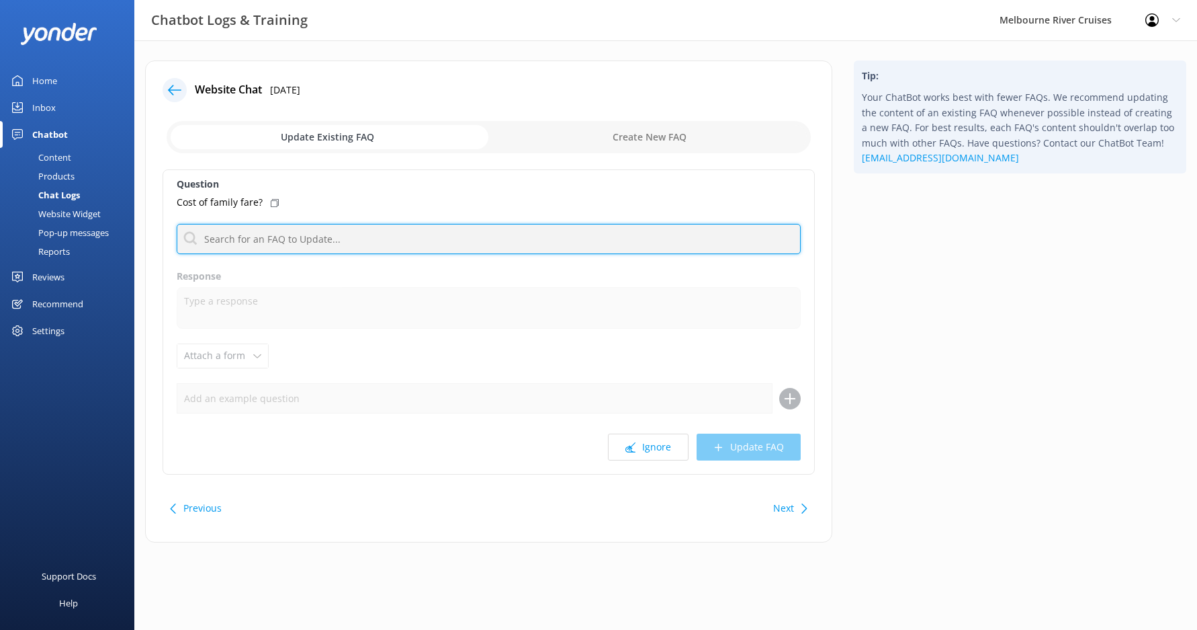
click at [250, 251] on input "text" at bounding box center [489, 239] width 624 height 30
click at [269, 237] on input "text" at bounding box center [489, 239] width 624 height 30
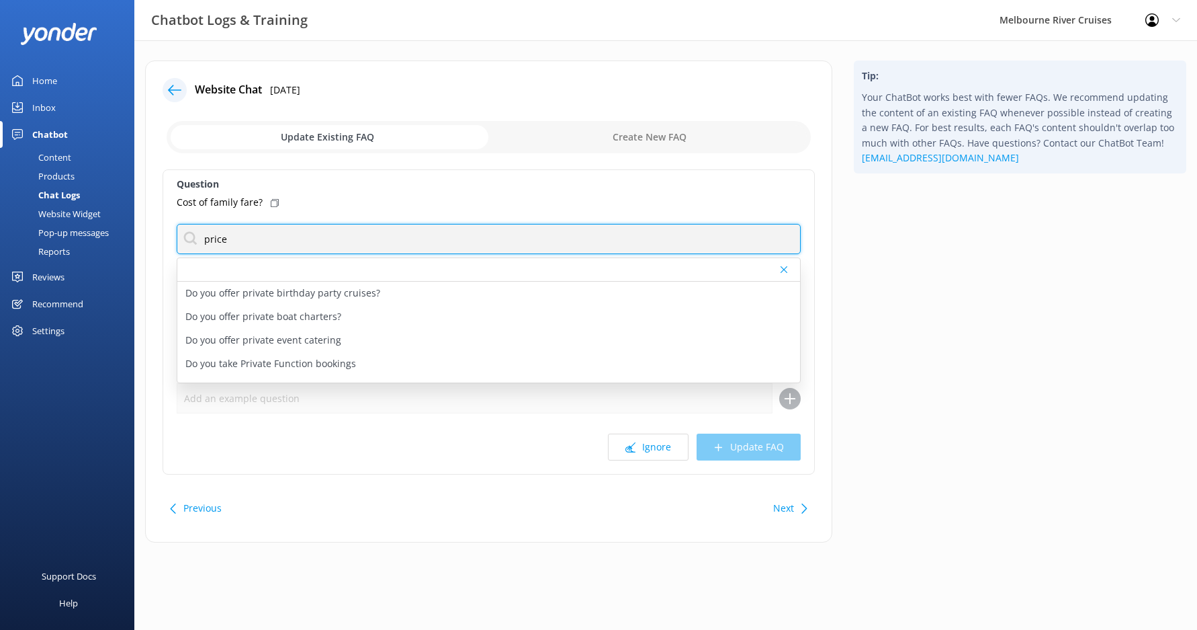
drag, startPoint x: 364, startPoint y: 236, endPoint x: 169, endPoint y: 238, distance: 194.9
click at [169, 238] on div "Question Cost of family fare? price Do you offer private birthday party cruises…" at bounding box center [489, 321] width 652 height 305
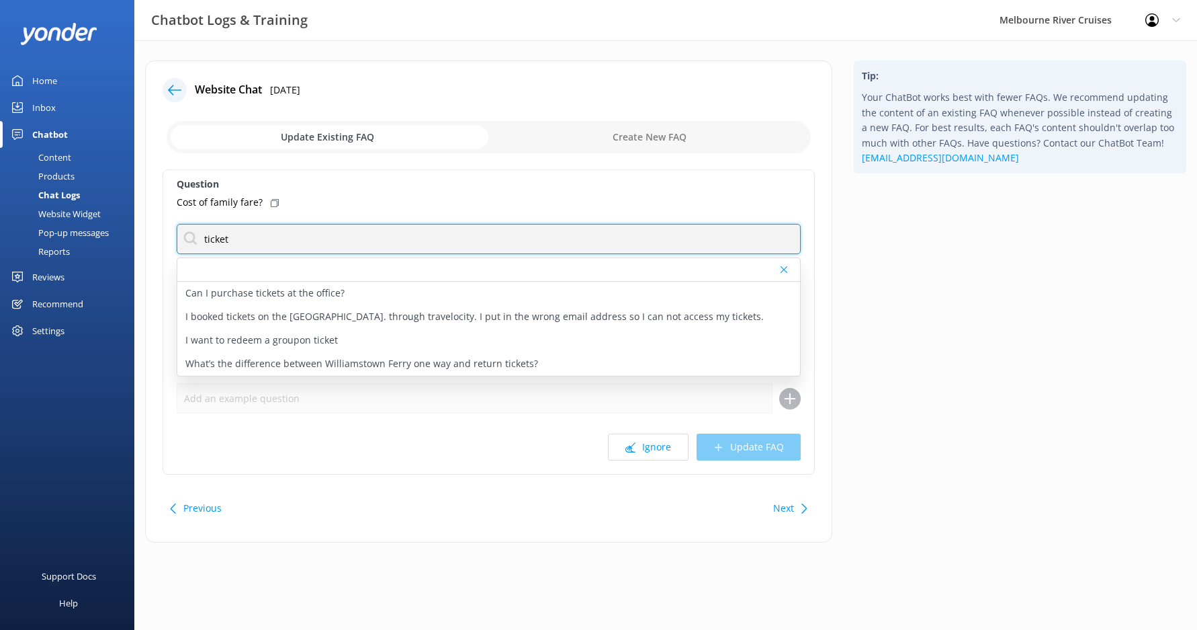
drag, startPoint x: 284, startPoint y: 241, endPoint x: 198, endPoint y: 232, distance: 86.4
click at [198, 232] on input "ticket" at bounding box center [489, 239] width 624 height 30
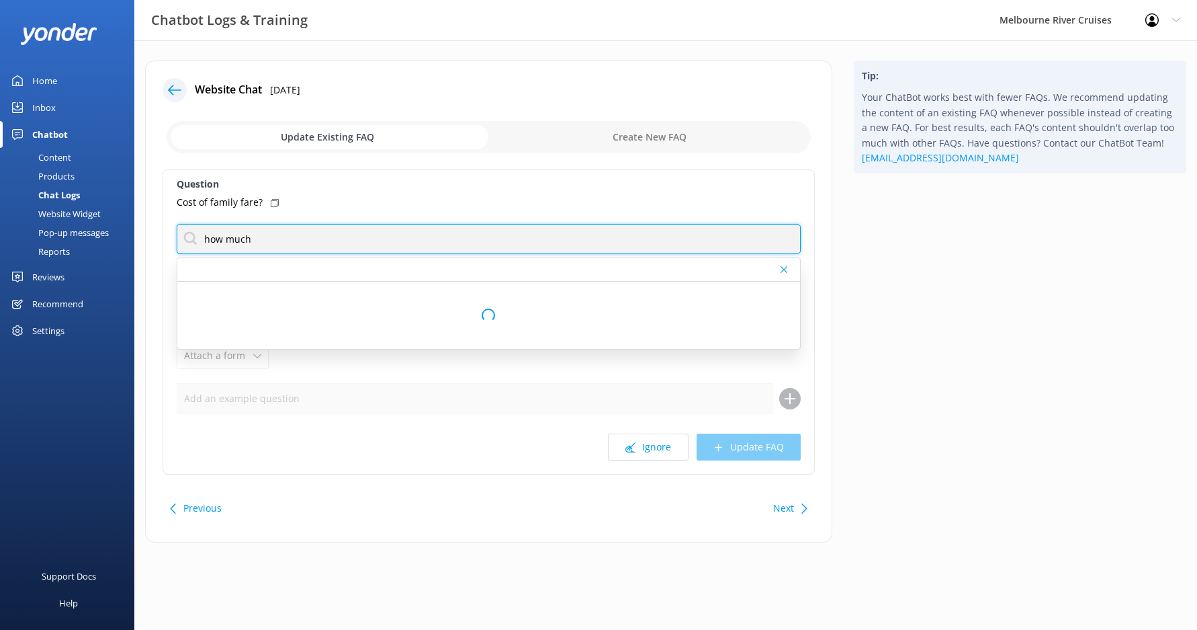
type input "how much"
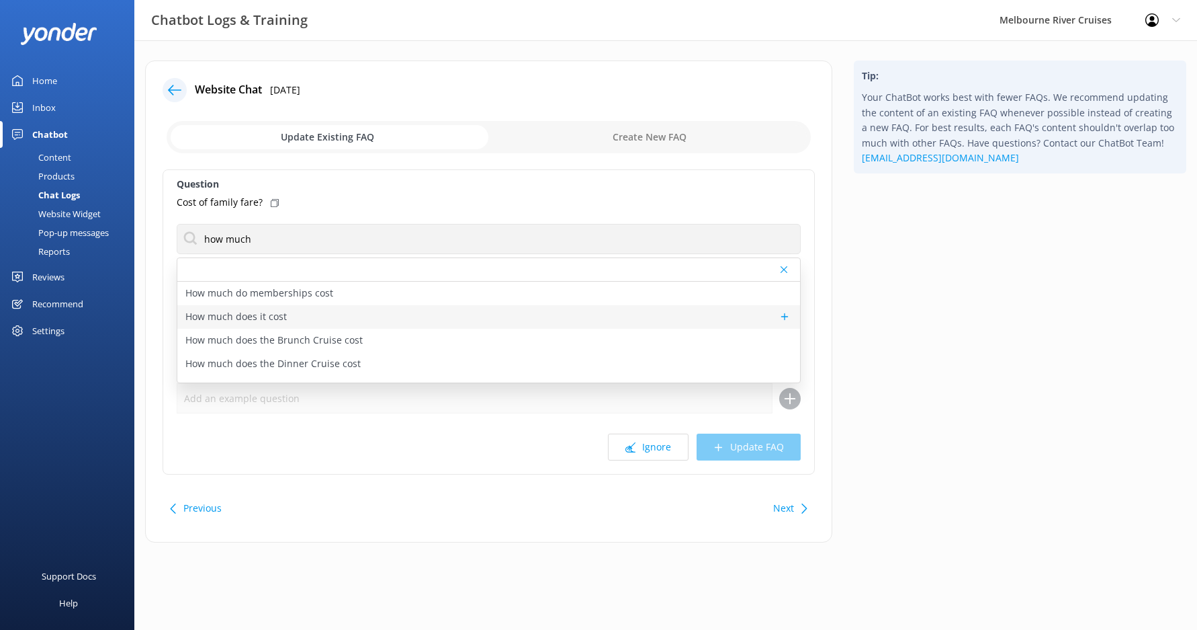
click at [298, 318] on div "How much does it cost" at bounding box center [488, 317] width 623 height 24
type textarea "Prices vary depending on the tour, season, group size, and fare type. For the m…"
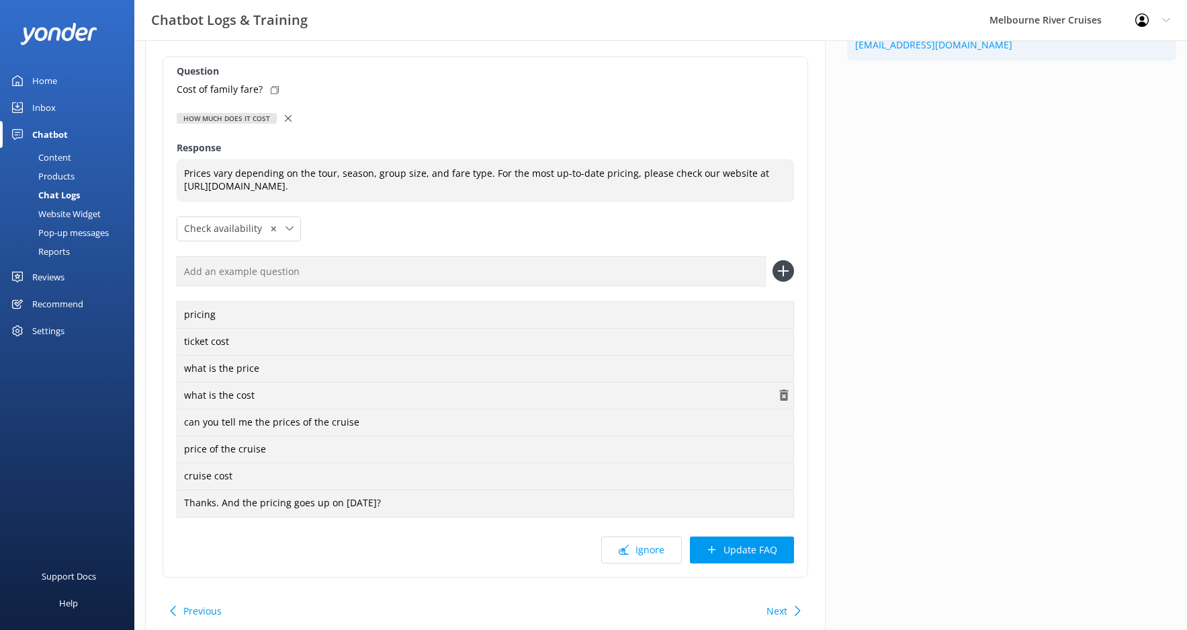
scroll to position [169, 0]
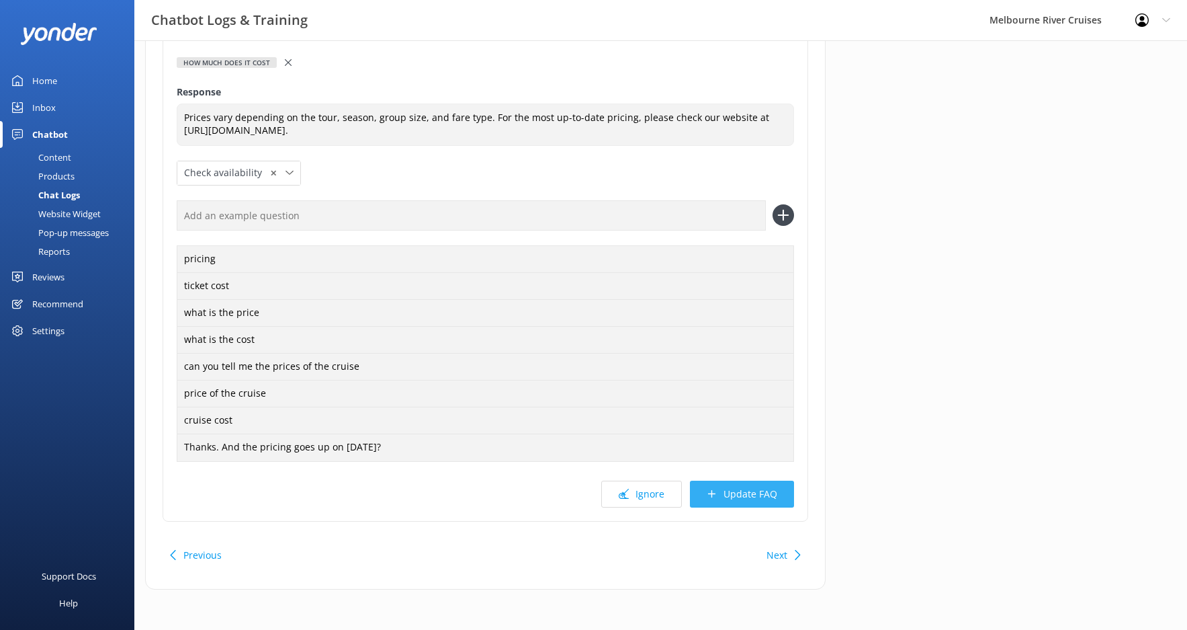
click at [759, 493] on button "Update FAQ" at bounding box center [742, 493] width 104 height 27
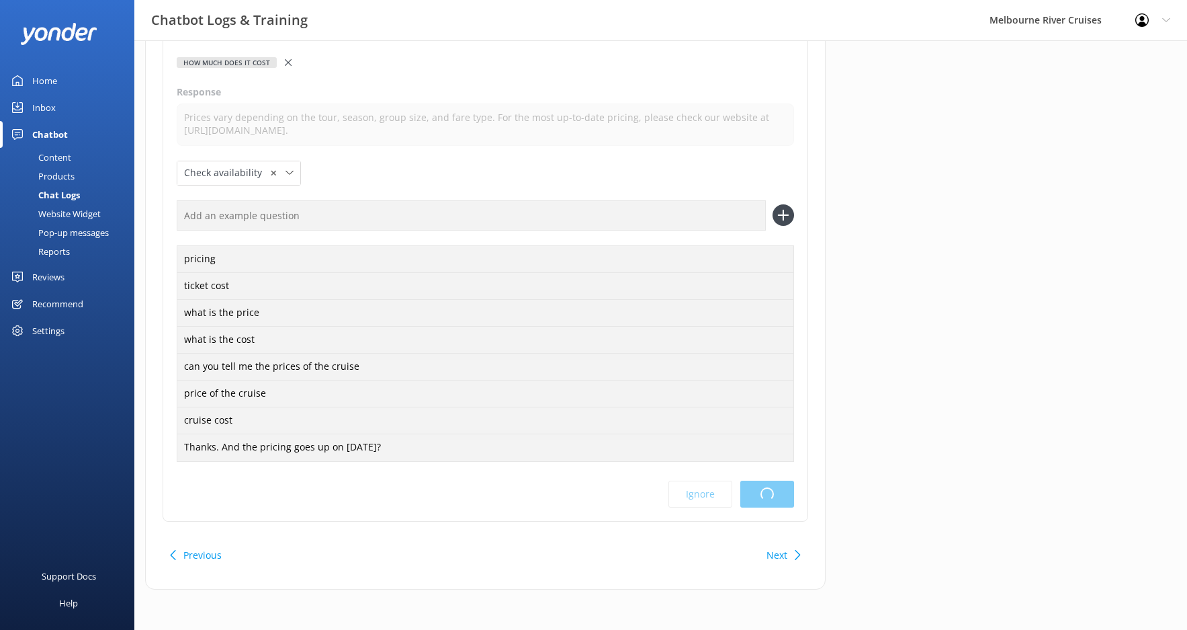
scroll to position [0, 0]
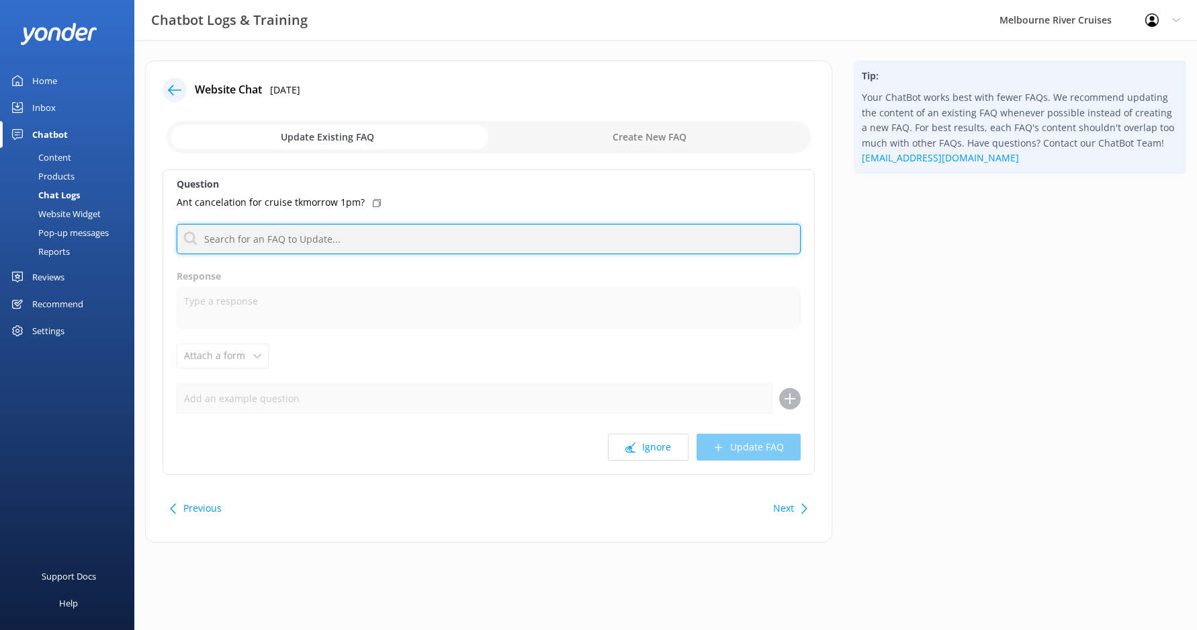
click at [304, 243] on input "text" at bounding box center [489, 239] width 624 height 30
type input "contact"
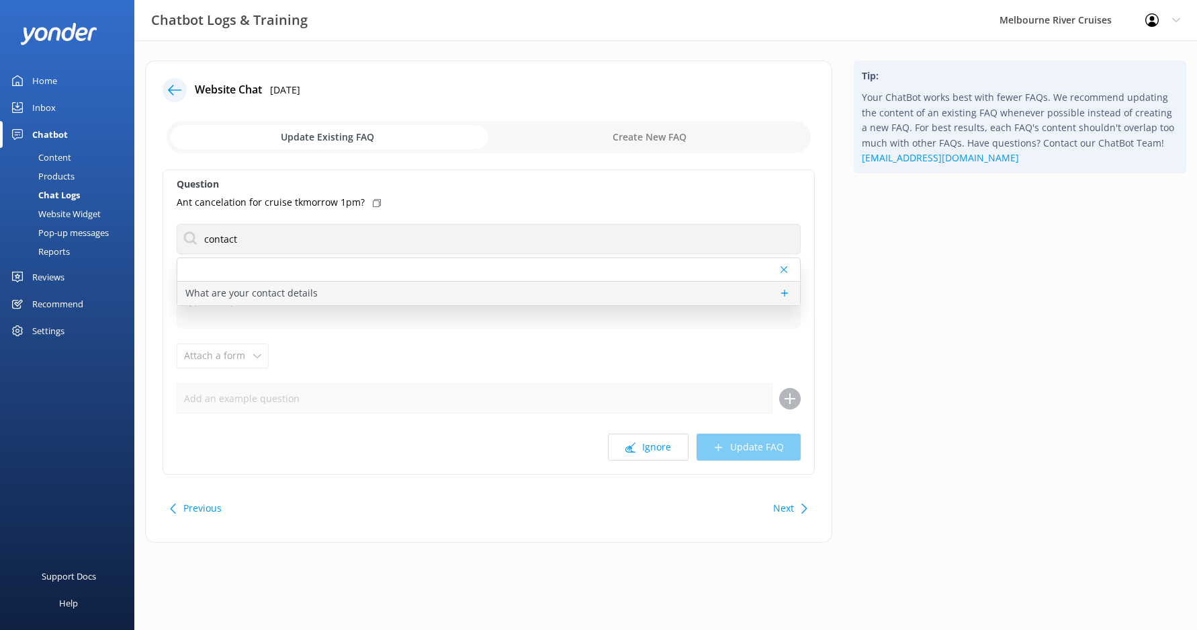
click at [299, 294] on p "What are your contact details" at bounding box center [251, 293] width 132 height 15
type textarea "You can contact the Melbourne River Cruises team by emailing [EMAIL_ADDRESS][DO…"
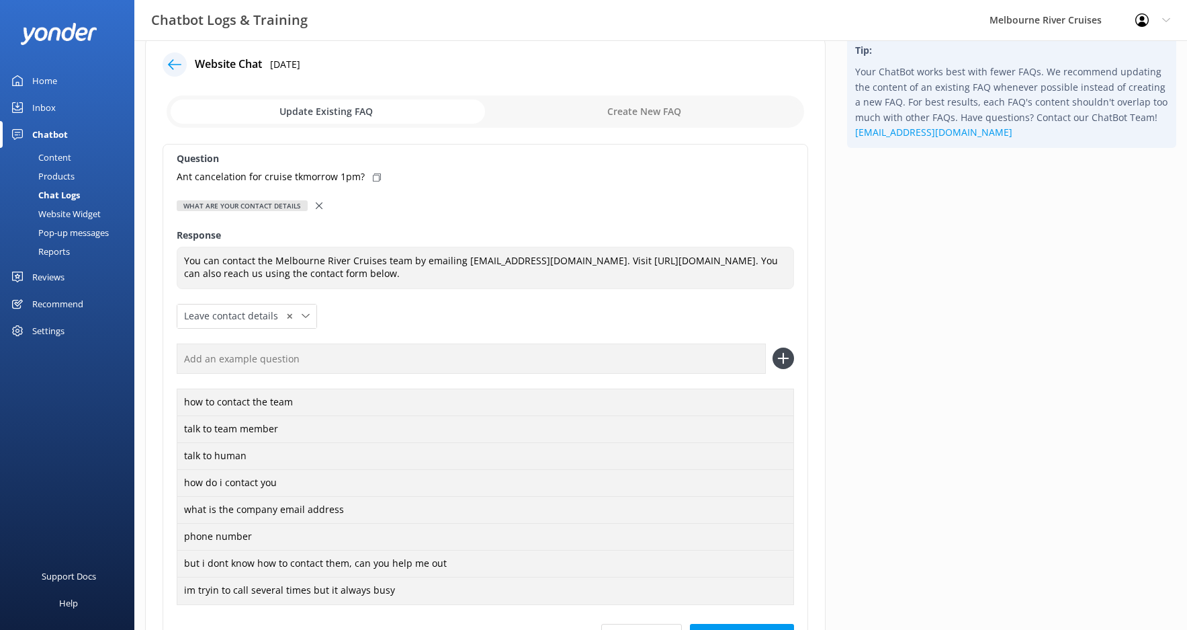
scroll to position [134, 0]
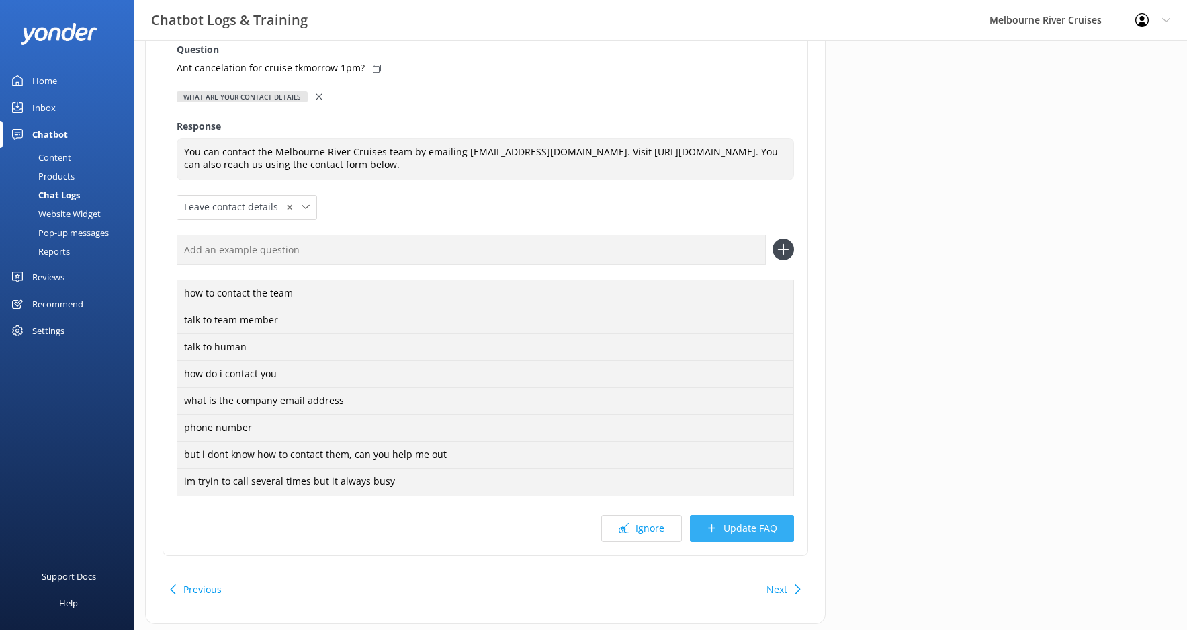
click at [753, 537] on button "Update FAQ" at bounding box center [742, 528] width 104 height 27
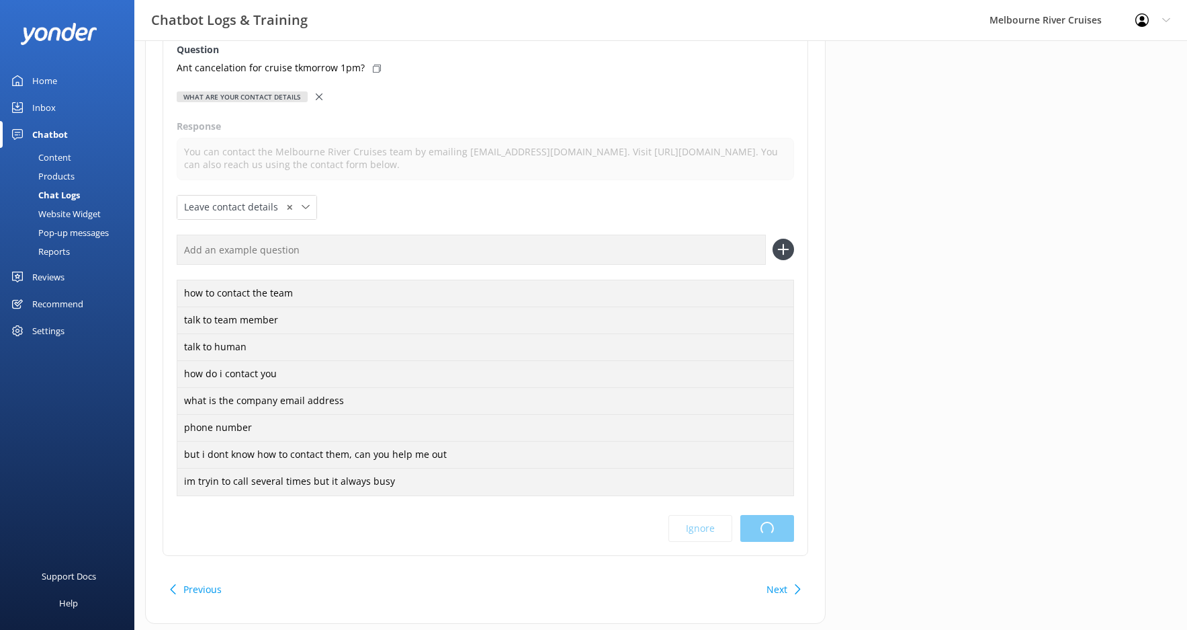
scroll to position [0, 0]
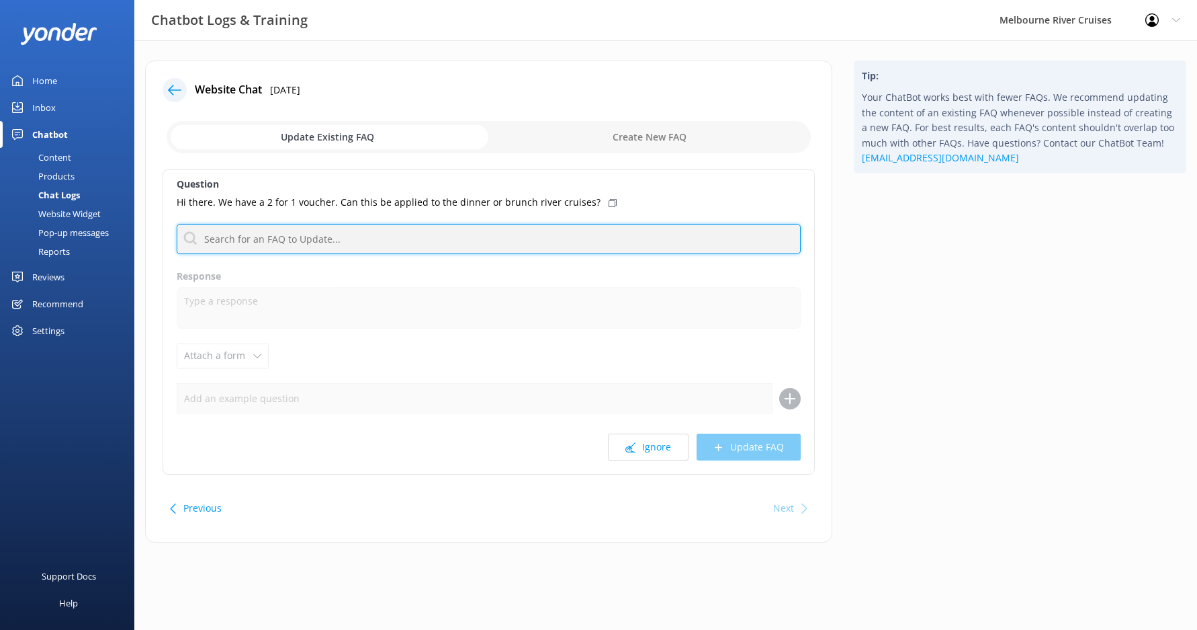
click at [261, 245] on input "text" at bounding box center [489, 239] width 624 height 30
click at [284, 242] on input "text" at bounding box center [489, 239] width 624 height 30
type input "voucher"
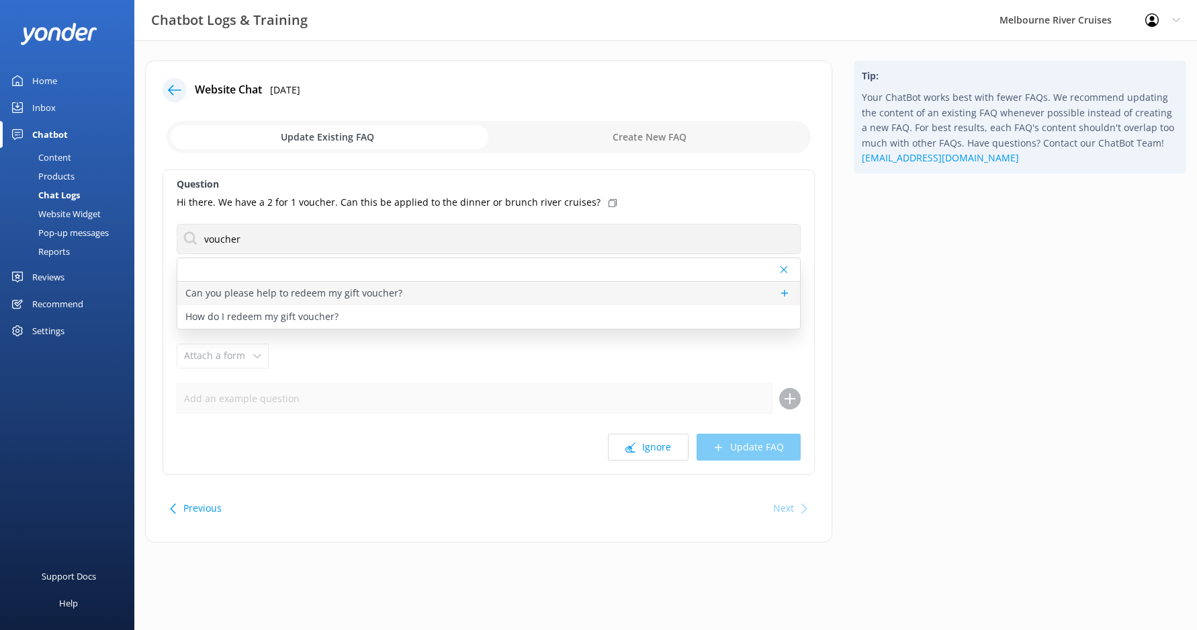
click at [345, 300] on p "Can you please help to redeem my gift voucher?" at bounding box center [293, 293] width 217 height 15
type textarea "To redeem your gift voucher, just leave your full booking name, email, mobile n…"
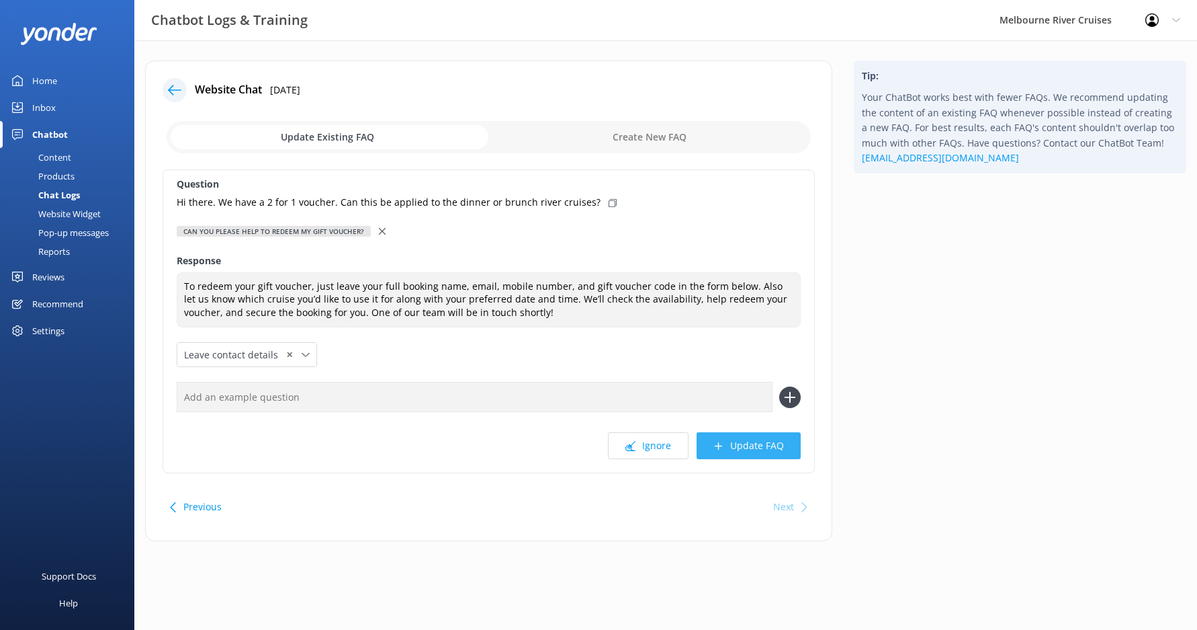
click at [743, 445] on button "Update FAQ" at bounding box center [749, 445] width 104 height 27
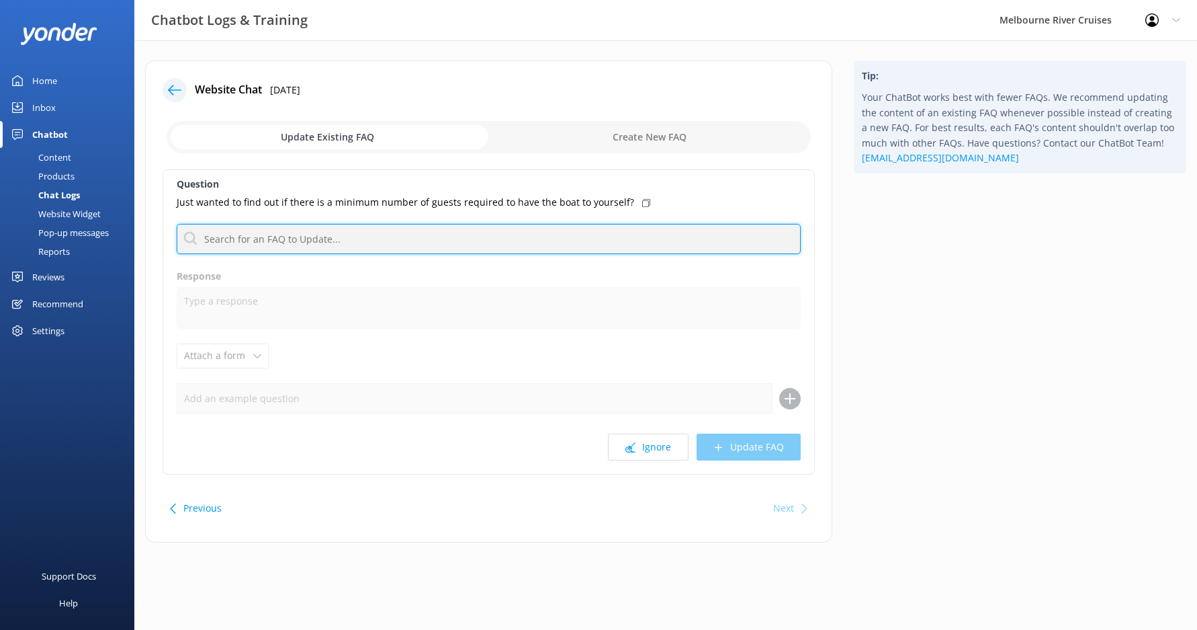
click at [277, 242] on input "text" at bounding box center [489, 239] width 624 height 30
type input "function"
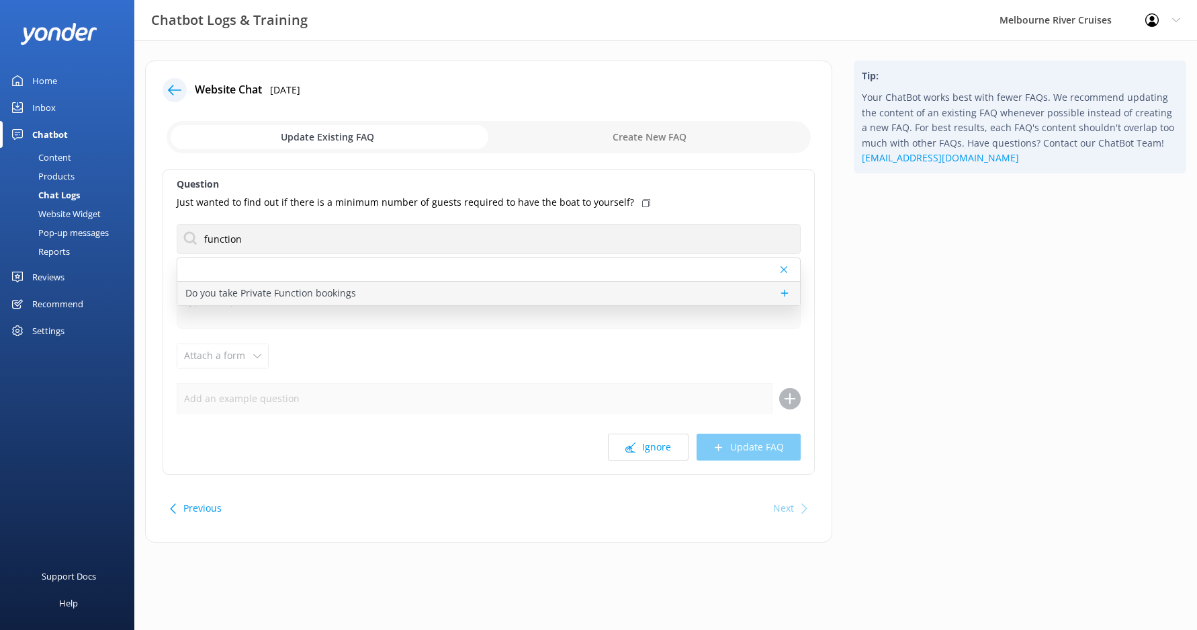
click at [305, 299] on p "Do you take Private Function bookings" at bounding box center [270, 293] width 171 height 15
type textarea "We offer private bookings for a wide range of events including birthdays, weddi…"
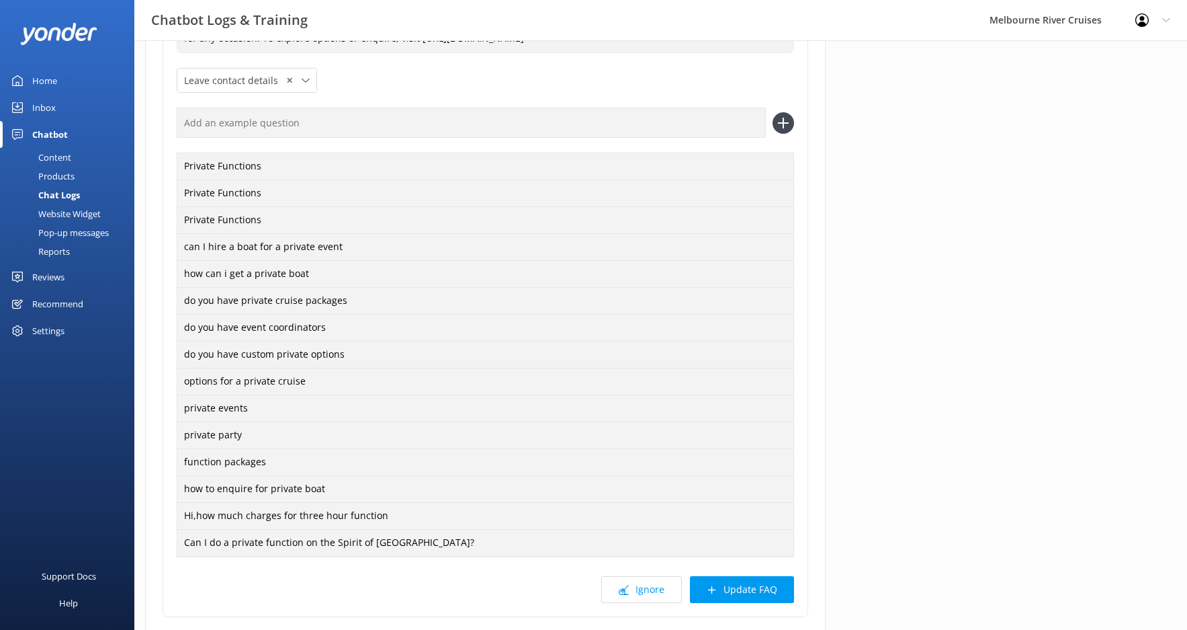
scroll to position [370, 0]
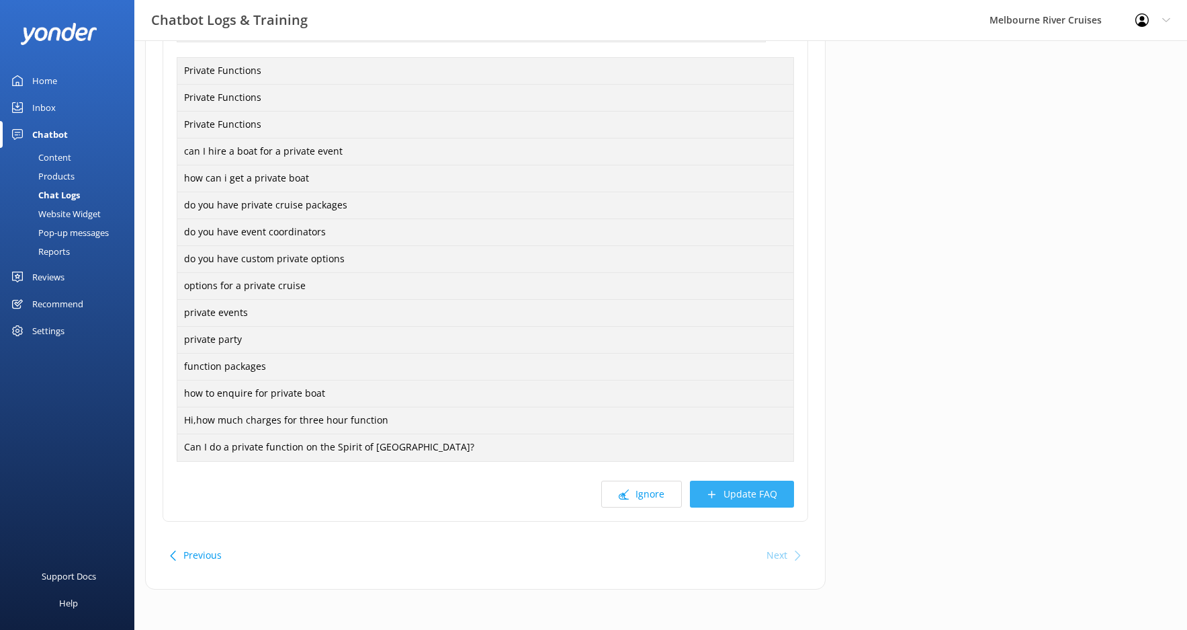
click at [747, 499] on button "Update FAQ" at bounding box center [742, 493] width 104 height 27
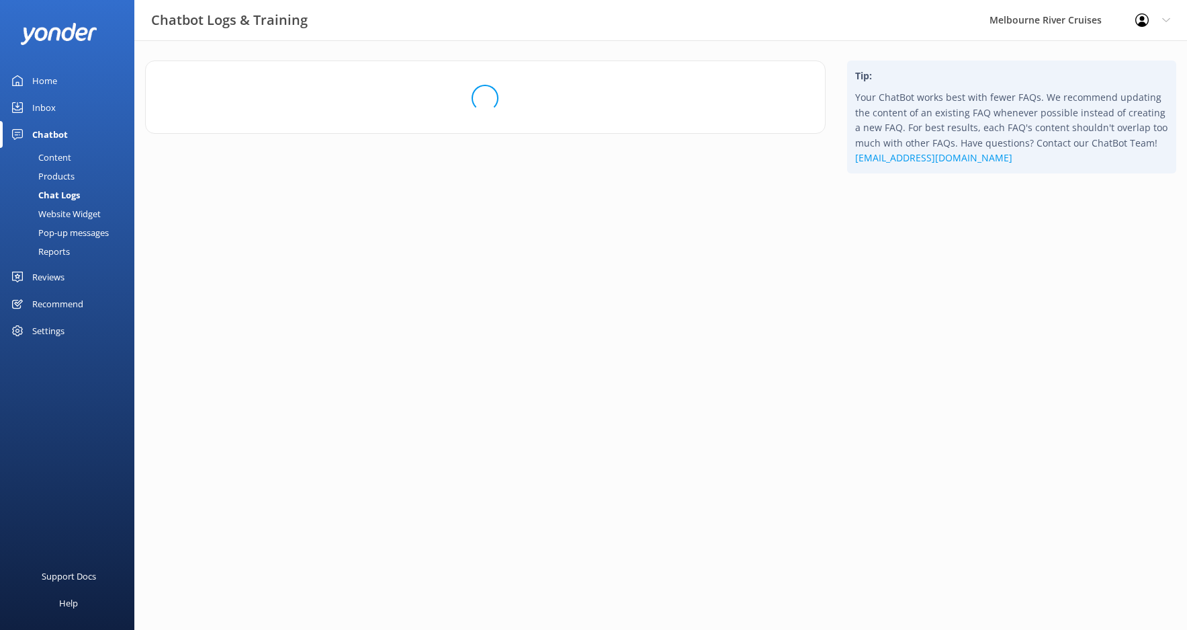
scroll to position [0, 0]
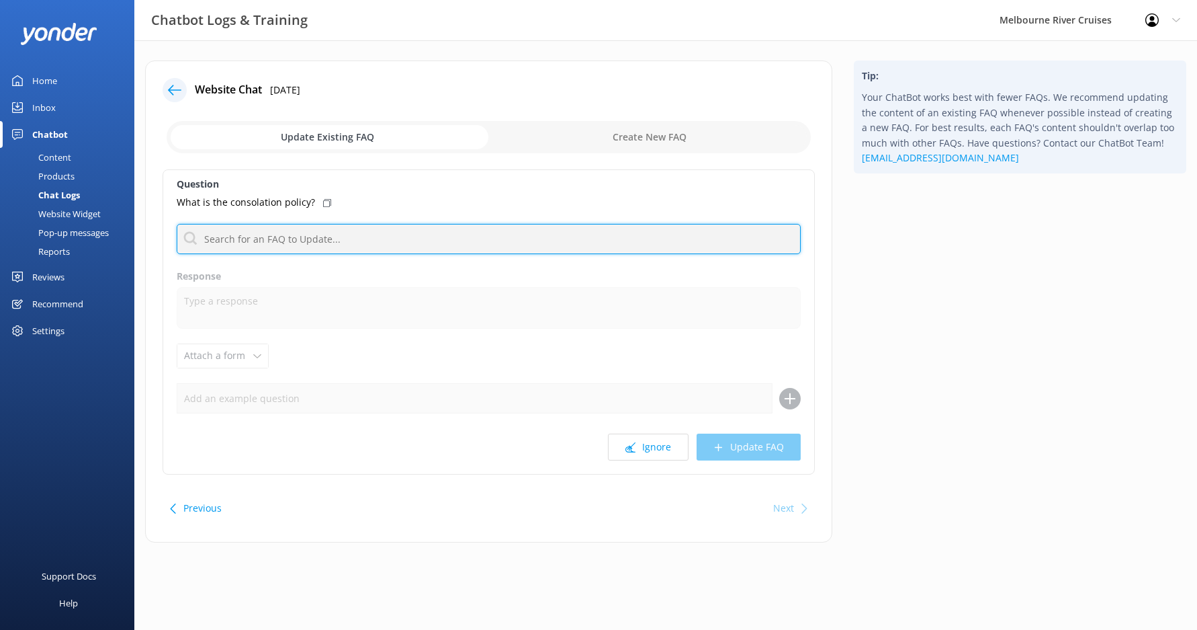
click at [277, 236] on input "text" at bounding box center [489, 239] width 624 height 30
click at [296, 238] on input "cancelation" at bounding box center [489, 239] width 624 height 30
click at [299, 241] on input "cancelation" at bounding box center [489, 239] width 624 height 30
click at [230, 243] on input "cancelation" at bounding box center [489, 239] width 624 height 30
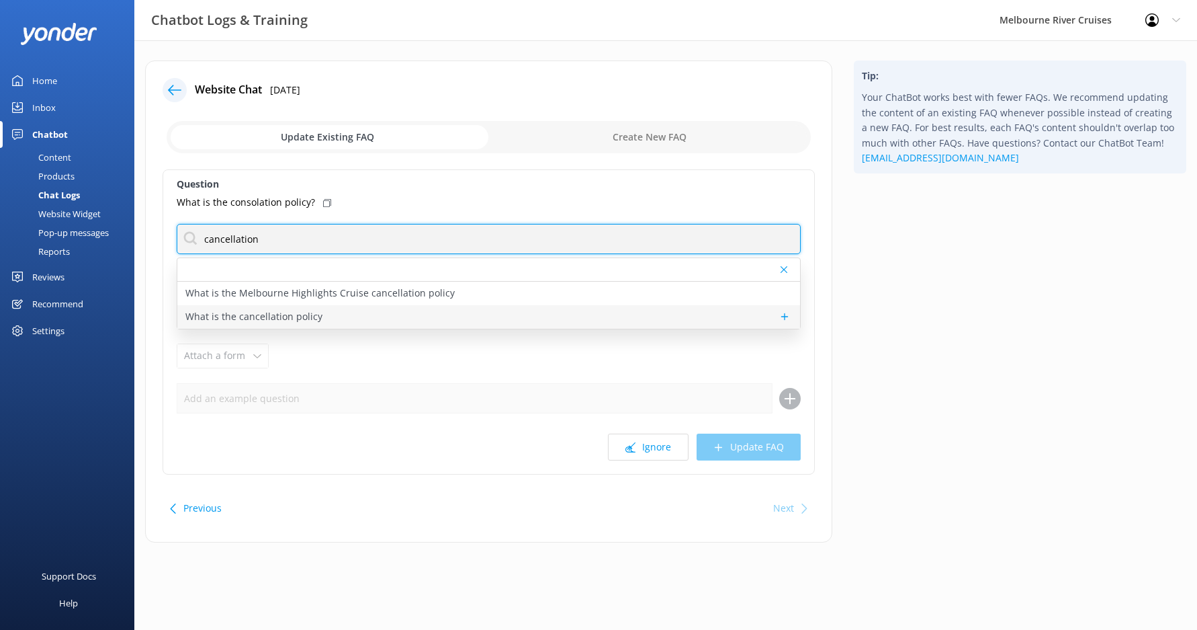
type input "cancellation"
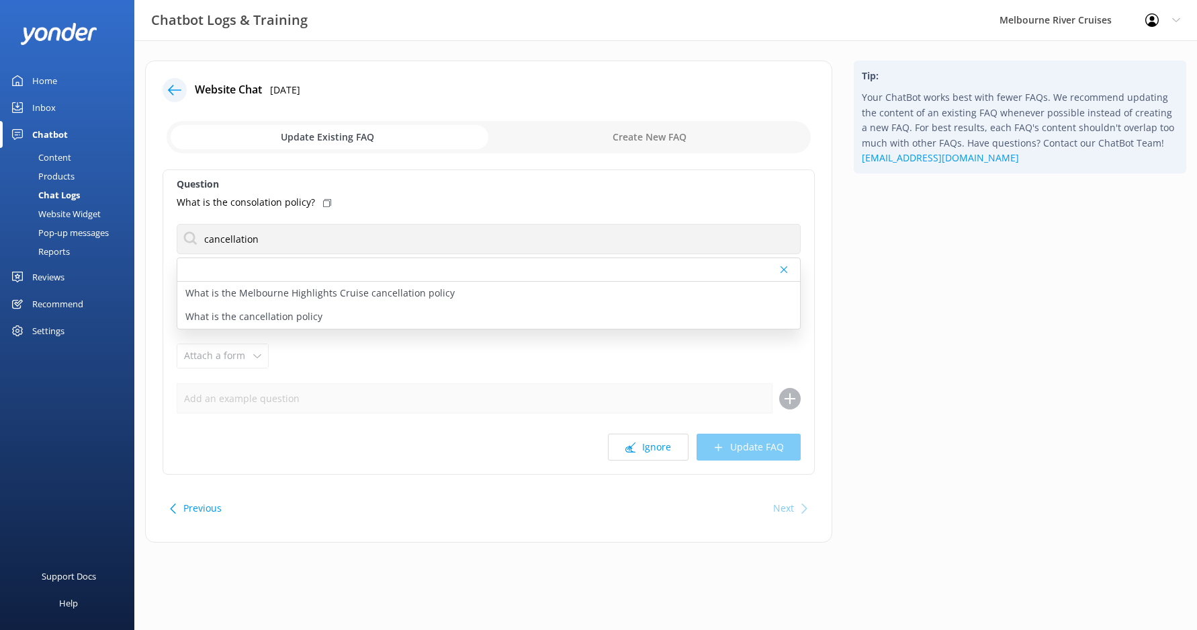
click at [327, 320] on div "What is the cancellation policy" at bounding box center [488, 317] width 623 height 24
type textarea "For Sightseeing and Ferry Cruises, you can cancel or reschedule your booking on…"
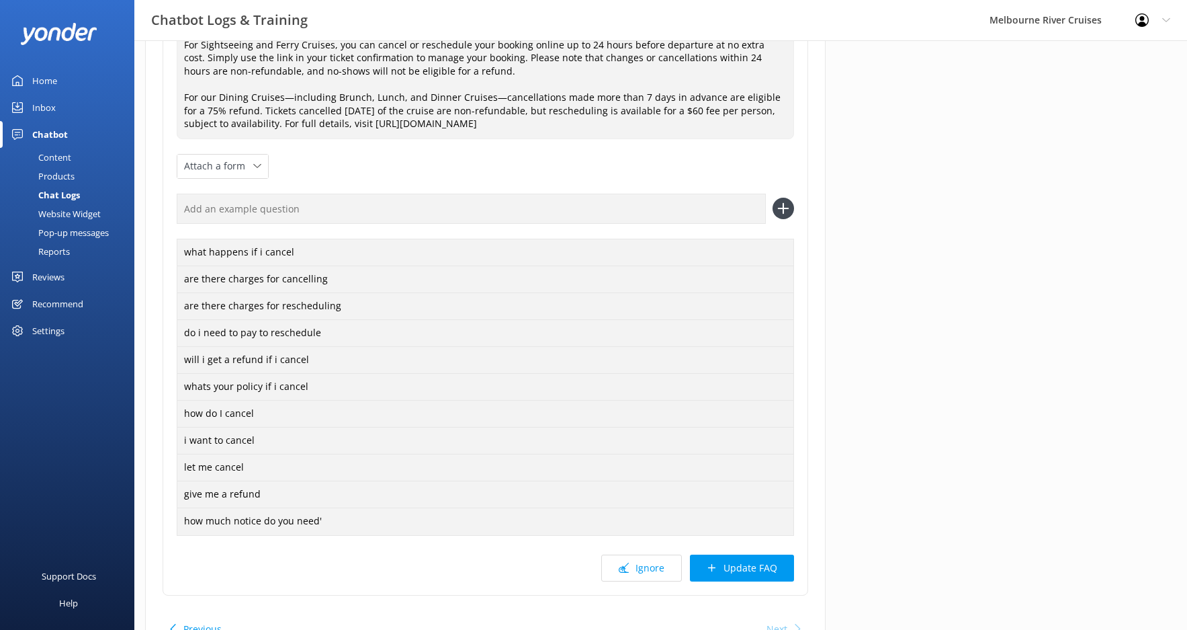
scroll to position [269, 0]
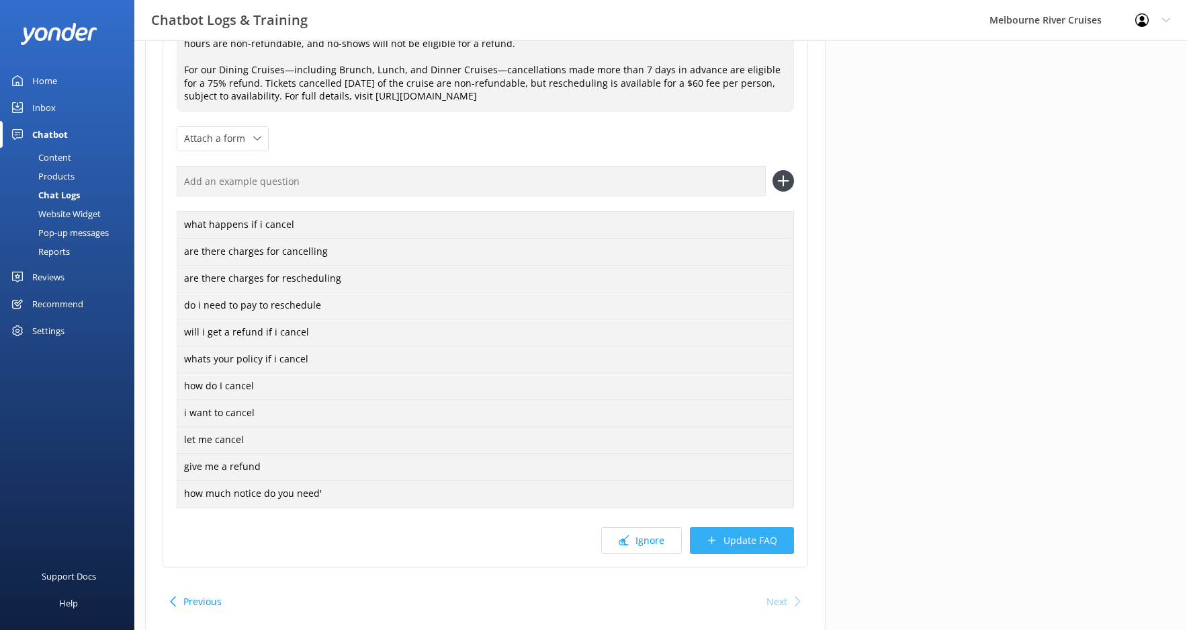
click at [761, 538] on button "Update FAQ" at bounding box center [742, 540] width 104 height 27
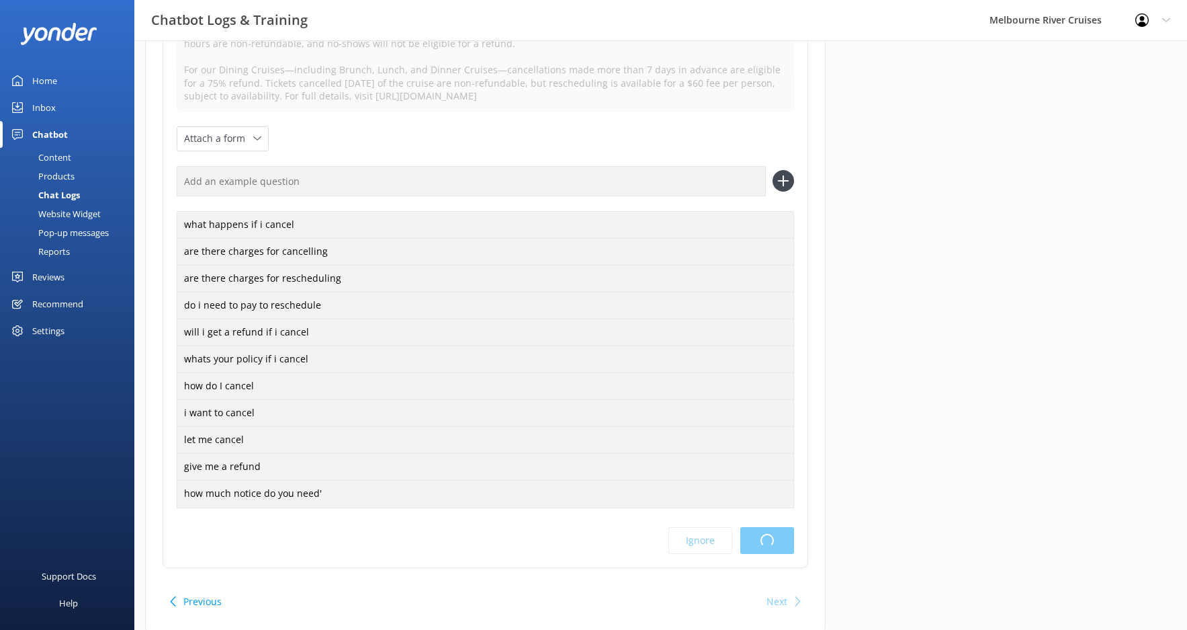
scroll to position [0, 0]
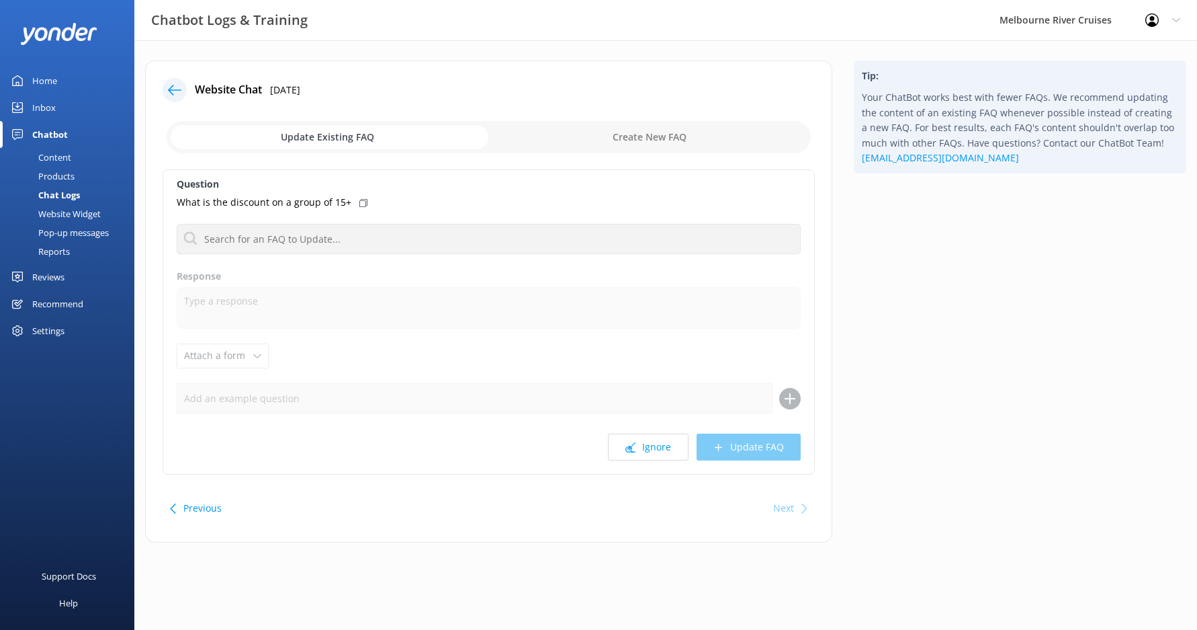
click at [177, 99] on div at bounding box center [175, 90] width 24 height 24
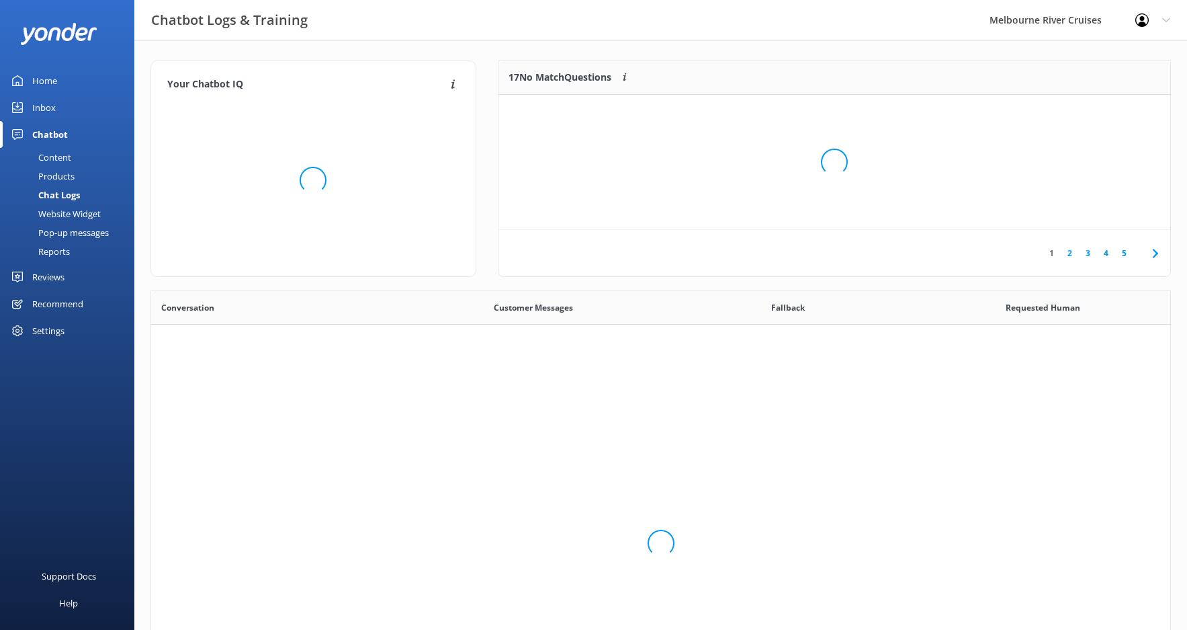
scroll to position [461, 1009]
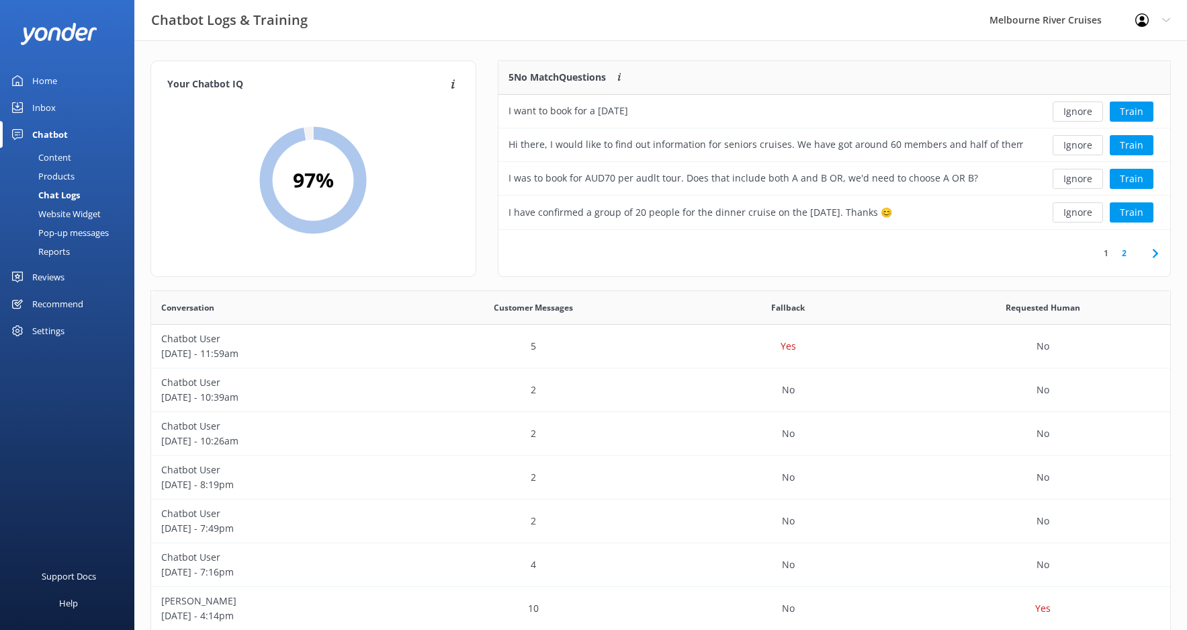
click at [779, 243] on div "1 2" at bounding box center [835, 253] width 672 height 46
click at [1145, 212] on button "Train" at bounding box center [1132, 212] width 44 height 20
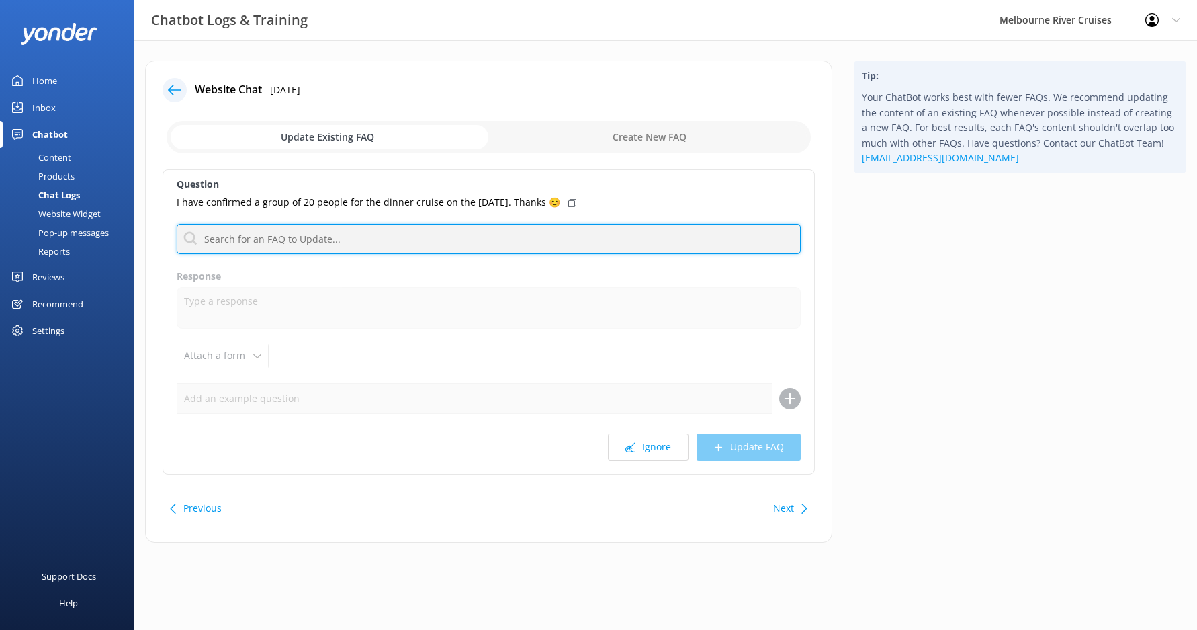
click at [404, 235] on input "text" at bounding box center [489, 239] width 624 height 30
click at [325, 234] on input "text" at bounding box center [489, 239] width 624 height 30
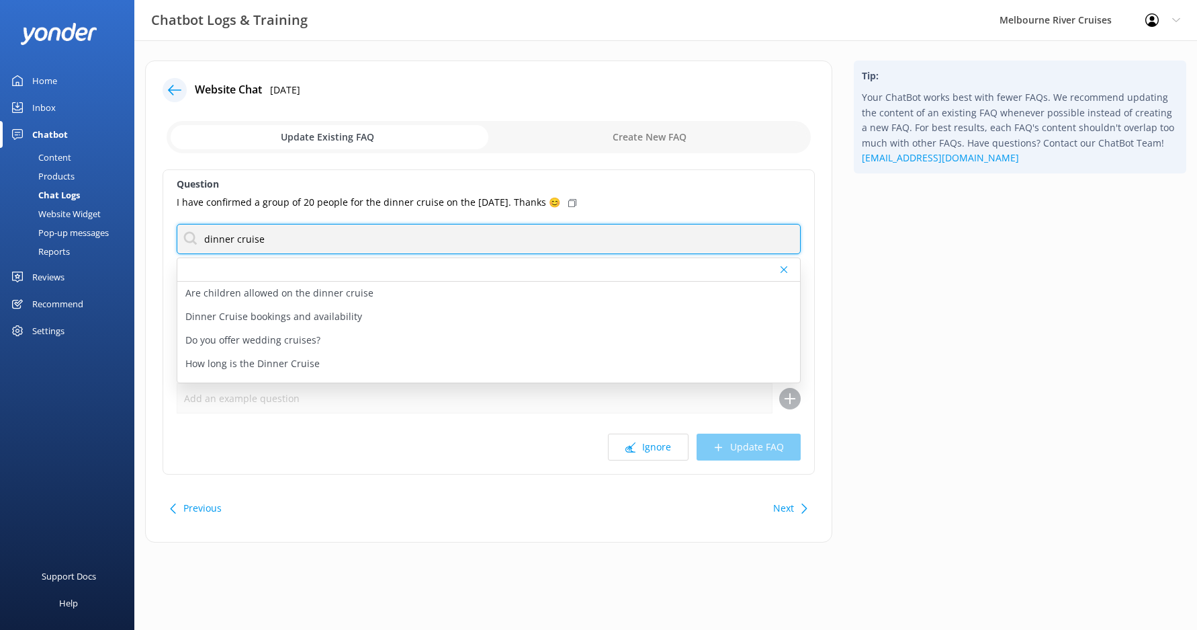
type input "dinner cruise"
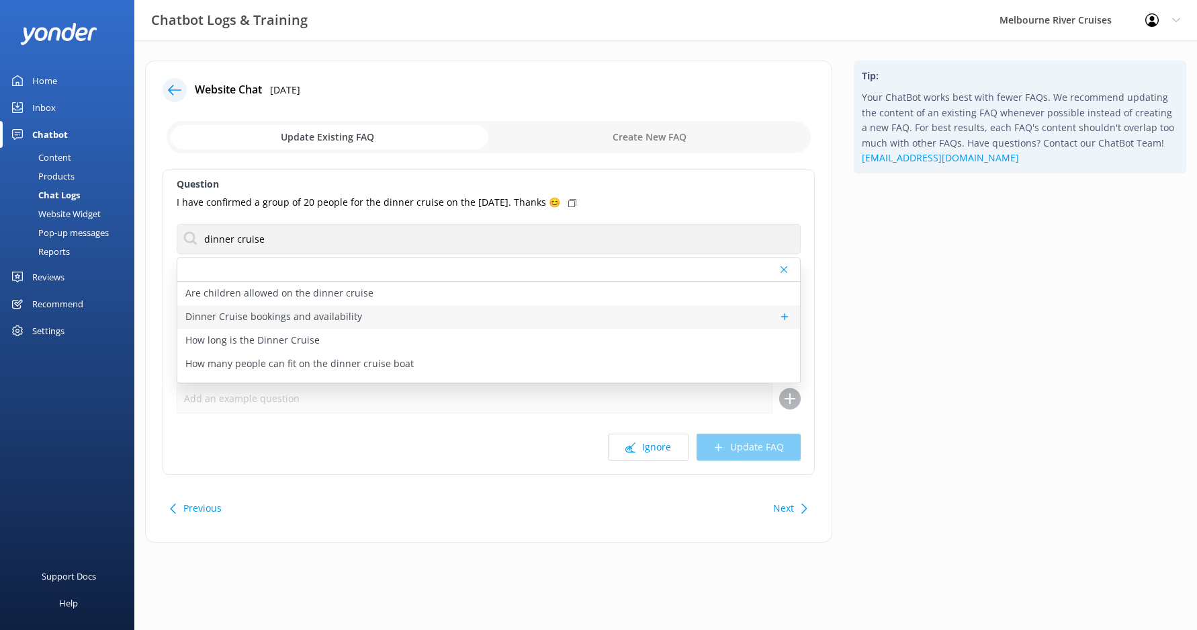
click at [324, 318] on p "Dinner Cruise bookings and availability" at bounding box center [273, 316] width 177 height 15
type textarea "To view live availability and book your Spirit of Melbourne Dinner Cruise, clic…"
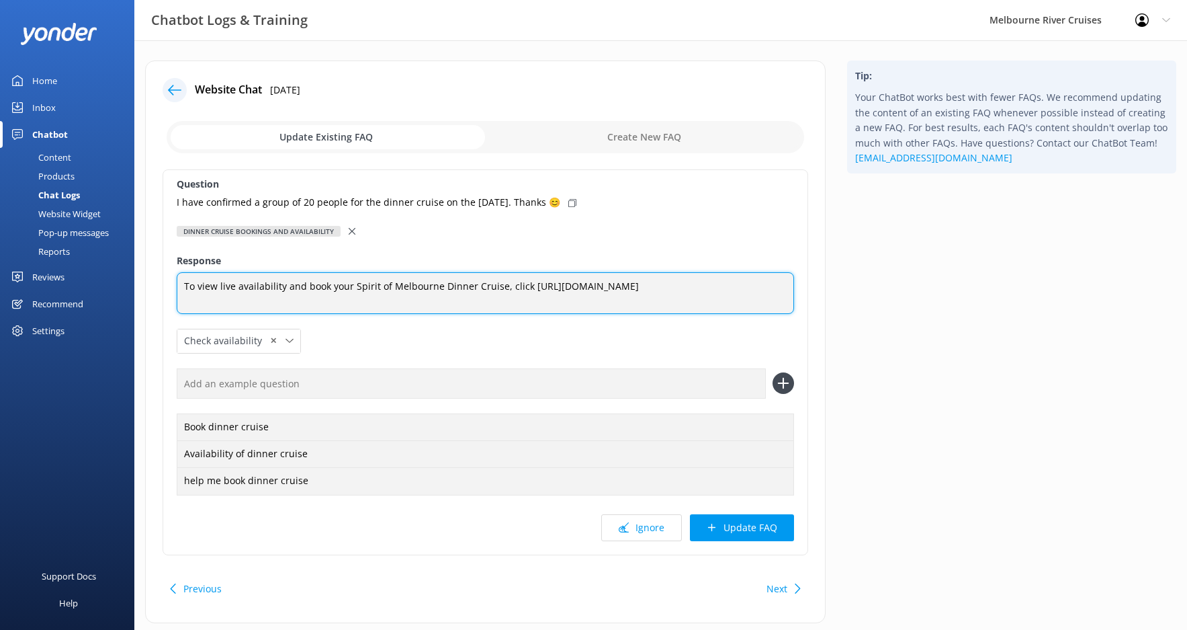
drag, startPoint x: 545, startPoint y: 300, endPoint x: 568, endPoint y: 298, distance: 23.6
click at [508, 298] on textarea "To view live availability and book your Spirit of Melbourne Dinner Cruise, clic…" at bounding box center [485, 293] width 617 height 42
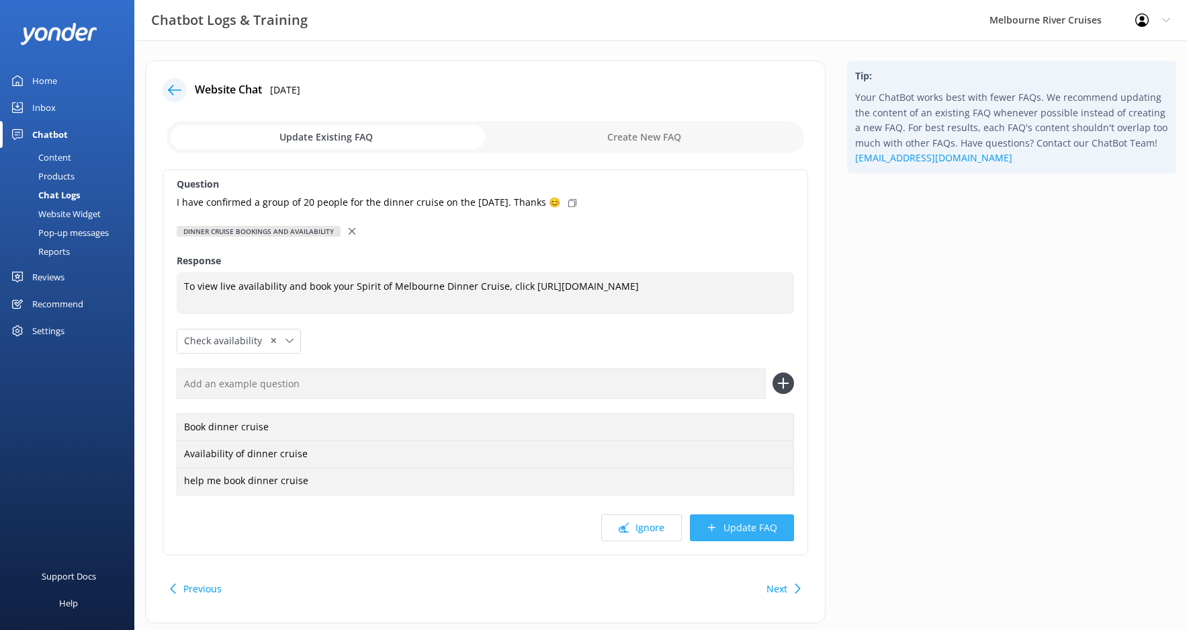
click at [734, 523] on button "Update FAQ" at bounding box center [742, 527] width 104 height 27
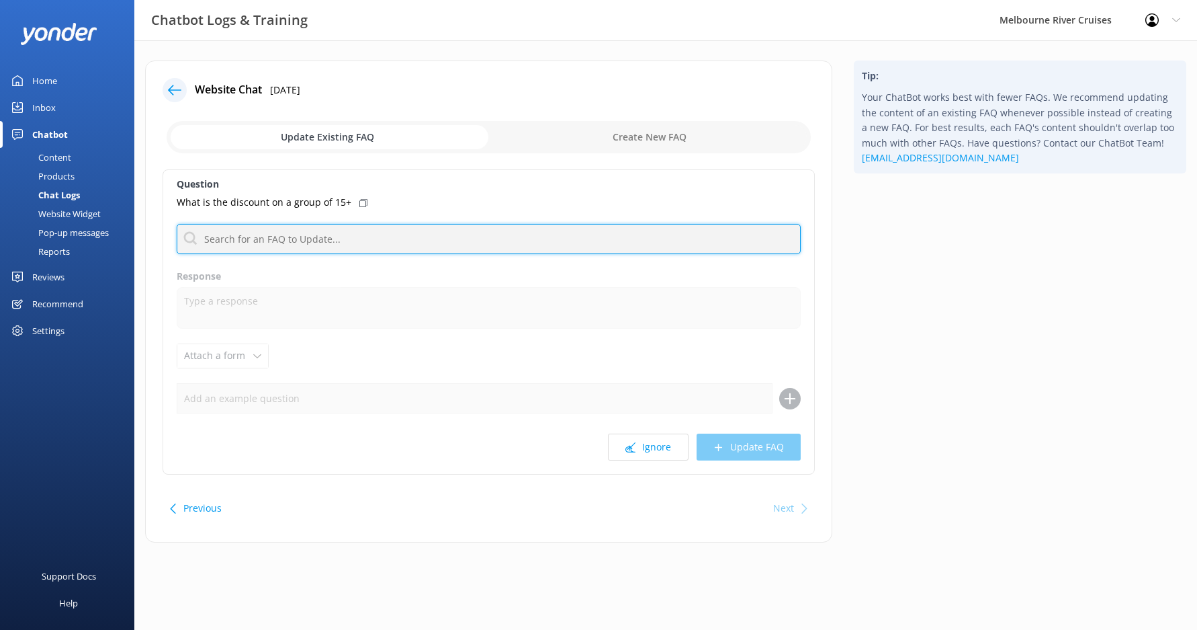
click at [343, 230] on input "text" at bounding box center [489, 239] width 624 height 30
type input "p"
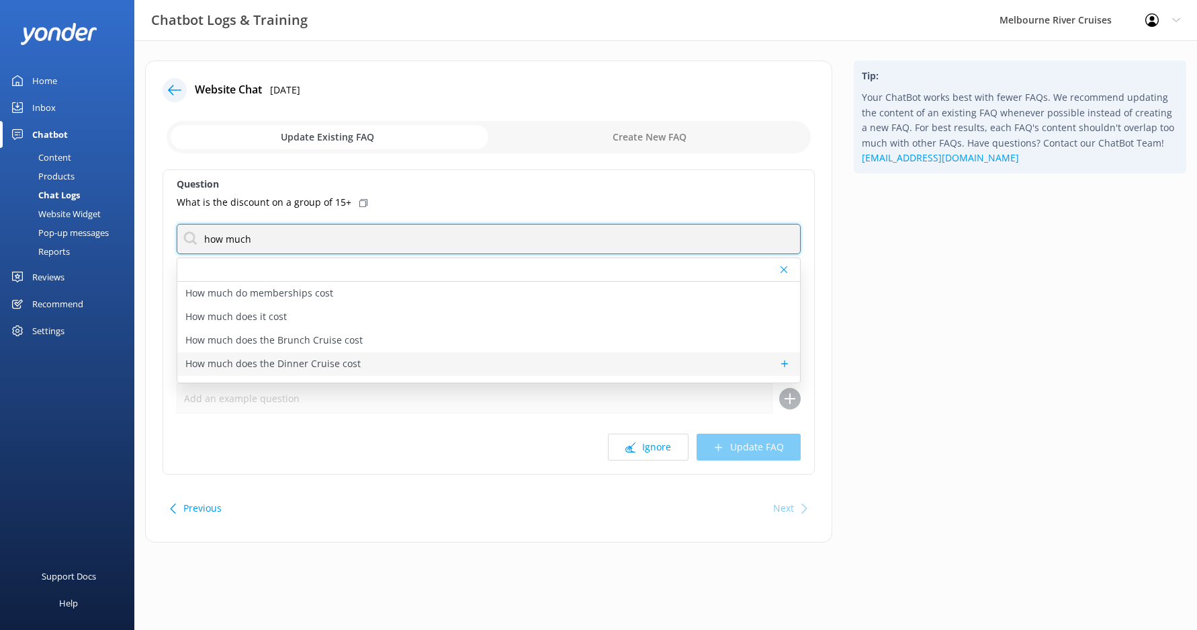
type input "how much"
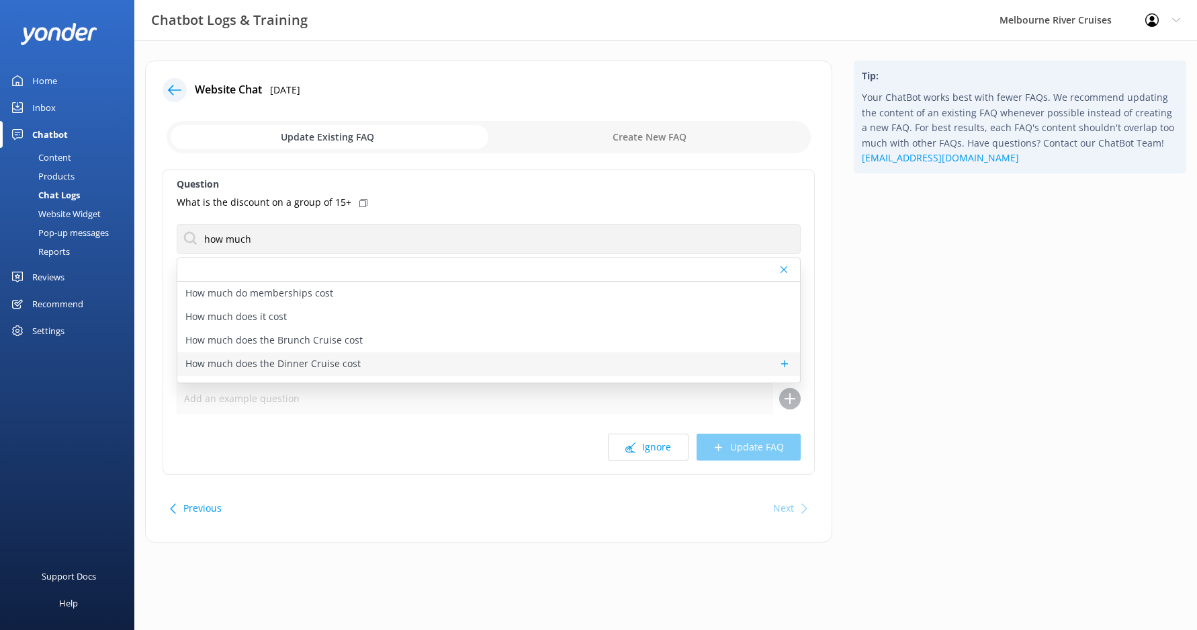
click at [306, 366] on p "How much does the Dinner Cruise cost" at bounding box center [272, 363] width 175 height 15
type textarea "Prices for the Spirit of Melbourne Dinner Cruise start from $195 for adults, $1…"
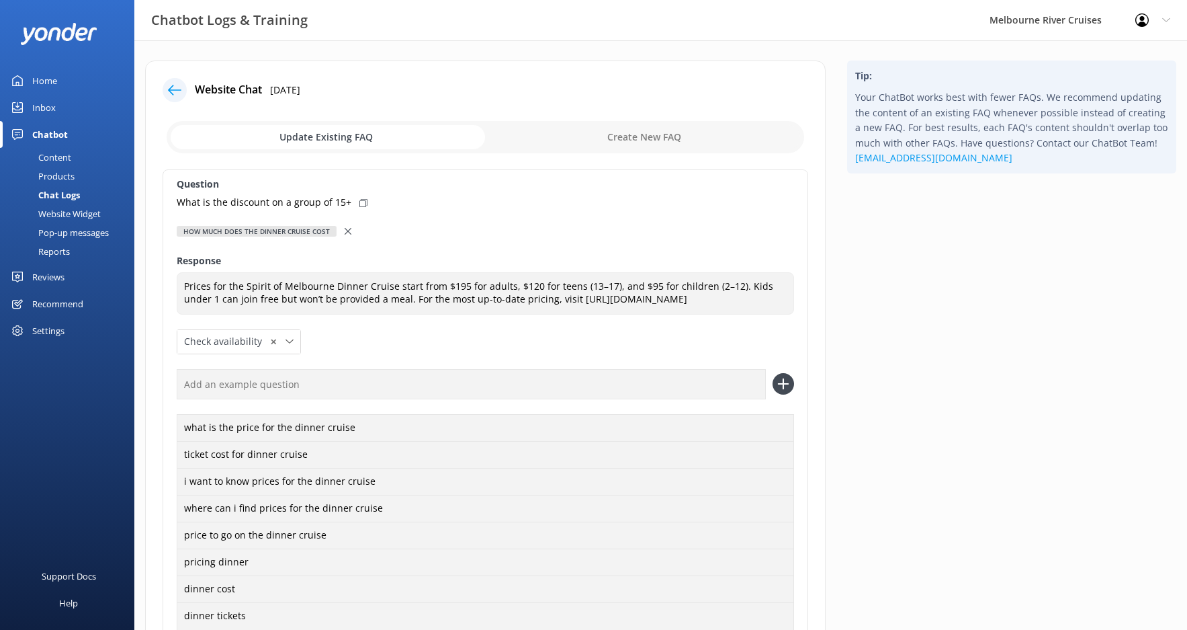
scroll to position [134, 0]
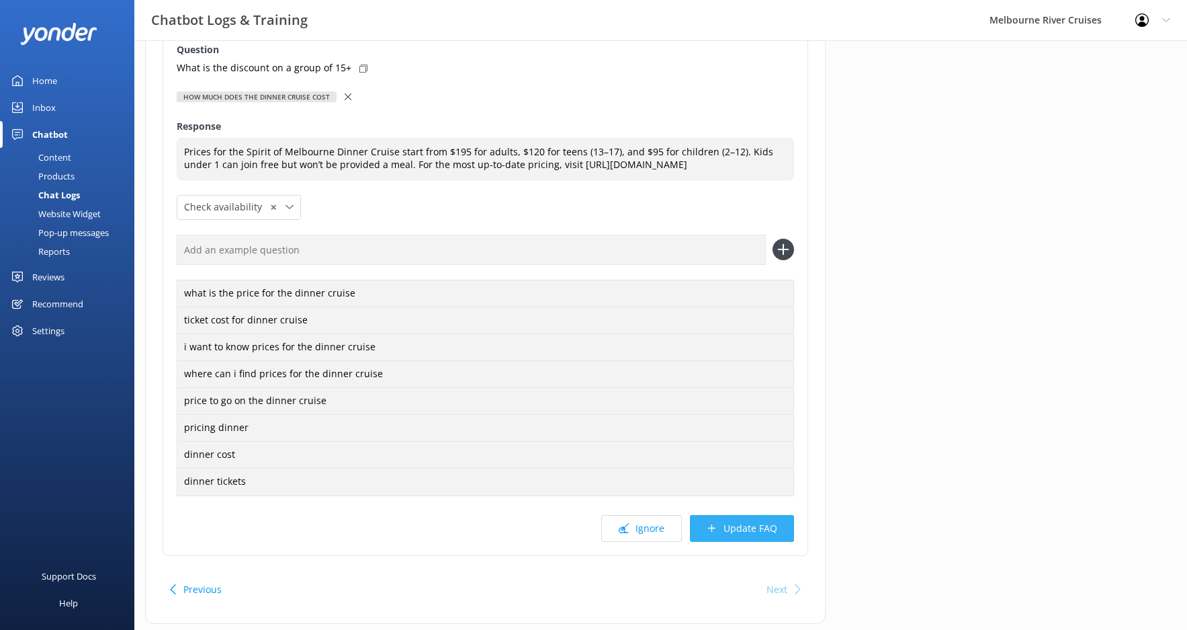
click at [746, 531] on button "Update FAQ" at bounding box center [742, 528] width 104 height 27
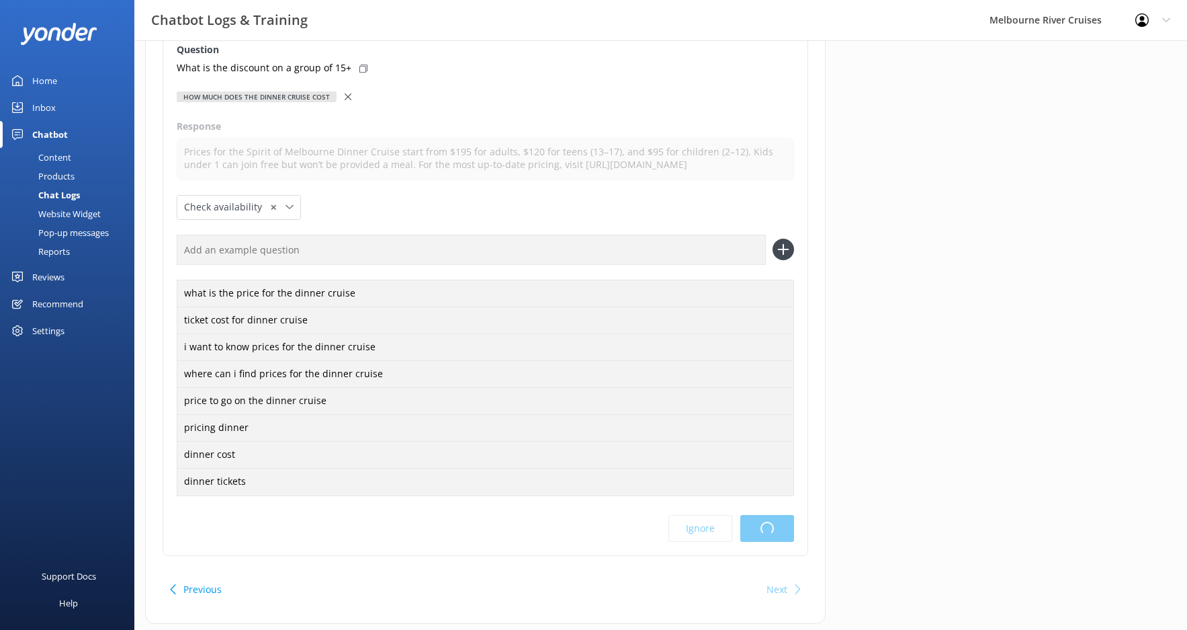
scroll to position [0, 0]
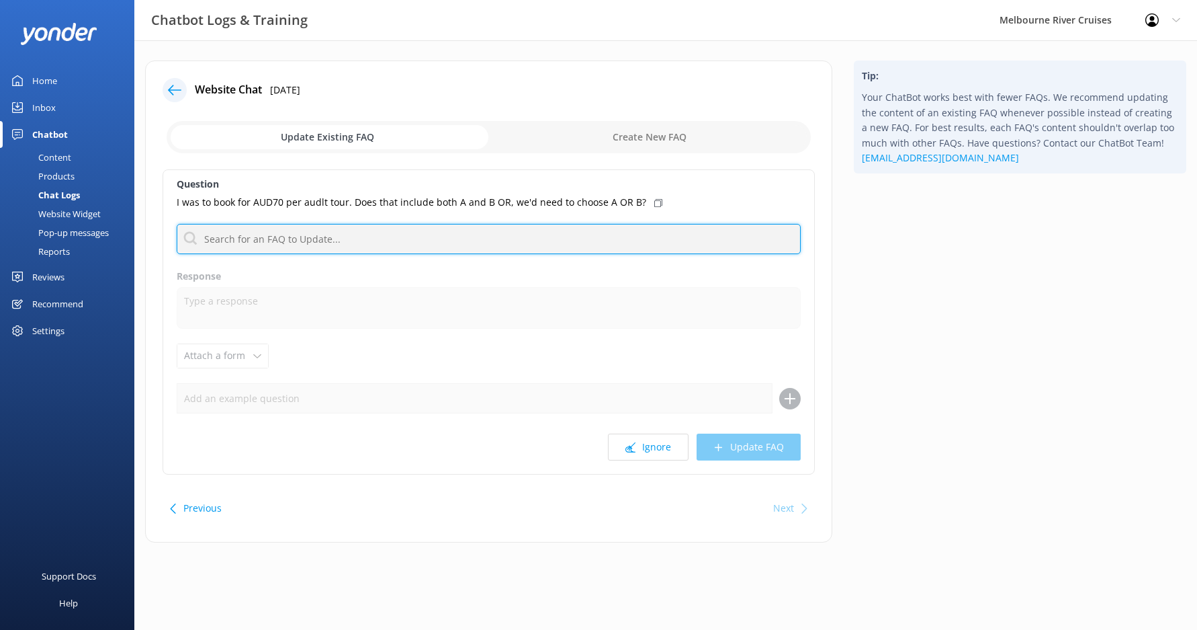
click at [360, 234] on input "text" at bounding box center [489, 239] width 624 height 30
type input "sightseeing"
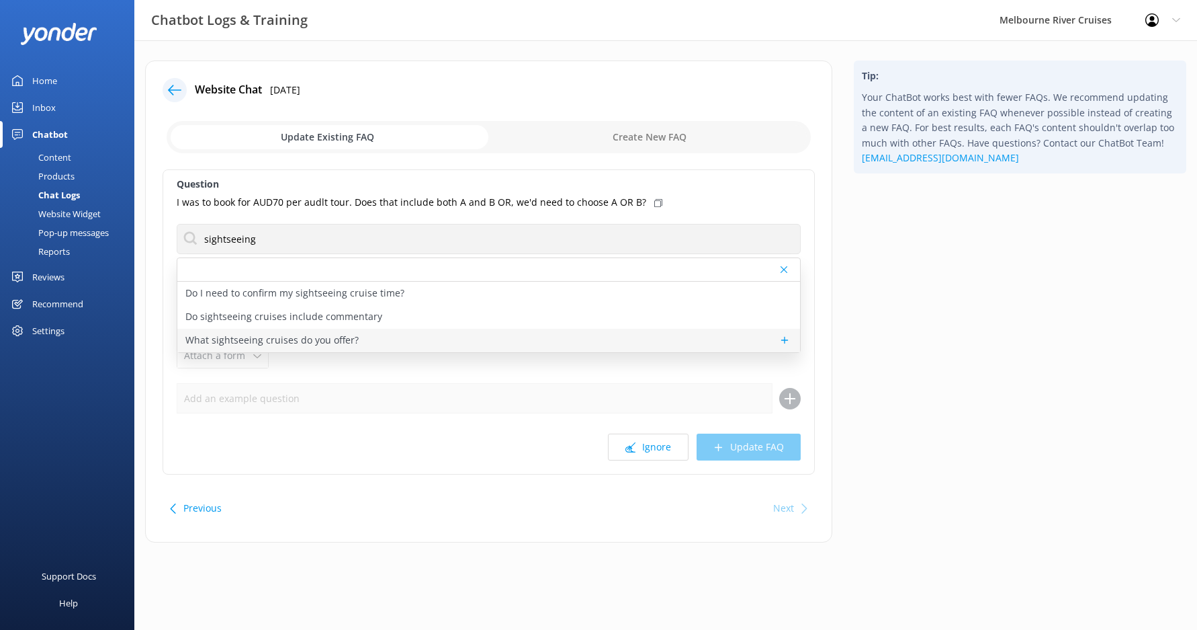
click at [336, 341] on p "What sightseeing cruises do you offer?" at bounding box center [271, 340] width 173 height 15
type textarea "We offer a variety of sightseeing cruises, including the [GEOGRAPHIC_DATA], giv…"
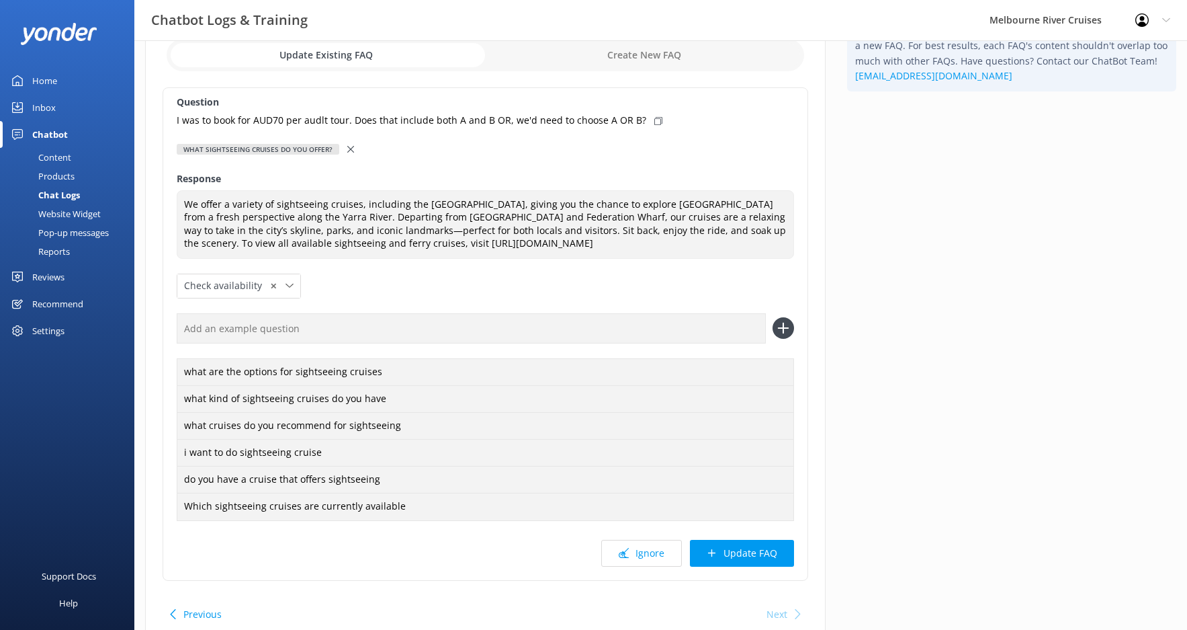
scroll to position [134, 0]
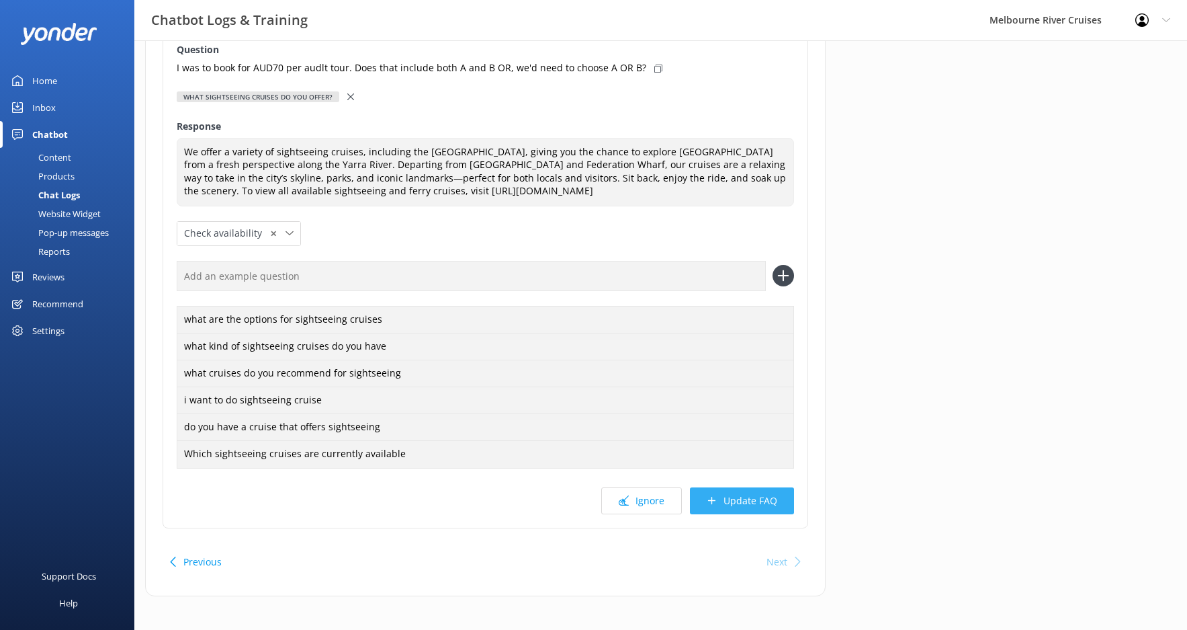
click at [755, 501] on button "Update FAQ" at bounding box center [742, 500] width 104 height 27
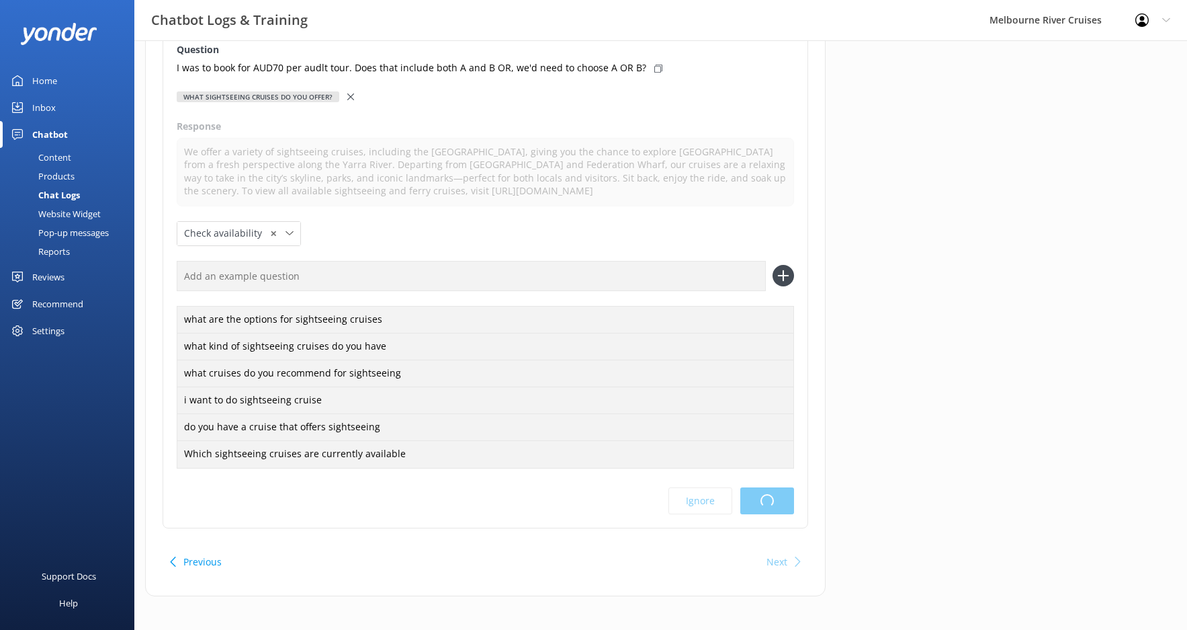
scroll to position [0, 0]
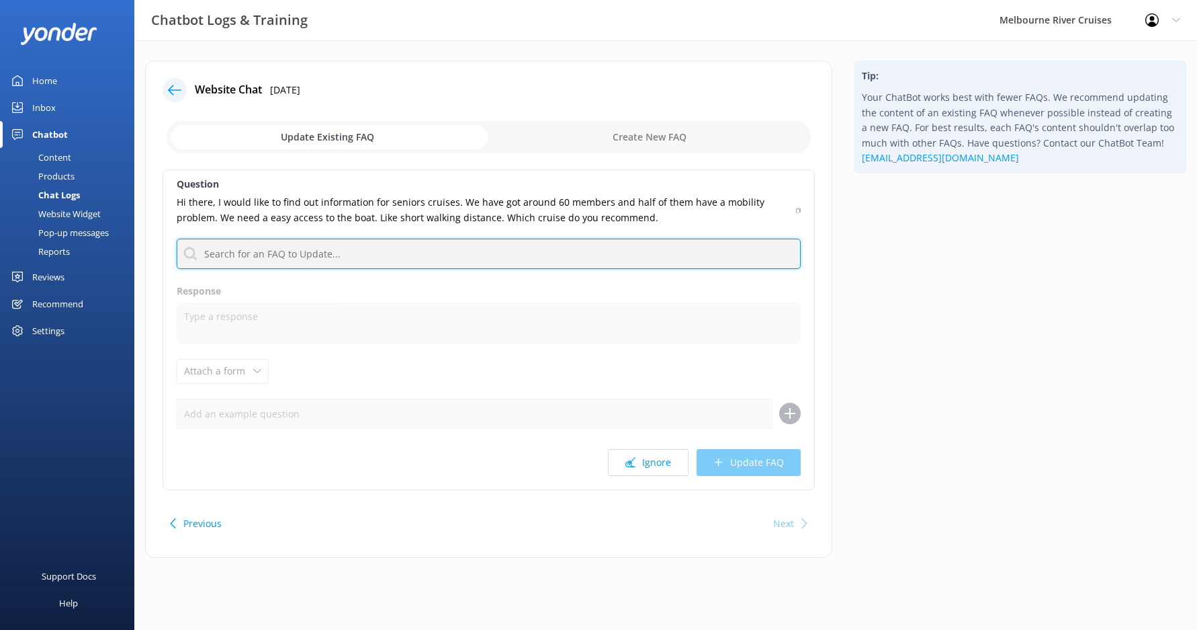
click at [303, 257] on input "text" at bounding box center [489, 254] width 624 height 30
click at [308, 252] on input "text" at bounding box center [489, 254] width 624 height 30
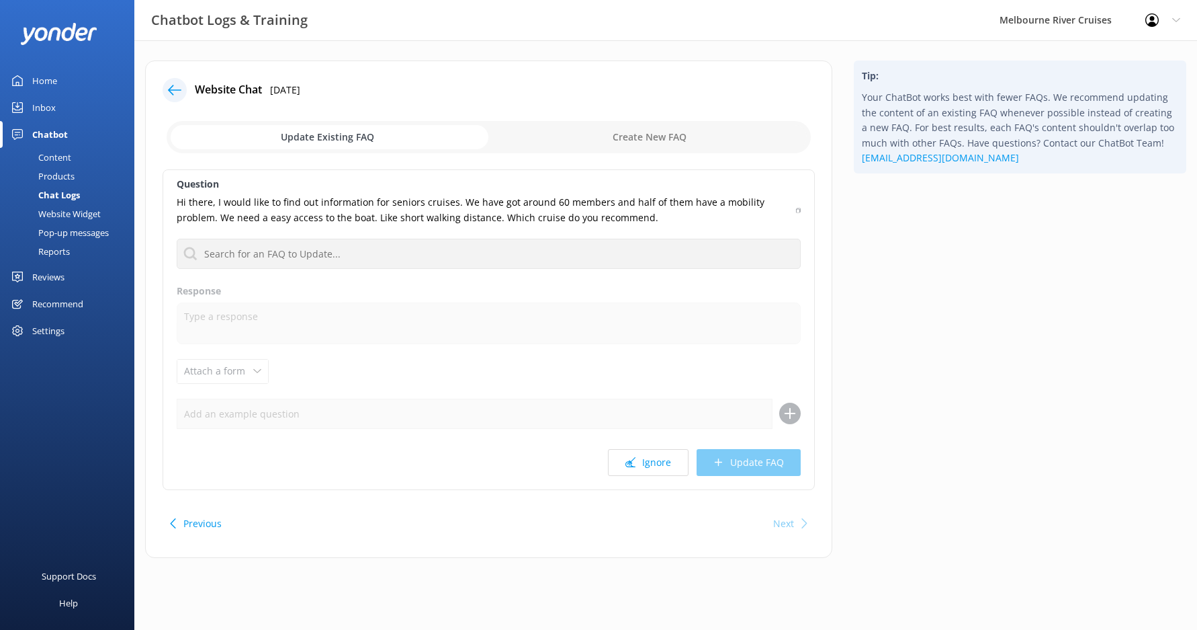
click at [481, 294] on label "Response" at bounding box center [489, 291] width 624 height 15
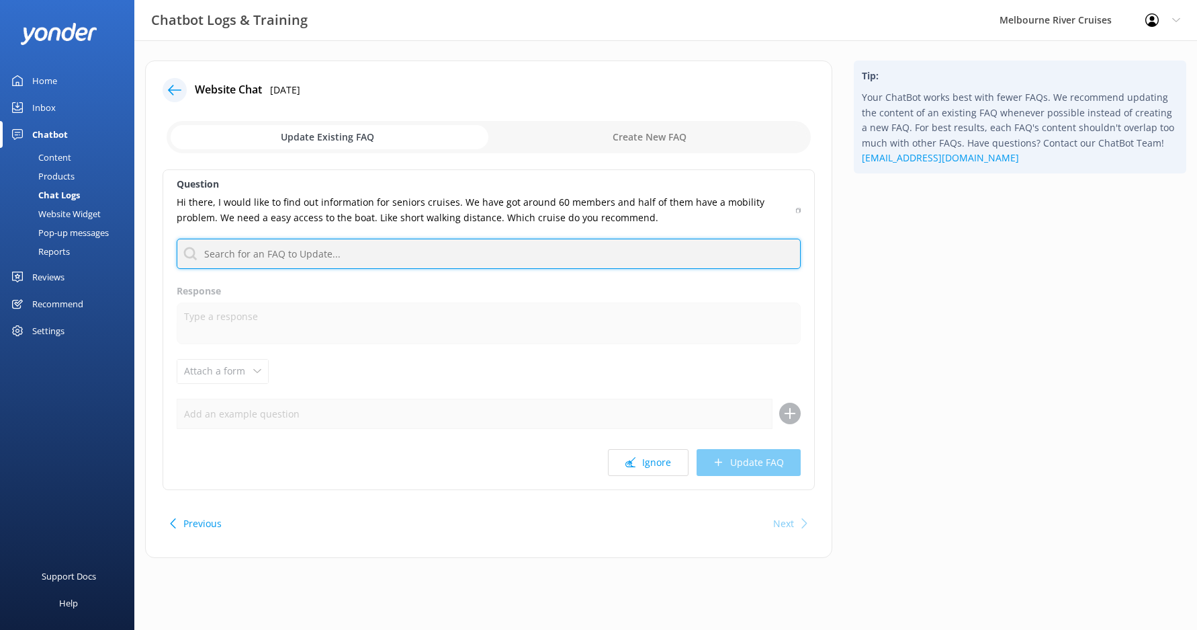
click at [291, 254] on input "text" at bounding box center [489, 254] width 624 height 30
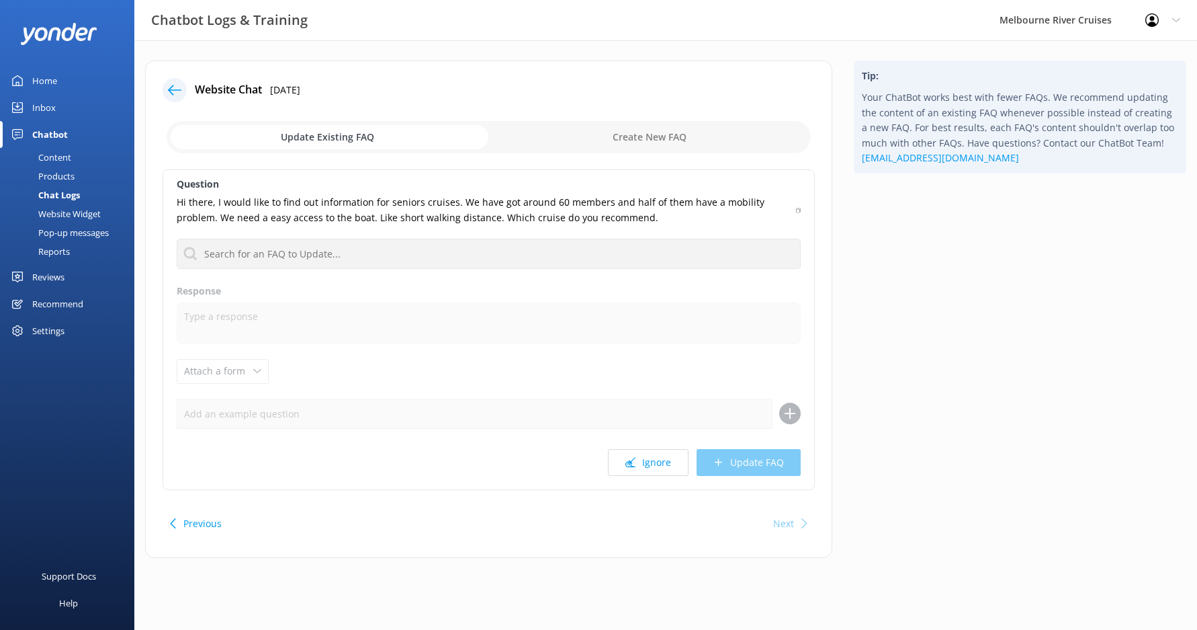
click at [404, 290] on label "Response" at bounding box center [489, 291] width 624 height 15
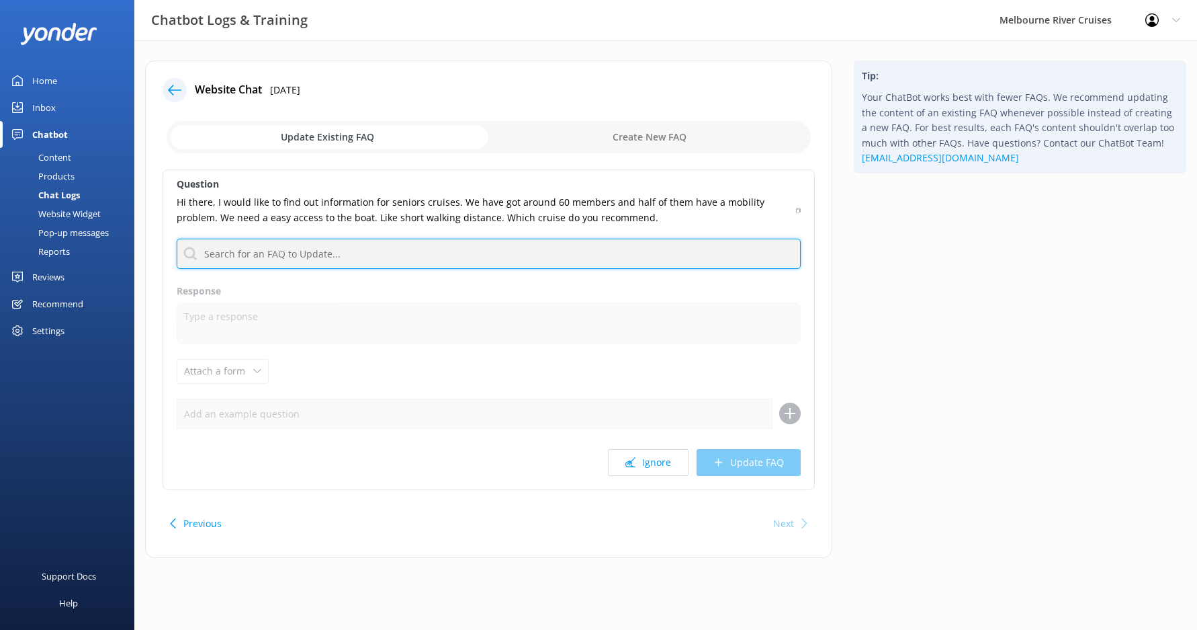
drag, startPoint x: 340, startPoint y: 255, endPoint x: 338, endPoint y: 263, distance: 7.7
click at [340, 255] on input "text" at bounding box center [489, 254] width 624 height 30
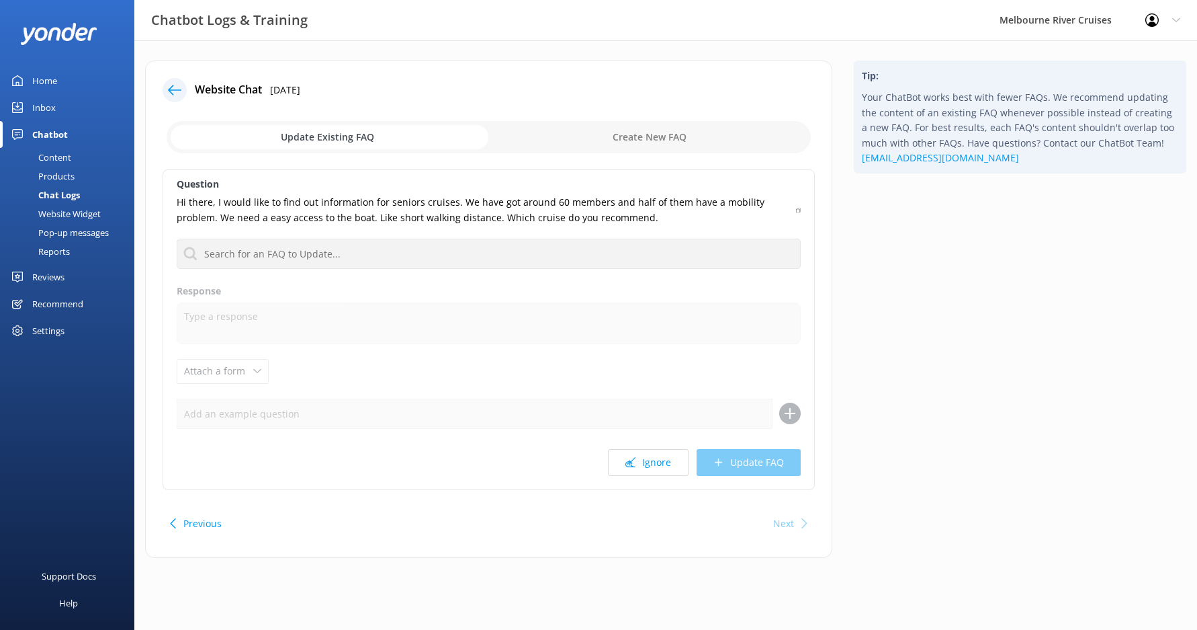
click at [411, 301] on div "Question Hi there, I would like to find out information for seniors cruises. We…" at bounding box center [489, 329] width 652 height 320
click at [175, 95] on icon at bounding box center [174, 89] width 13 height 13
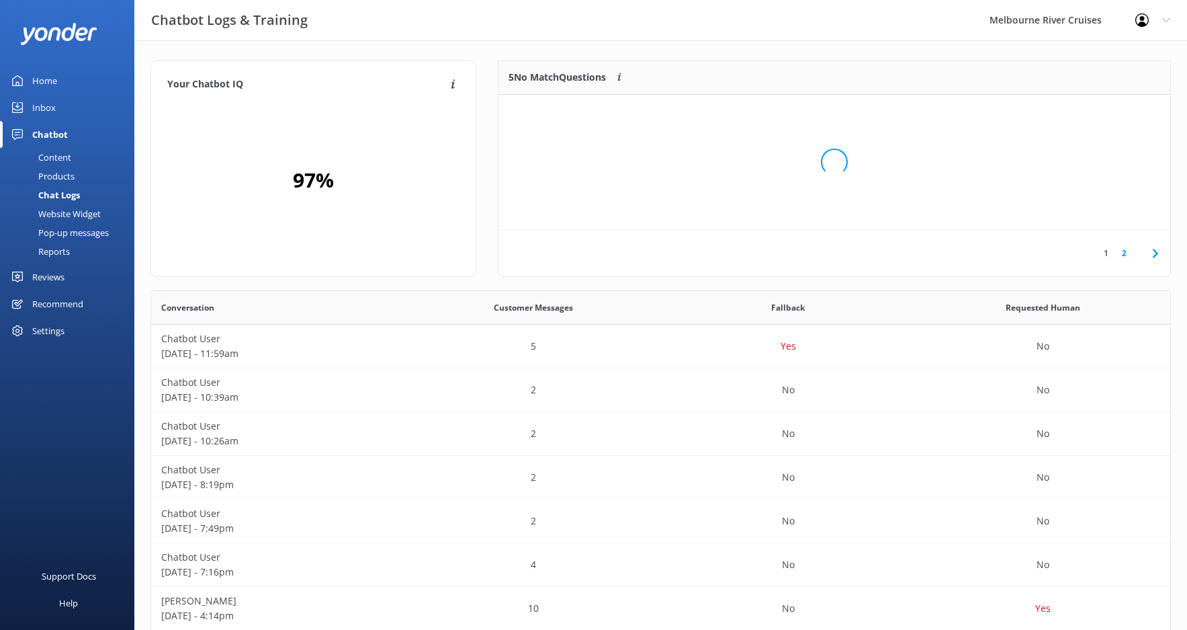
scroll to position [91, 662]
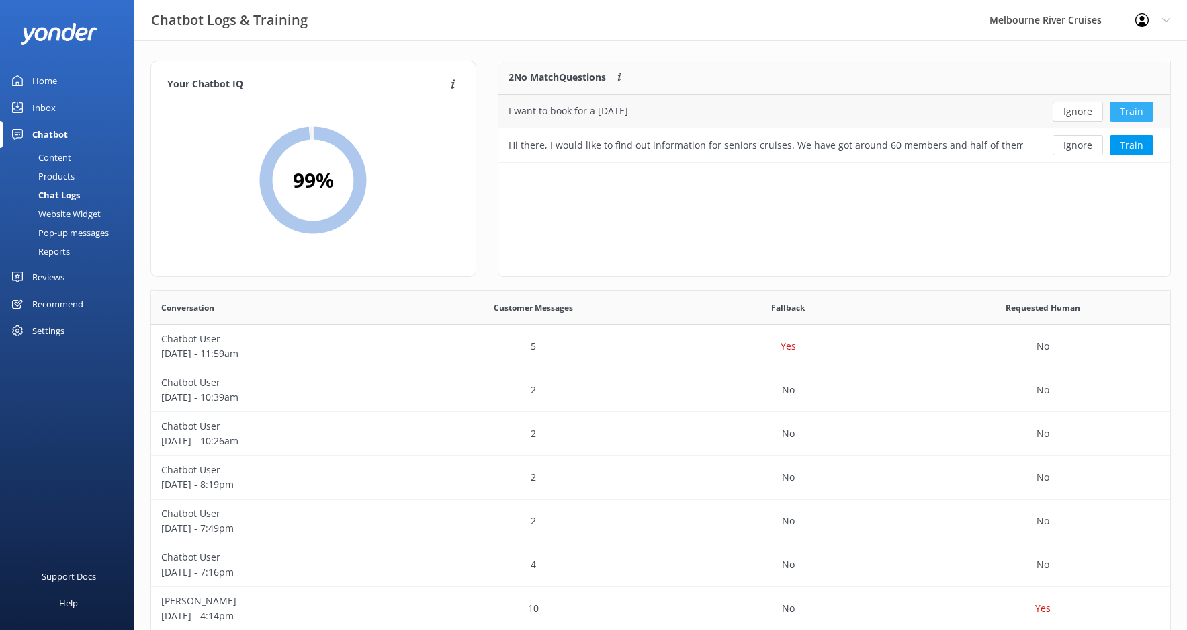
click at [1135, 114] on button "Train" at bounding box center [1132, 111] width 44 height 20
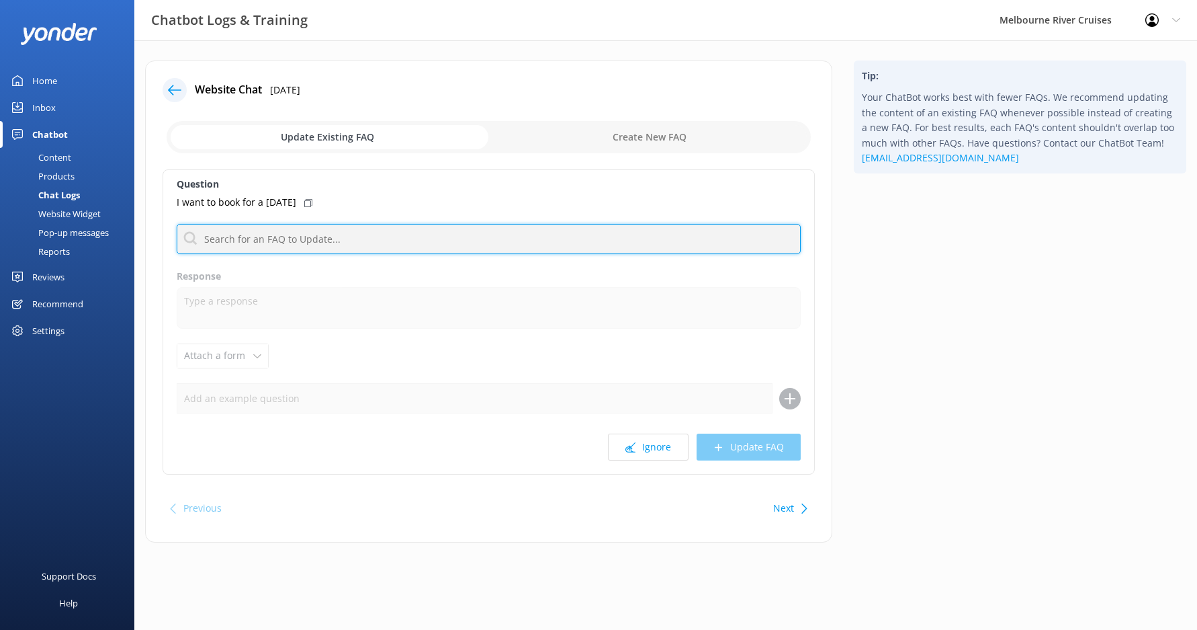
click at [373, 227] on input "text" at bounding box center [489, 239] width 624 height 30
type input "availability"
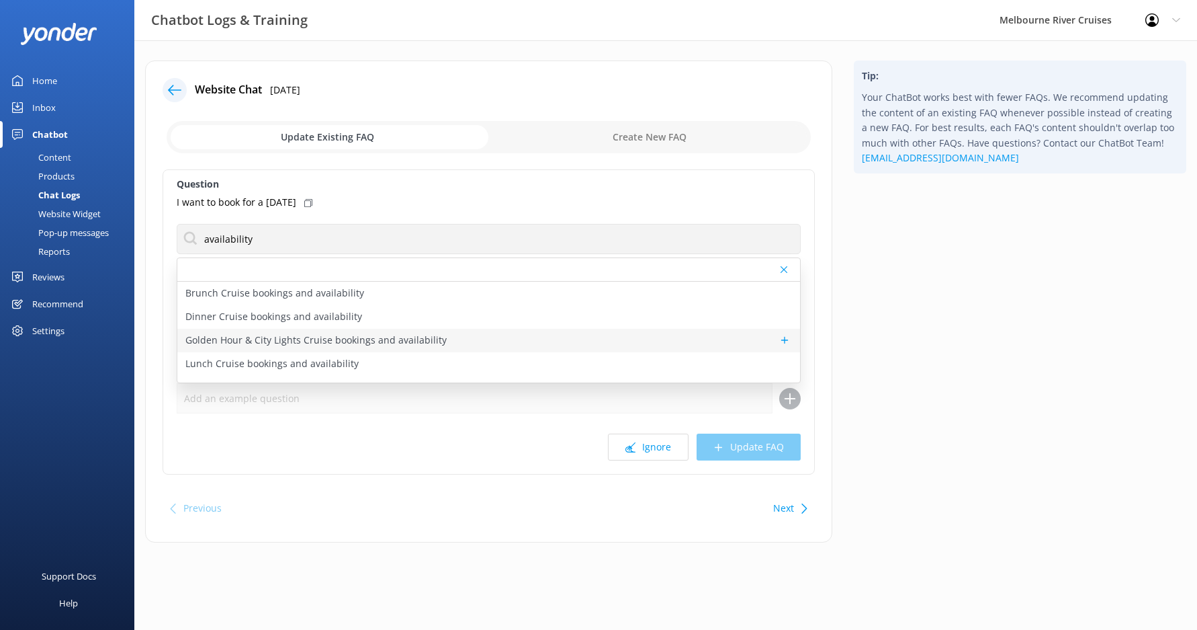
click at [289, 343] on p "Golden Hour & City Lights Cruise bookings and availability" at bounding box center [315, 340] width 261 height 15
type textarea "To check availability and book your Golden Hour & City Lights Cruise, head to […"
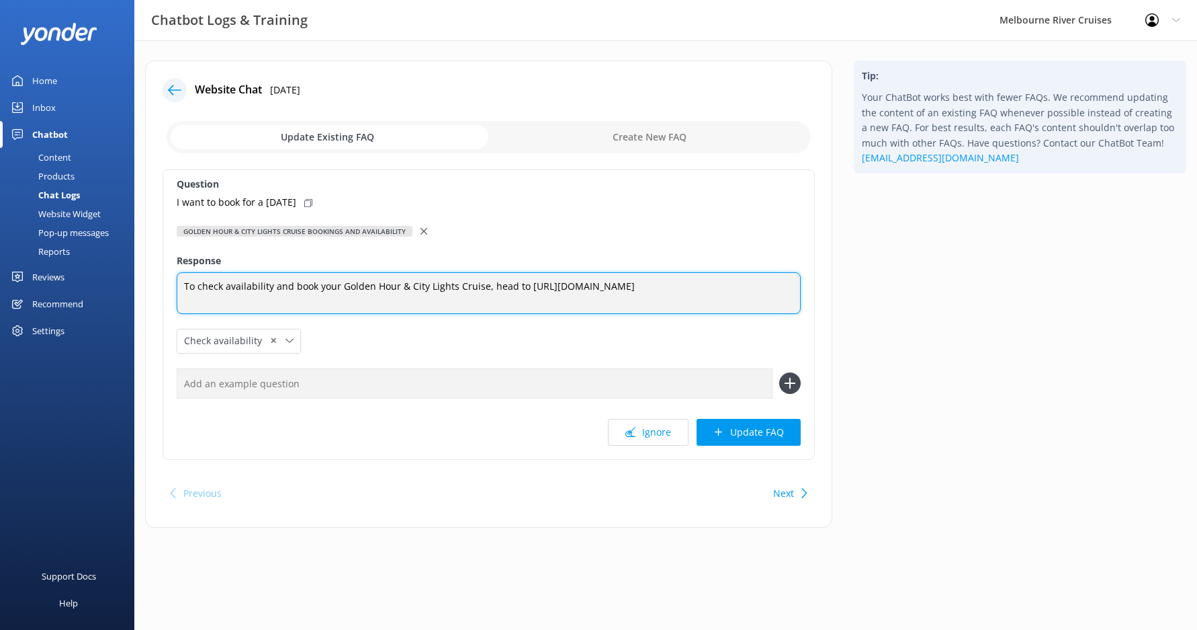
drag, startPoint x: 545, startPoint y: 306, endPoint x: 151, endPoint y: 272, distance: 395.8
click at [151, 272] on div "Website Chat [DATE] Update Existing FAQ Create New FAQ Question I want to book …" at bounding box center [488, 293] width 687 height 467
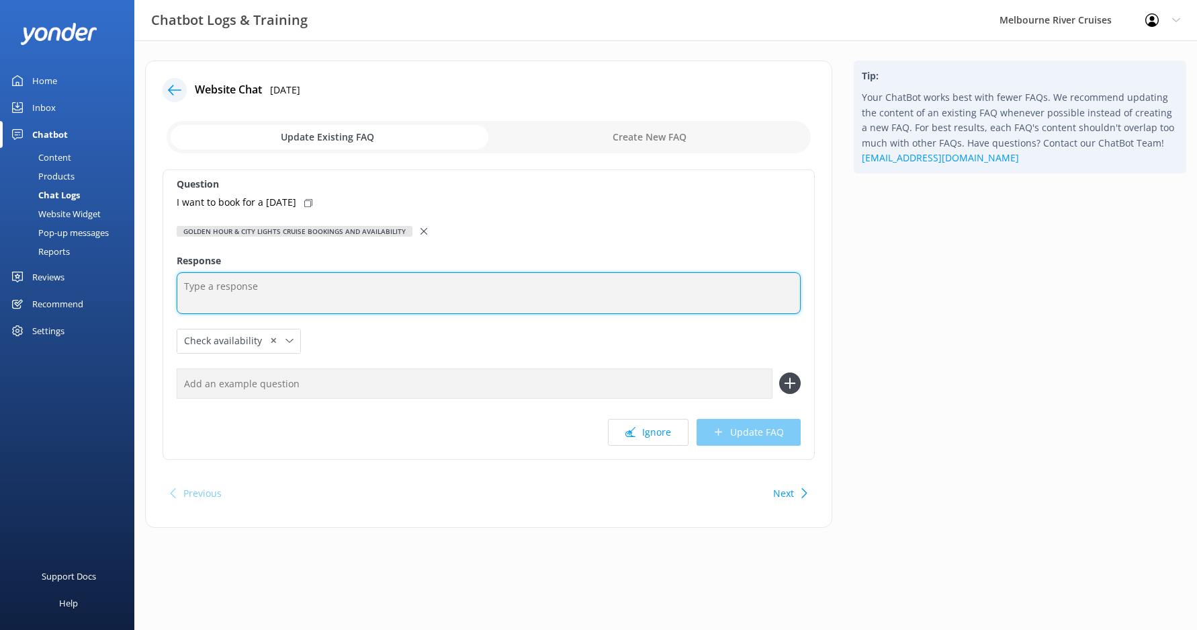
click at [253, 294] on textarea at bounding box center [489, 293] width 624 height 42
type textarea "sights"
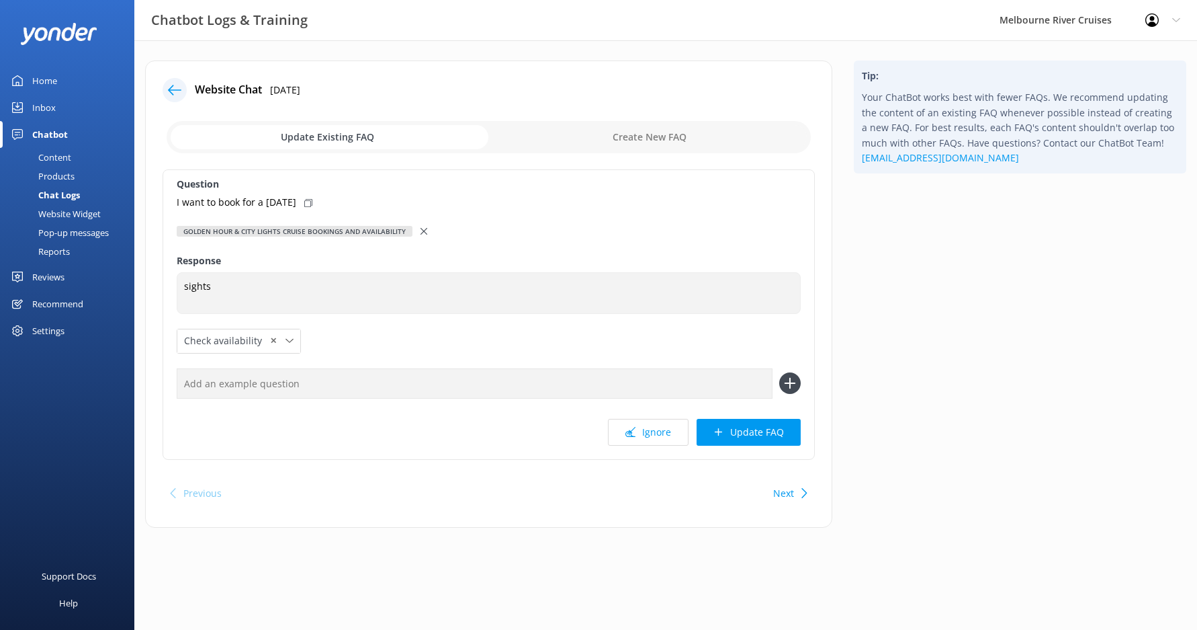
click at [427, 233] on div "Golden Hour & City Lights Cruise bookings and availability" at bounding box center [489, 231] width 624 height 15
click at [427, 226] on div "Golden Hour & City Lights Cruise bookings and availability" at bounding box center [489, 231] width 624 height 15
click at [426, 230] on div at bounding box center [425, 231] width 9 height 15
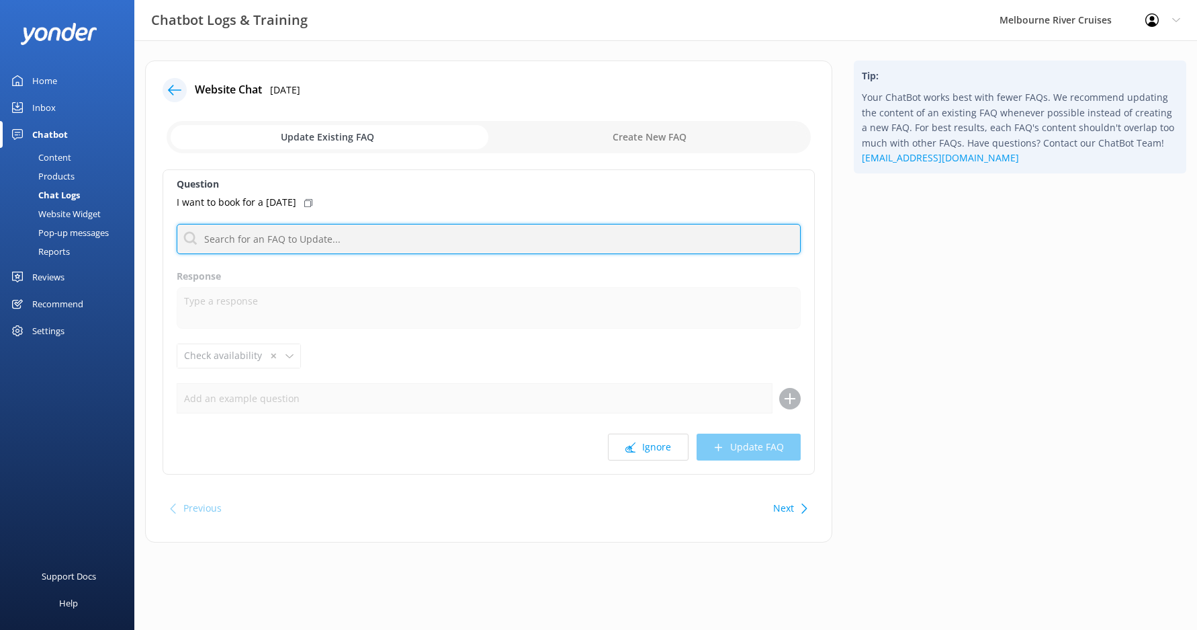
click at [394, 237] on input "text" at bounding box center [489, 239] width 624 height 30
type input "sightseeing"
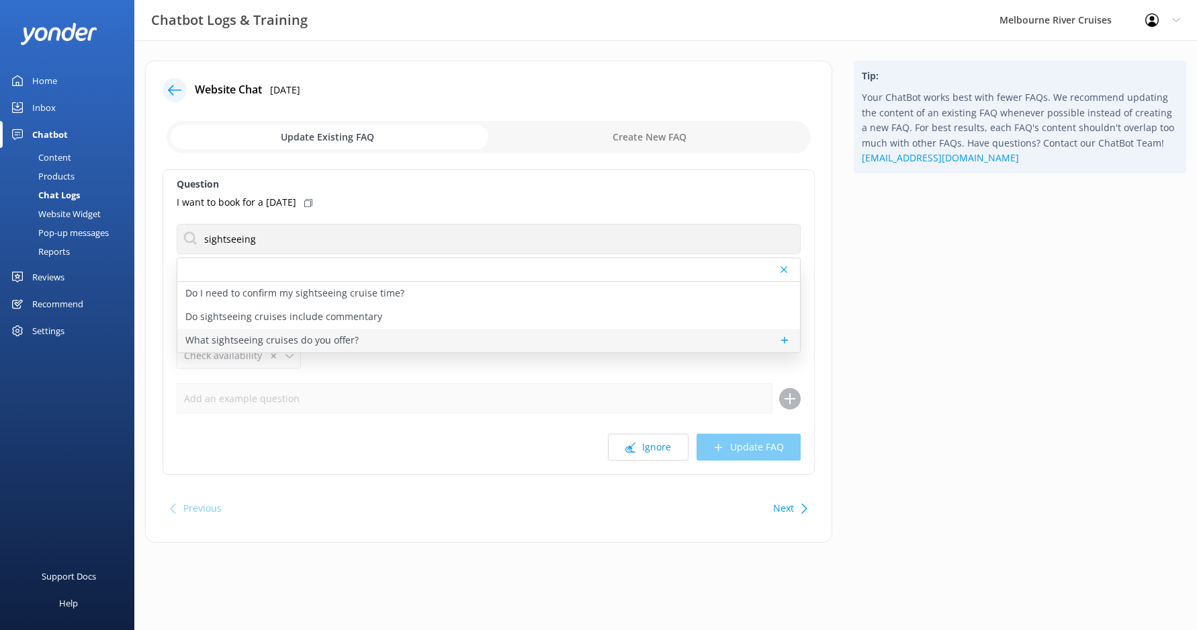
click at [302, 337] on p "What sightseeing cruises do you offer?" at bounding box center [271, 340] width 173 height 15
type textarea "We offer a variety of sightseeing cruises, including the [GEOGRAPHIC_DATA], giv…"
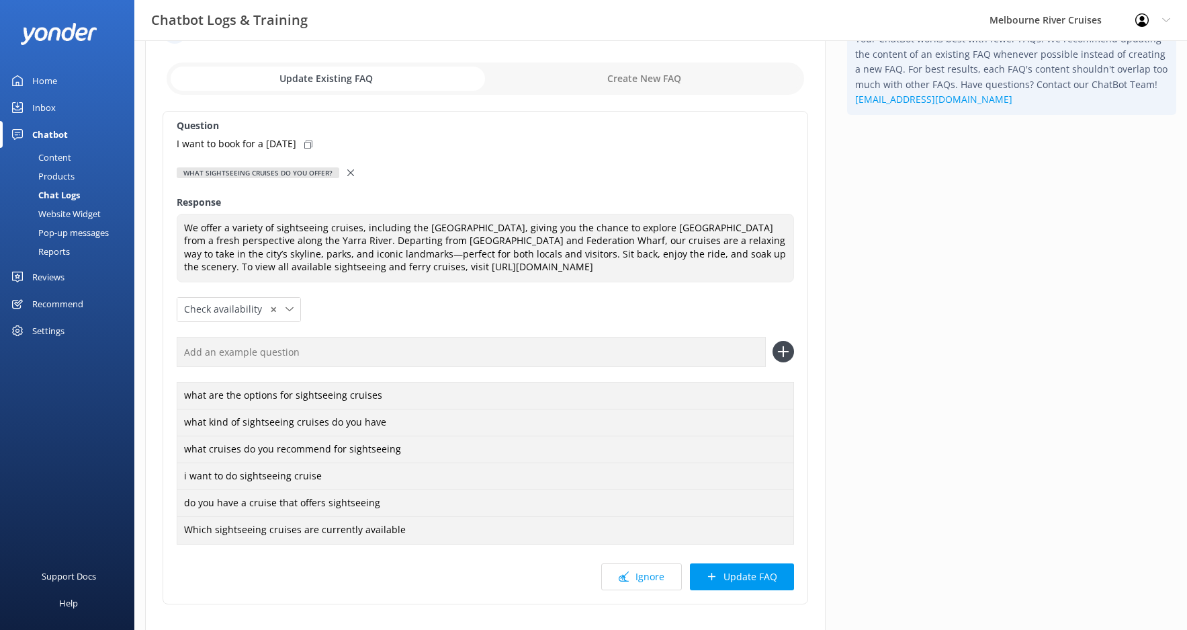
scroll to position [141, 0]
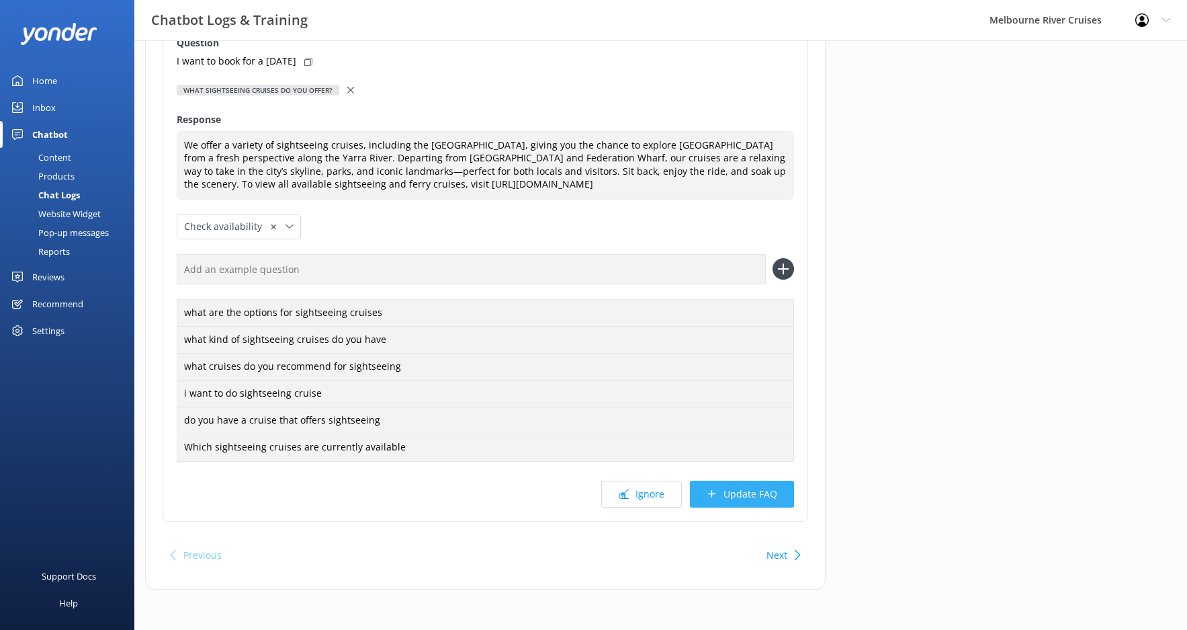
click at [779, 488] on button "Update FAQ" at bounding box center [742, 493] width 104 height 27
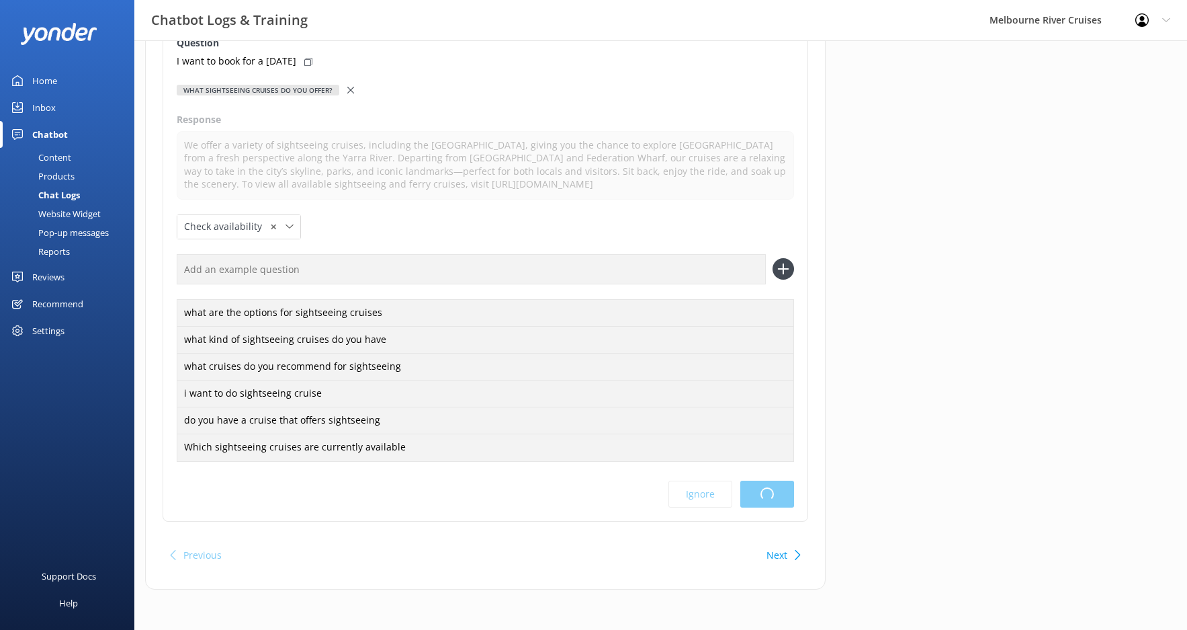
scroll to position [0, 0]
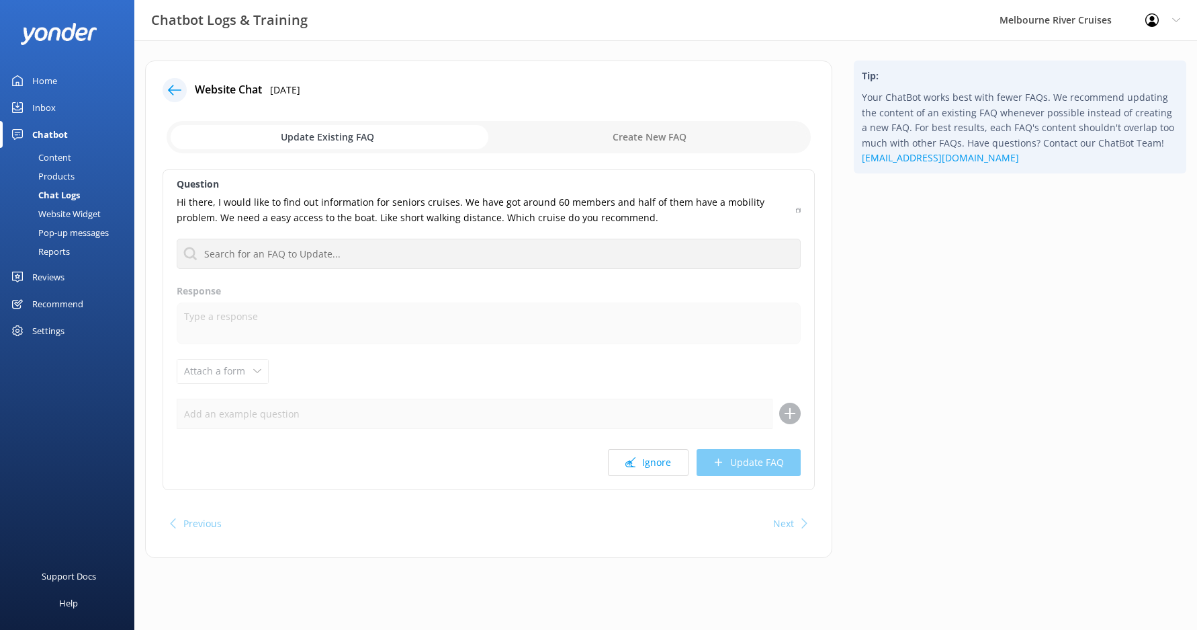
click at [177, 84] on icon at bounding box center [174, 89] width 13 height 13
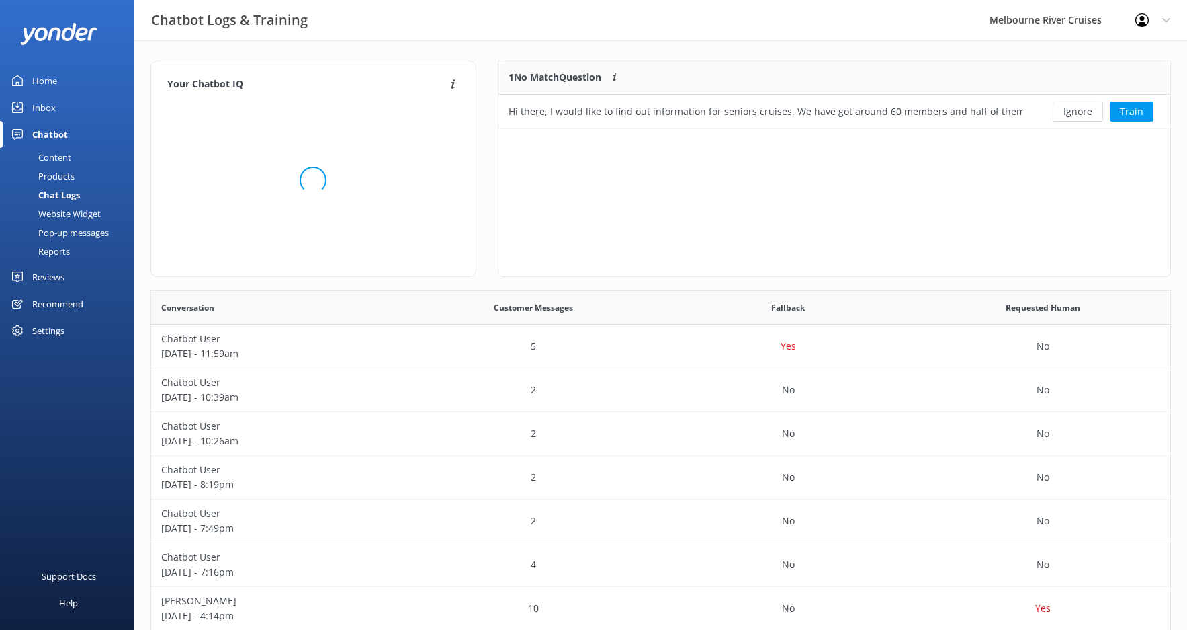
scroll to position [461, 1009]
